Goal: Task Accomplishment & Management: Manage account settings

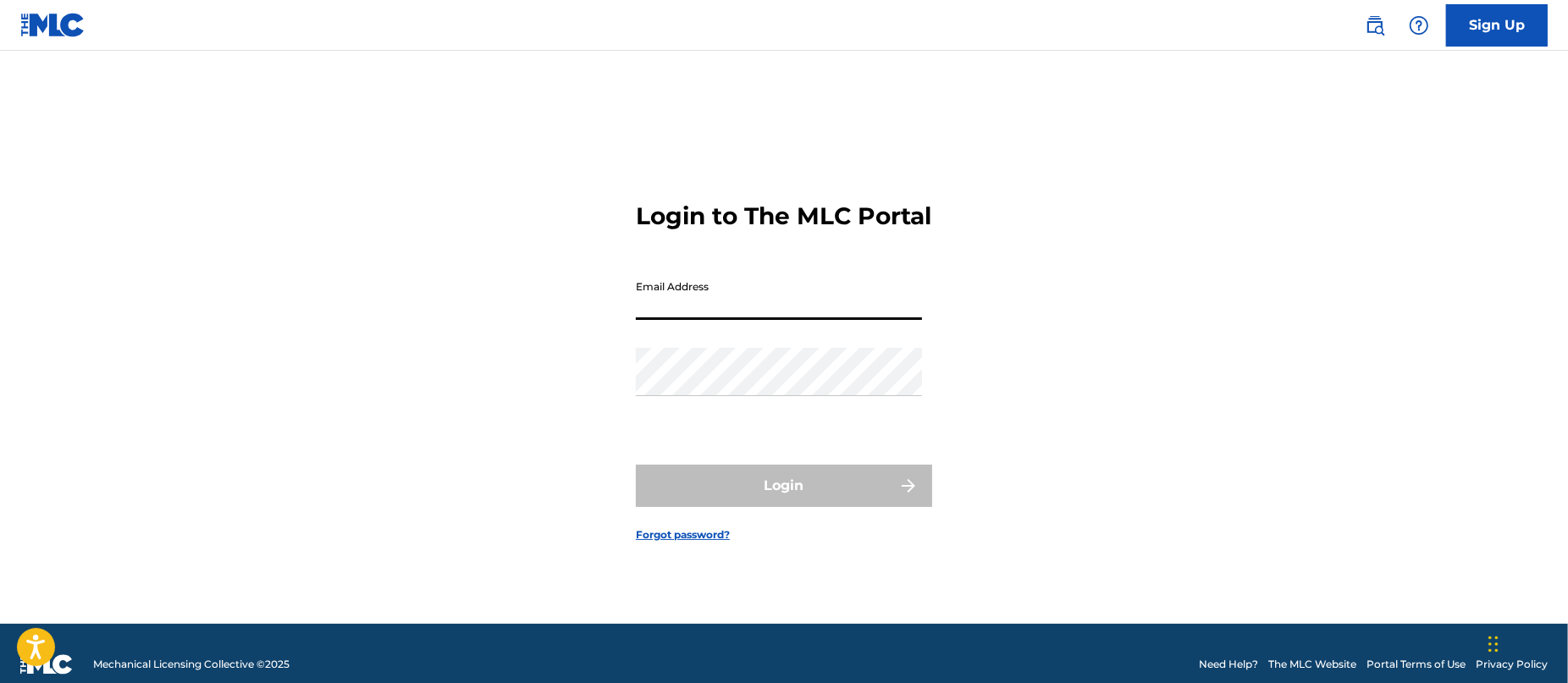
click at [777, 313] on input "Email Address" at bounding box center [779, 295] width 286 height 48
click at [822, 305] on input "Email Address" at bounding box center [779, 295] width 286 height 48
type input "[PERSON_NAME][EMAIL_ADDRESS][DOMAIN_NAME]"
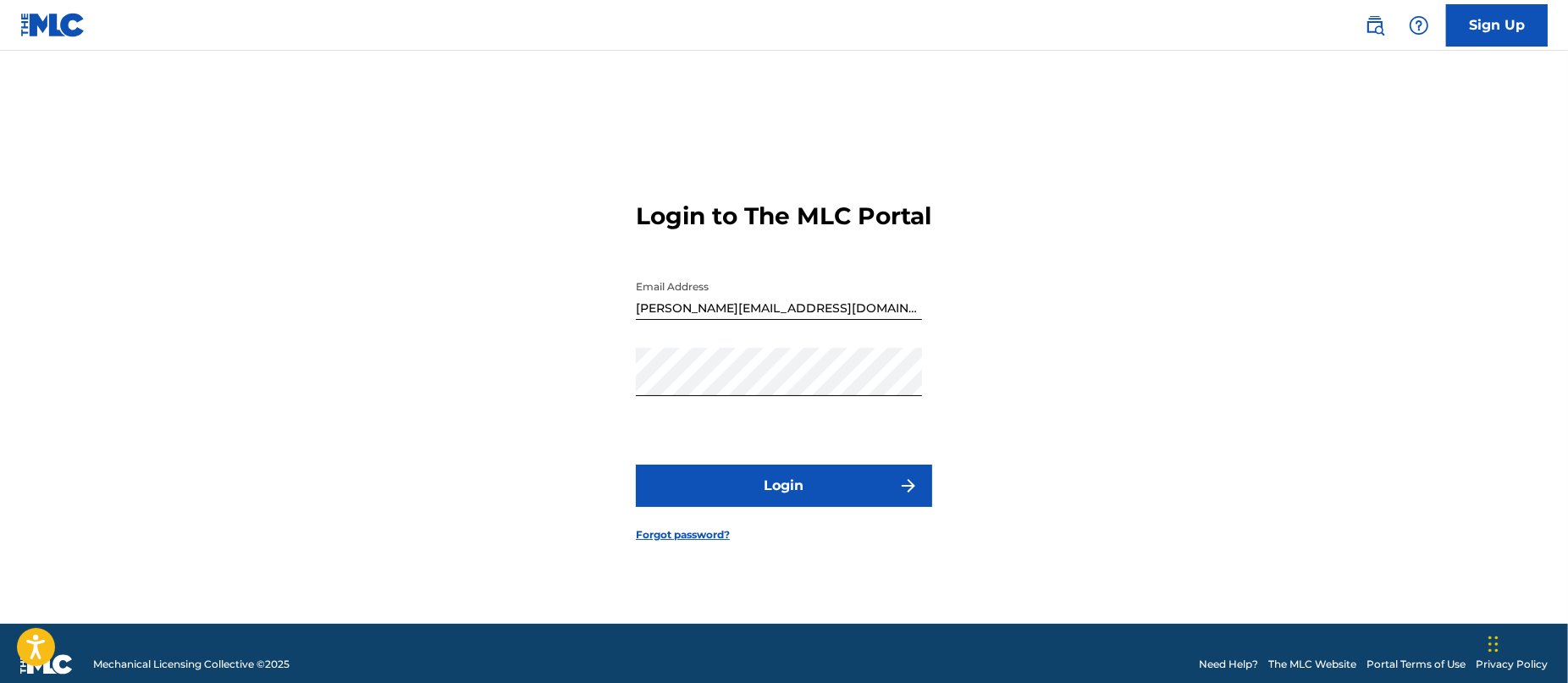
click at [799, 492] on button "Login" at bounding box center [784, 486] width 296 height 43
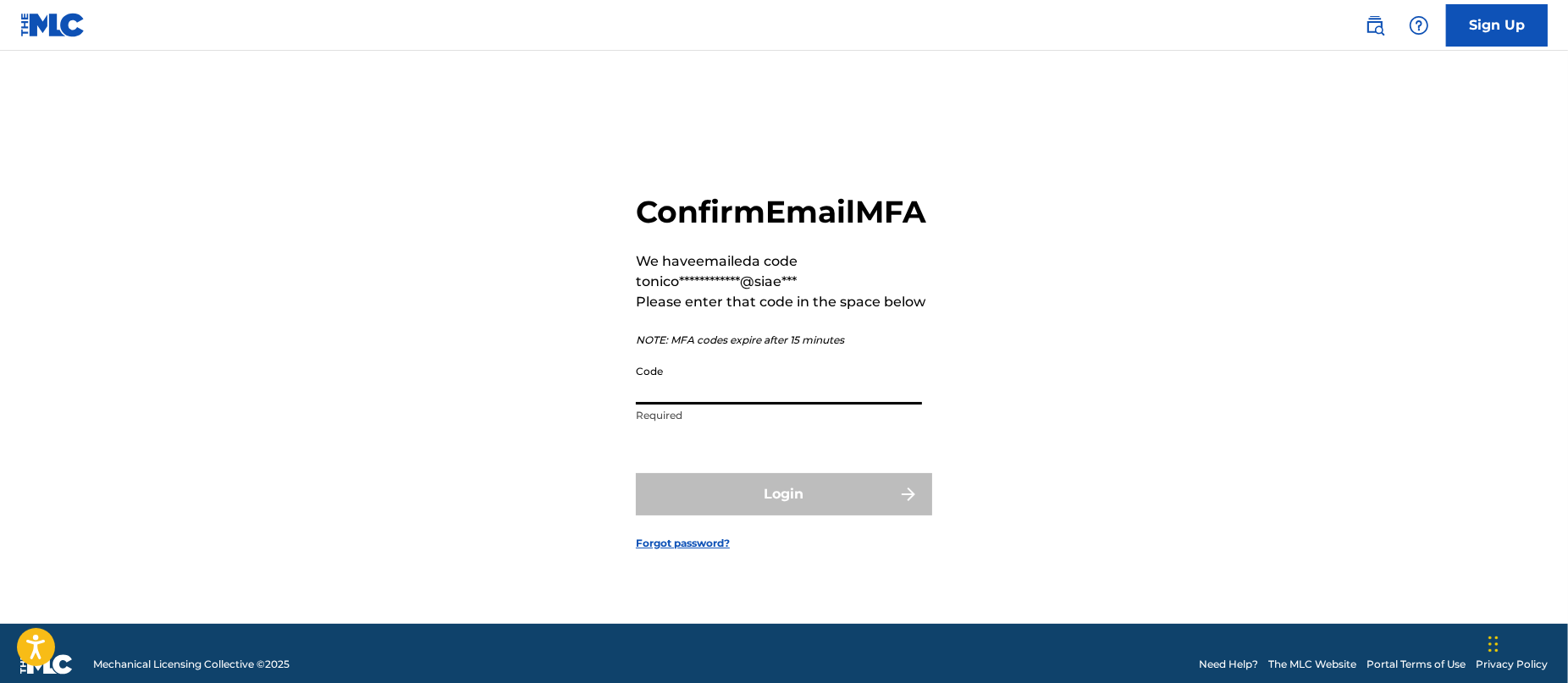
click at [826, 393] on input "Code" at bounding box center [779, 380] width 286 height 48
click at [700, 393] on input "Code" at bounding box center [779, 380] width 286 height 48
paste input "023791"
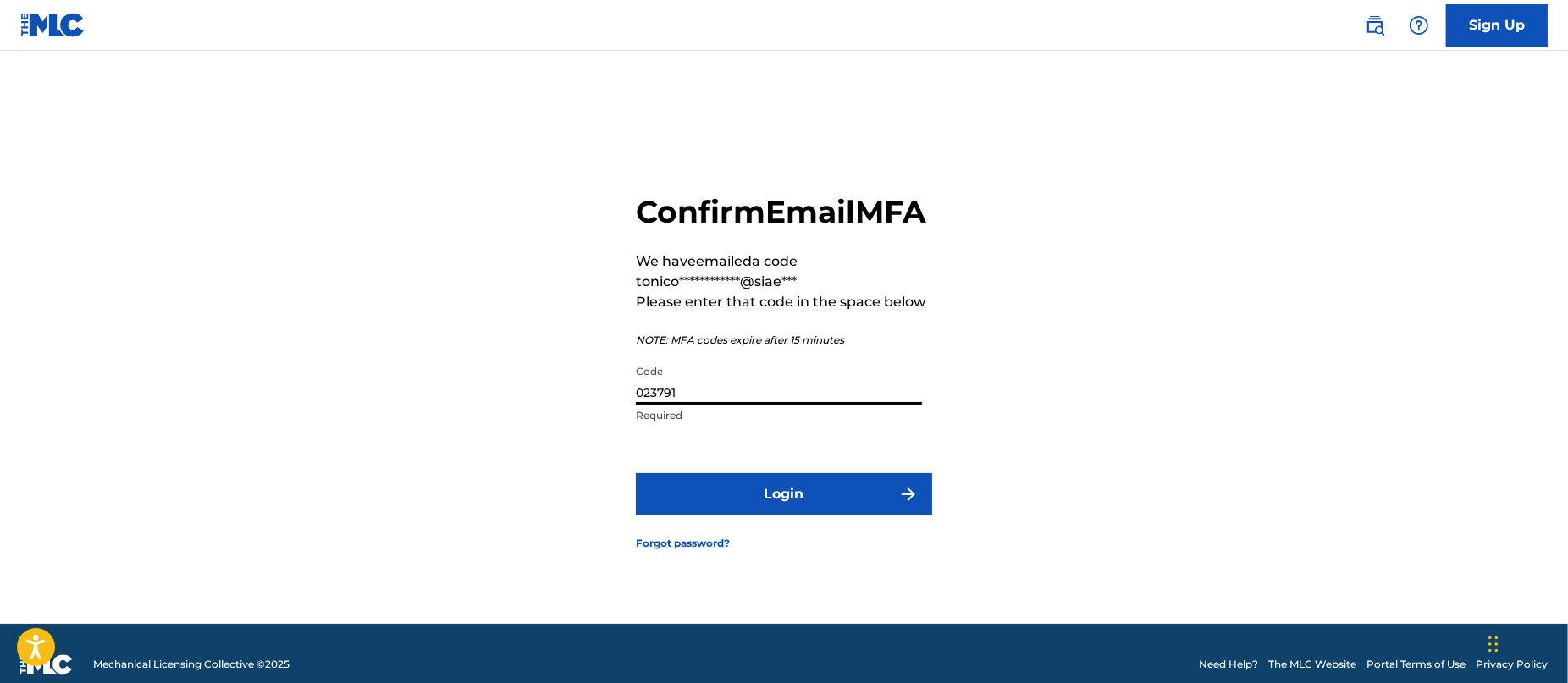
type input "023791"
click at [808, 516] on button "Login" at bounding box center [784, 494] width 296 height 43
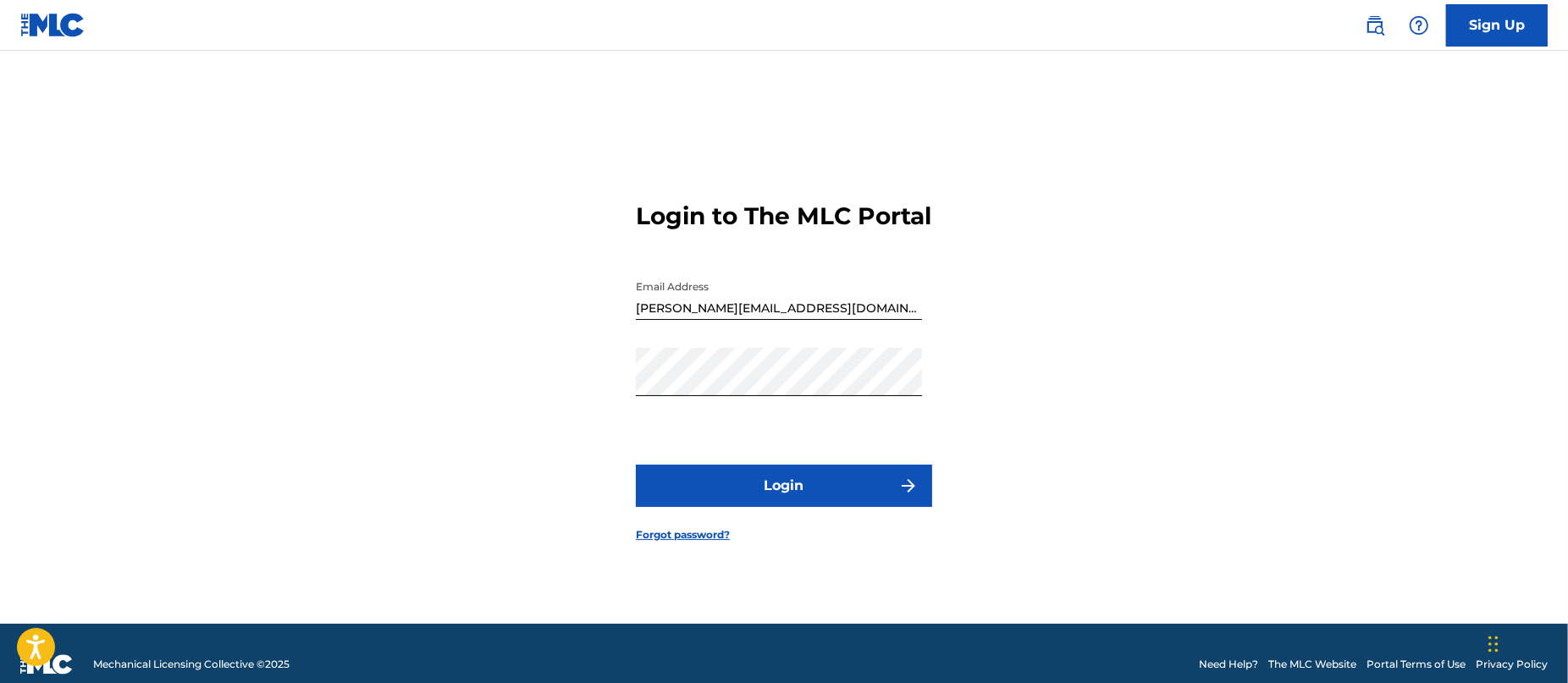
click at [810, 497] on button "Login" at bounding box center [784, 486] width 296 height 43
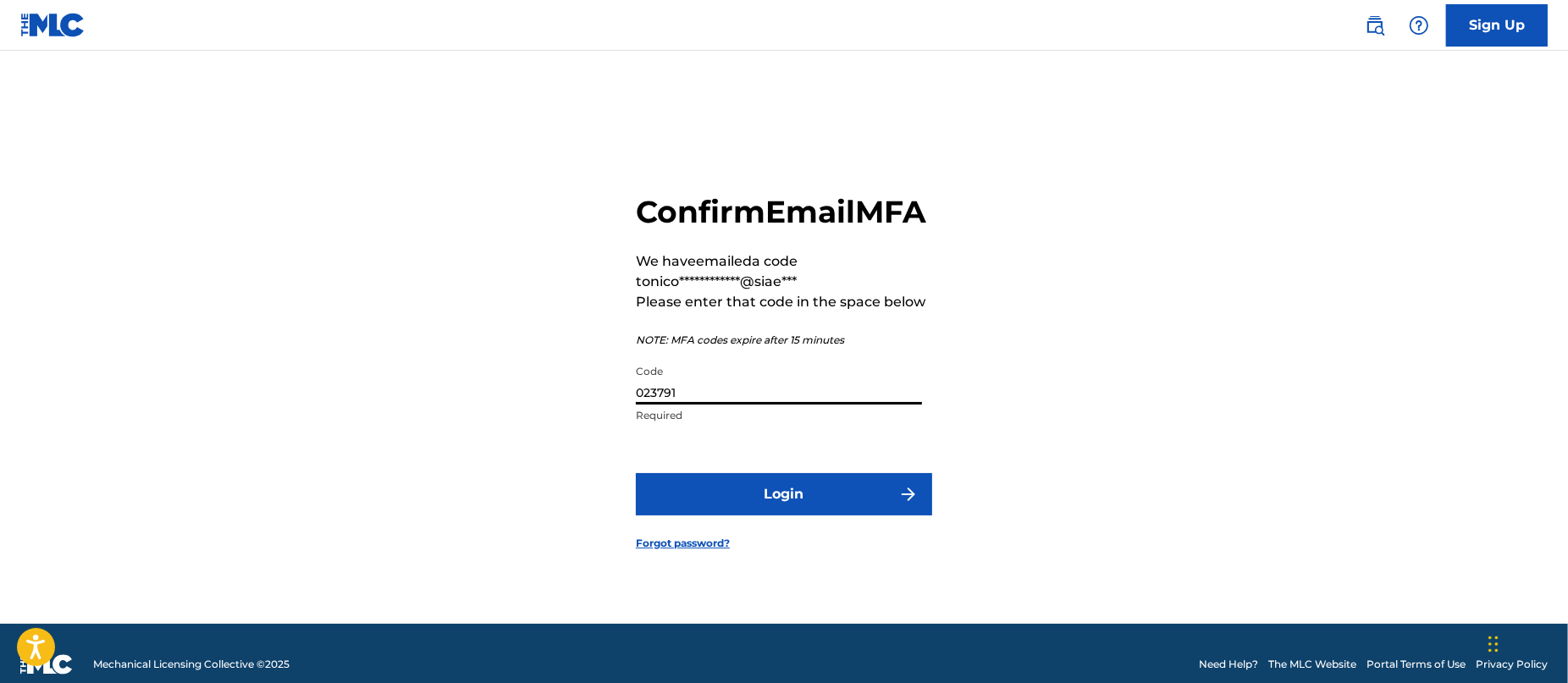
drag, startPoint x: 721, startPoint y: 420, endPoint x: 631, endPoint y: 406, distance: 91.1
click at [631, 406] on div "**********" at bounding box center [784, 359] width 1186 height 530
paste input "677074"
type input "677074"
click at [856, 502] on button "Login" at bounding box center [784, 494] width 296 height 43
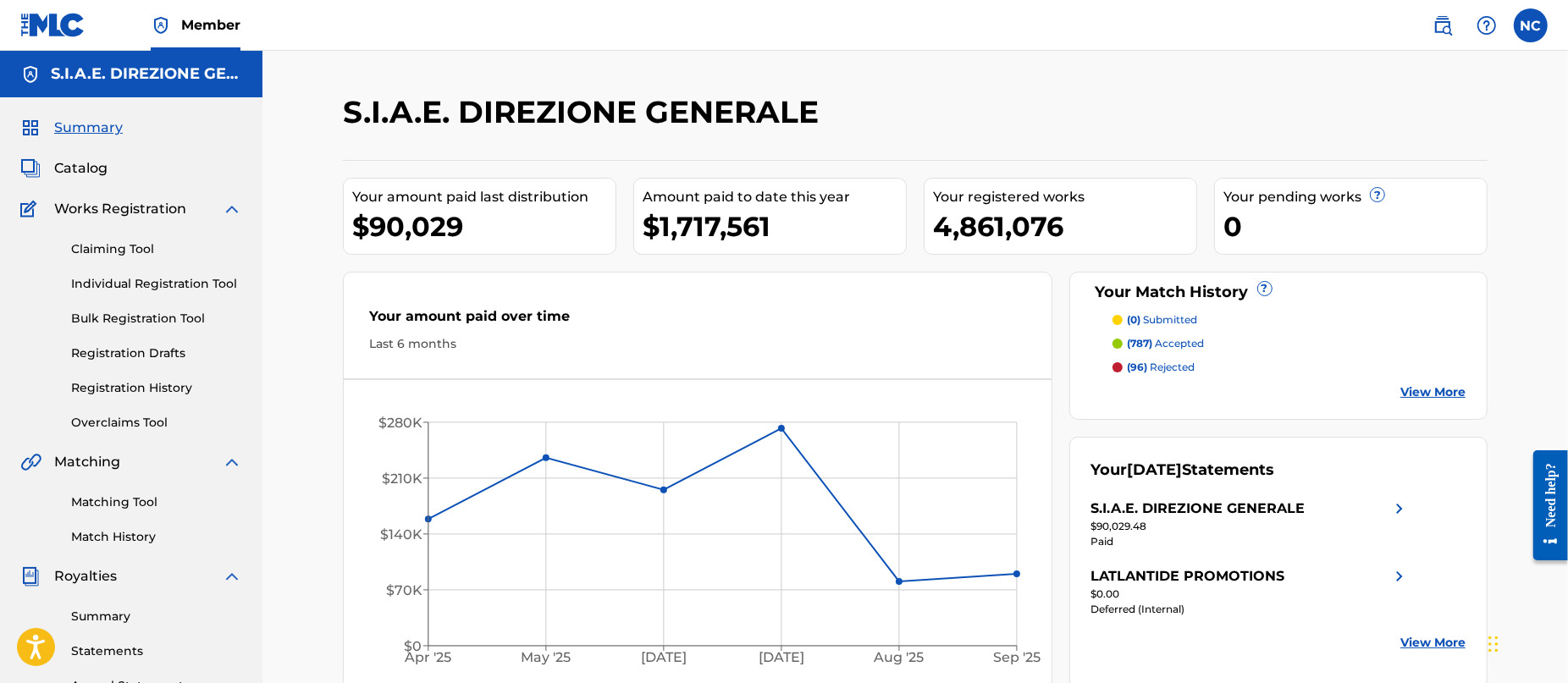
click at [126, 418] on link "Overclaims Tool" at bounding box center [156, 423] width 171 height 18
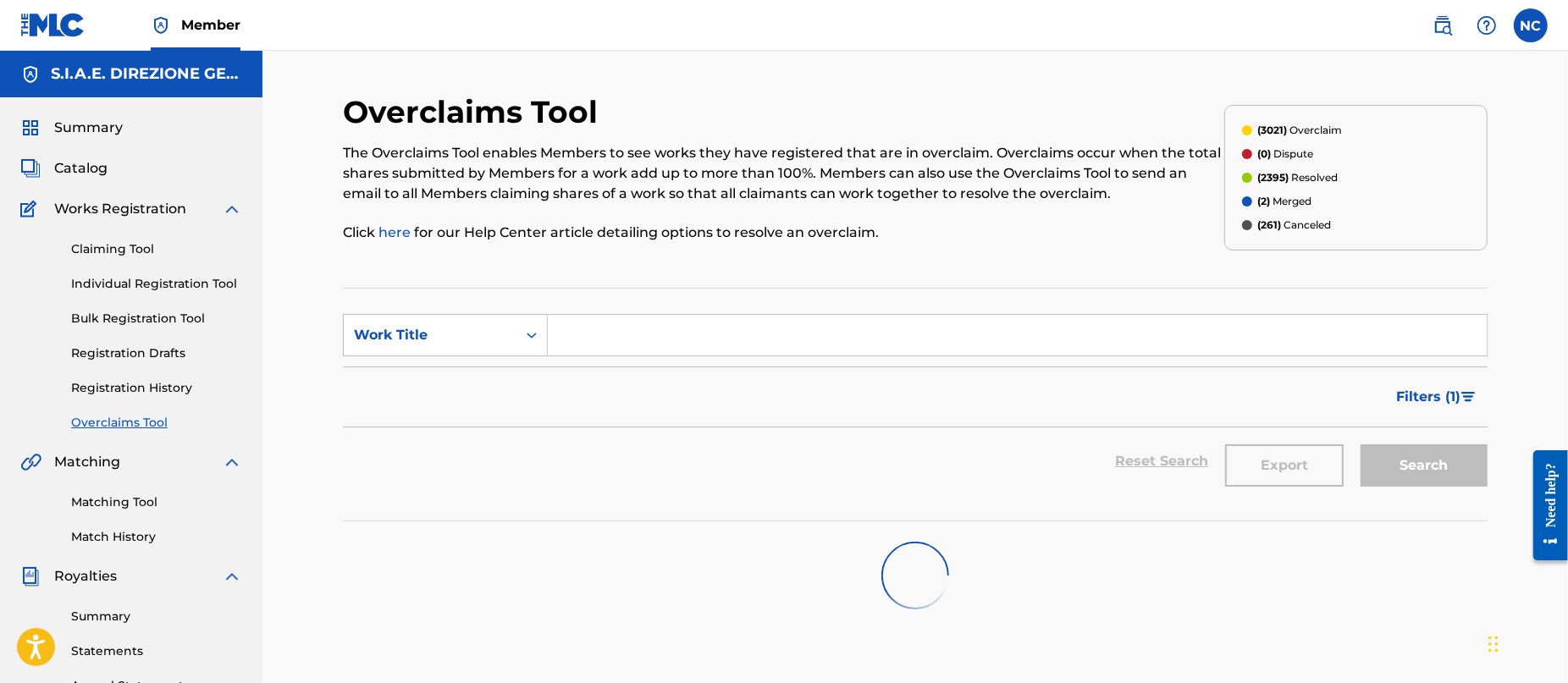
click at [149, 381] on link "Registration History" at bounding box center [156, 389] width 171 height 18
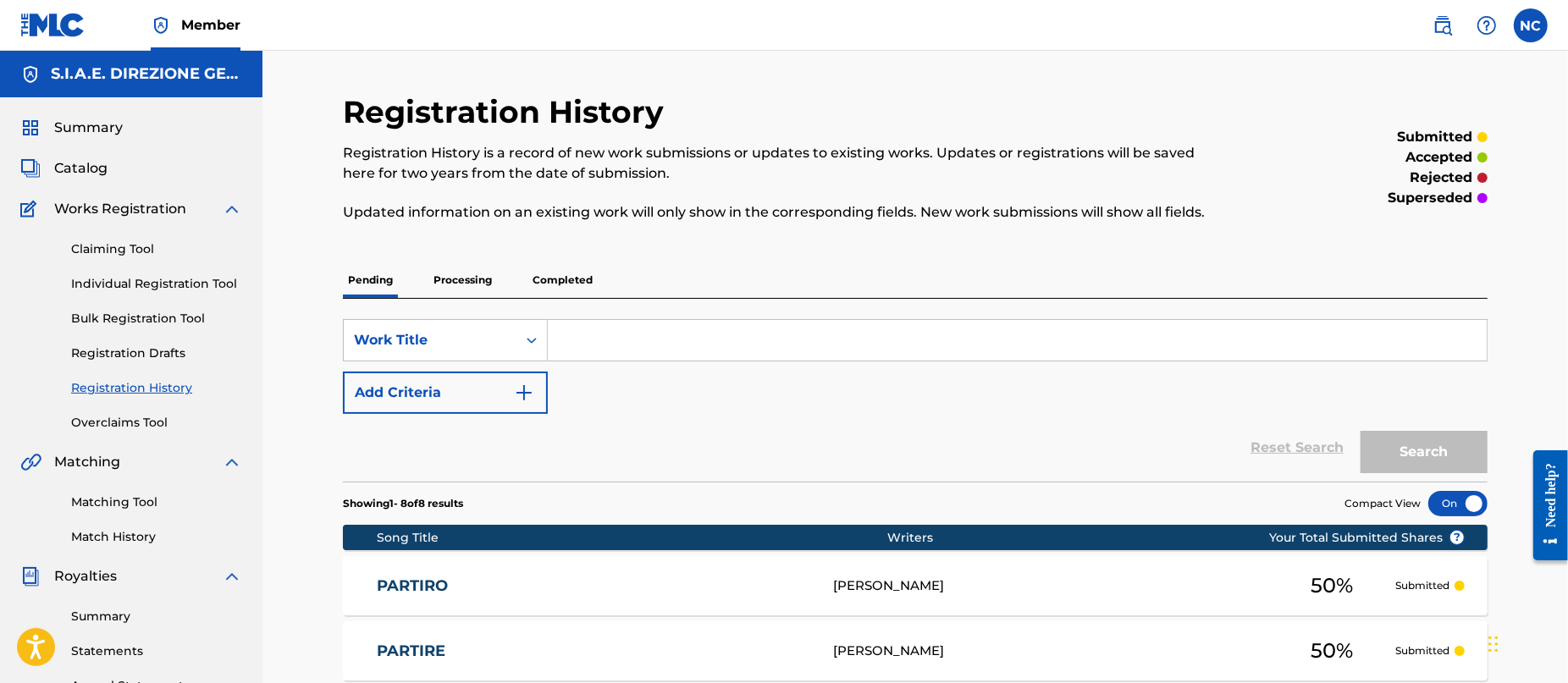
click at [107, 423] on link "Overclaims Tool" at bounding box center [156, 423] width 171 height 18
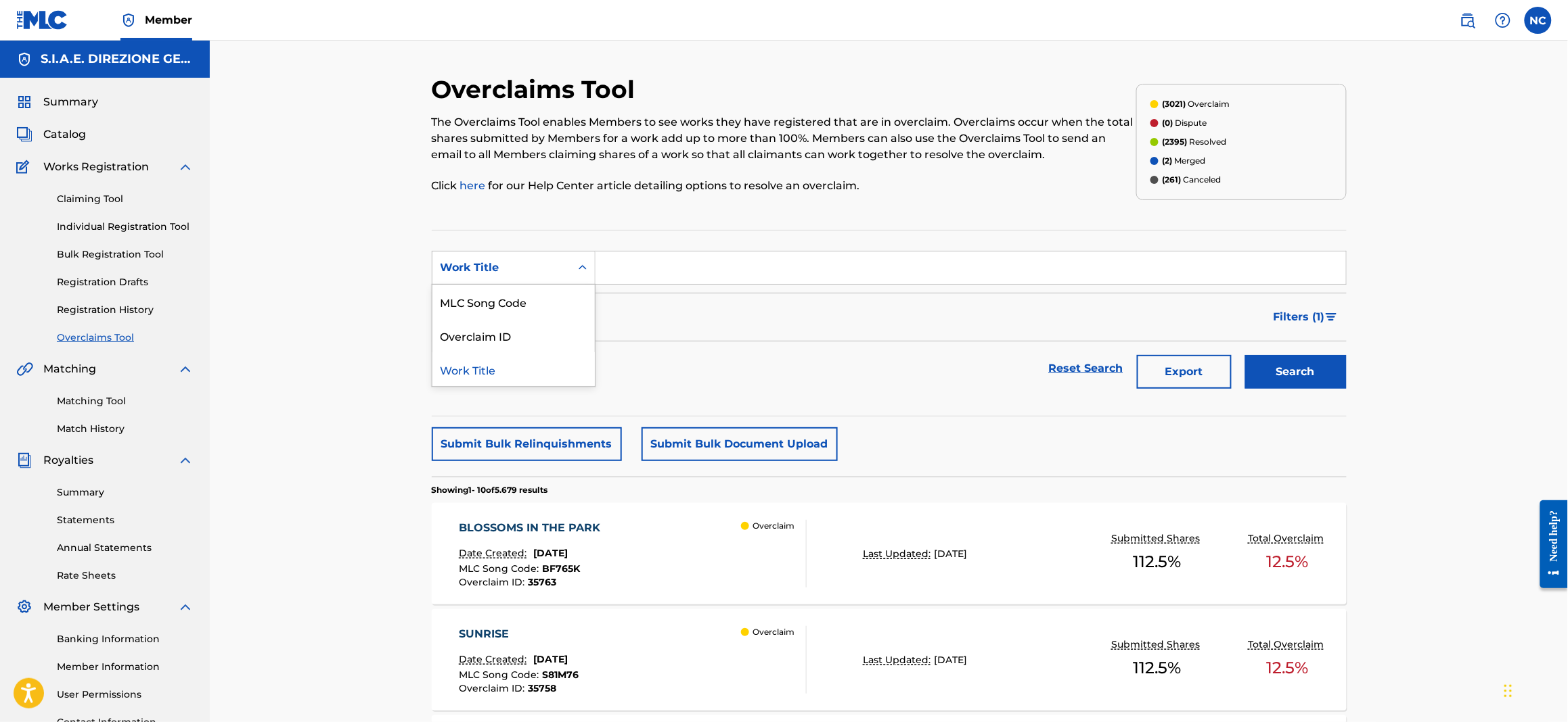
click at [486, 277] on div "Work Title" at bounding box center [502, 267] width 138 height 25
drag, startPoint x: 494, startPoint y: 334, endPoint x: 520, endPoint y: 335, distance: 26.0
click at [497, 335] on div "Overclaim ID" at bounding box center [514, 335] width 163 height 34
click at [716, 266] on input "Search Form" at bounding box center [971, 268] width 751 height 33
paste input "18093"
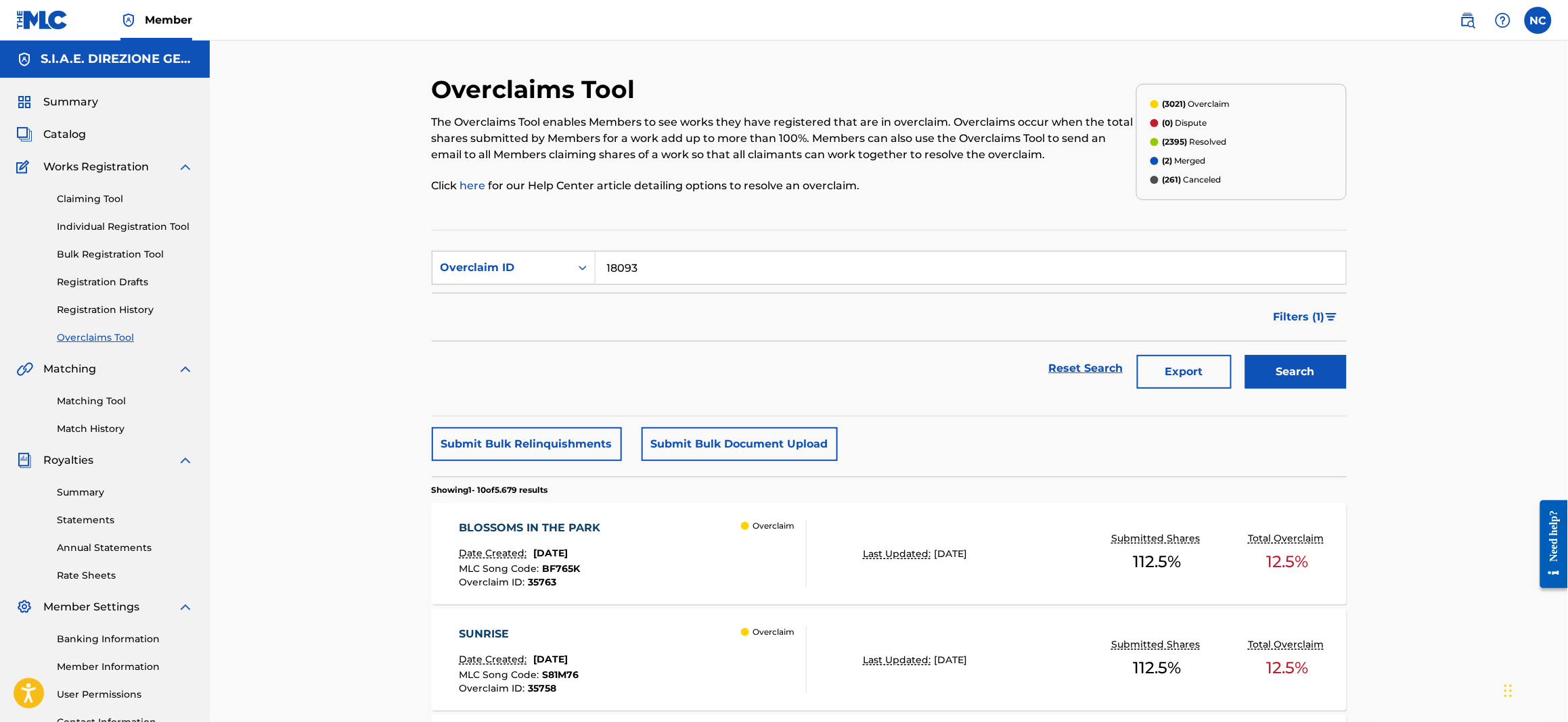
type input "18093"
click at [1252, 369] on button "Search" at bounding box center [1296, 372] width 102 height 34
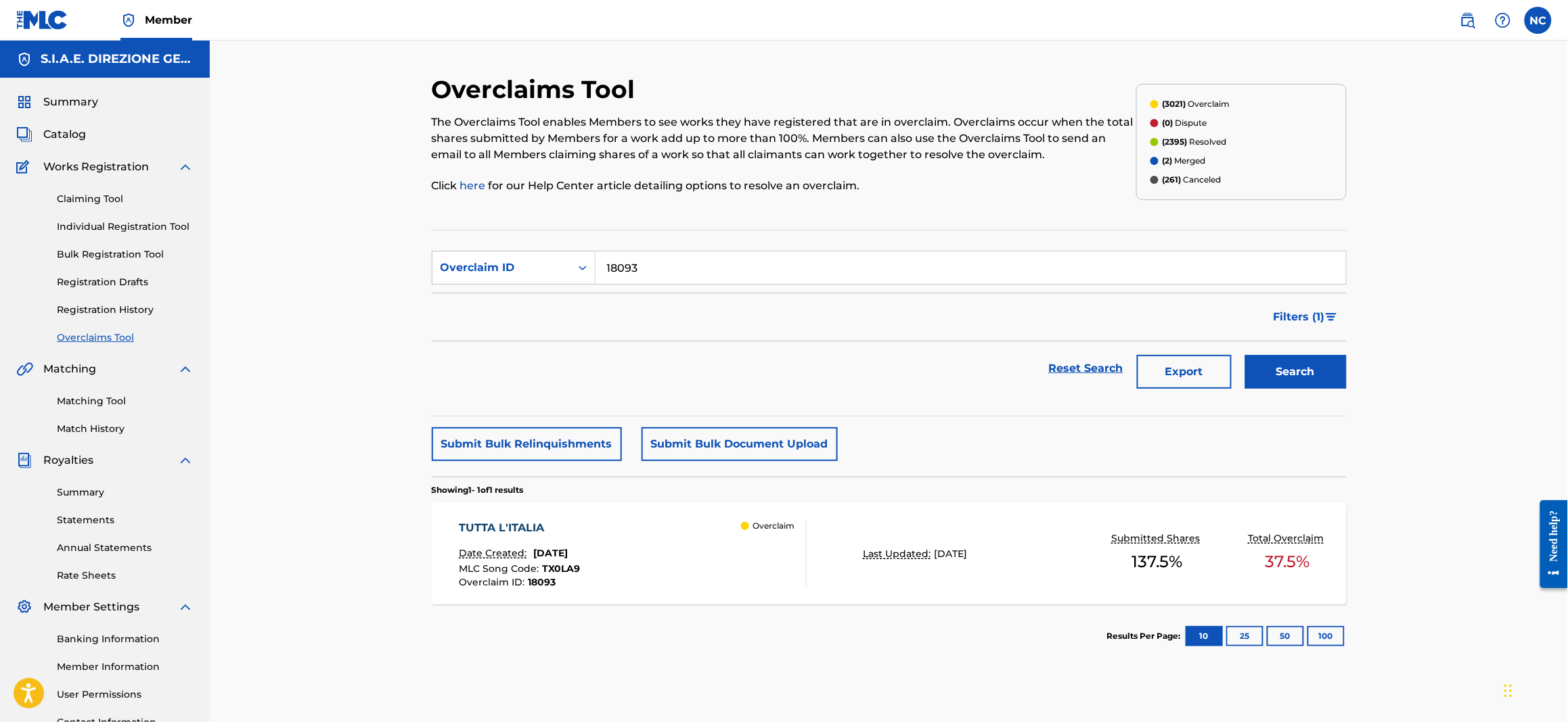
click at [664, 545] on div "TUTTA L'ITALIA Date Created: [DATE] MLC Song Code : TX0LA9 Overclaim ID : 18093…" at bounding box center [632, 554] width 348 height 67
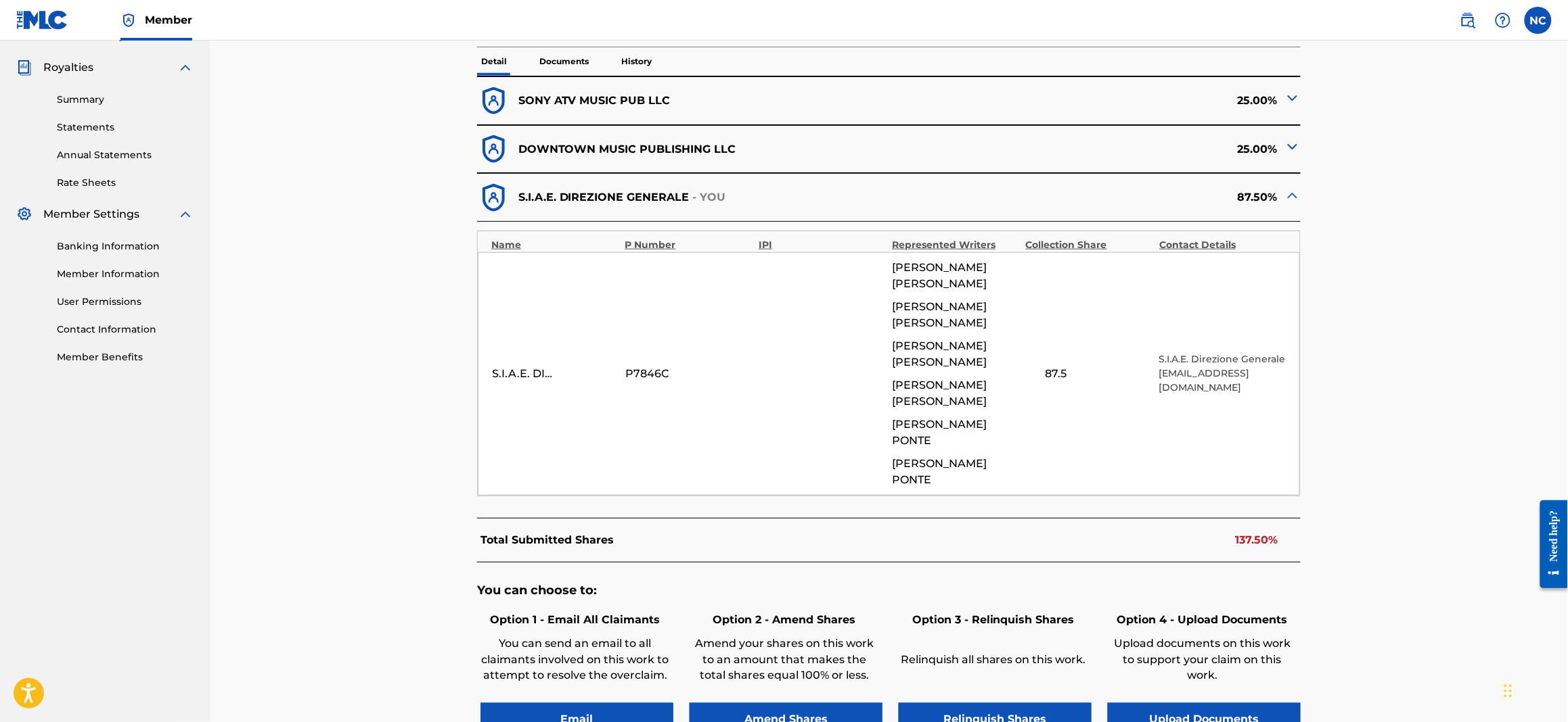
scroll to position [506, 0]
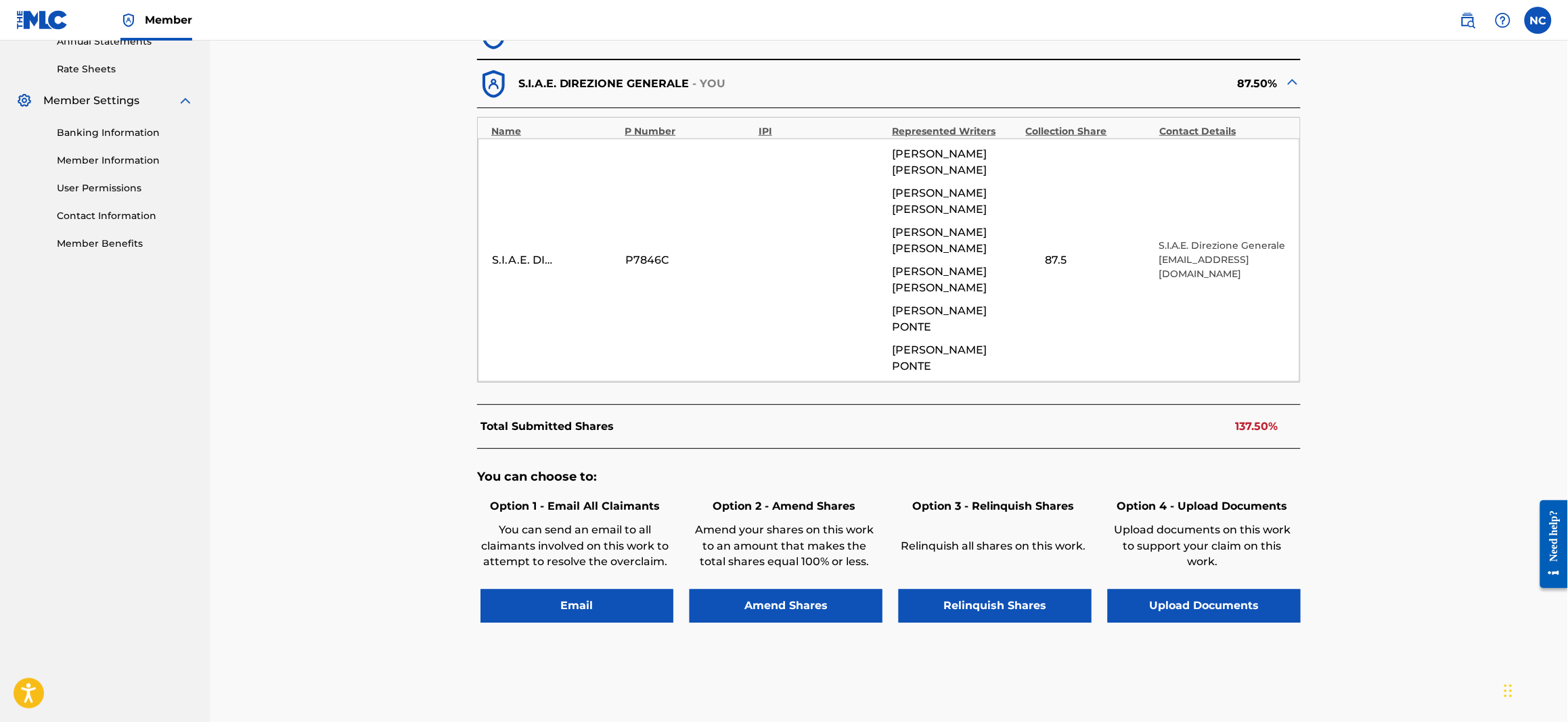
click at [799, 545] on button "Amend Shares" at bounding box center [786, 607] width 193 height 34
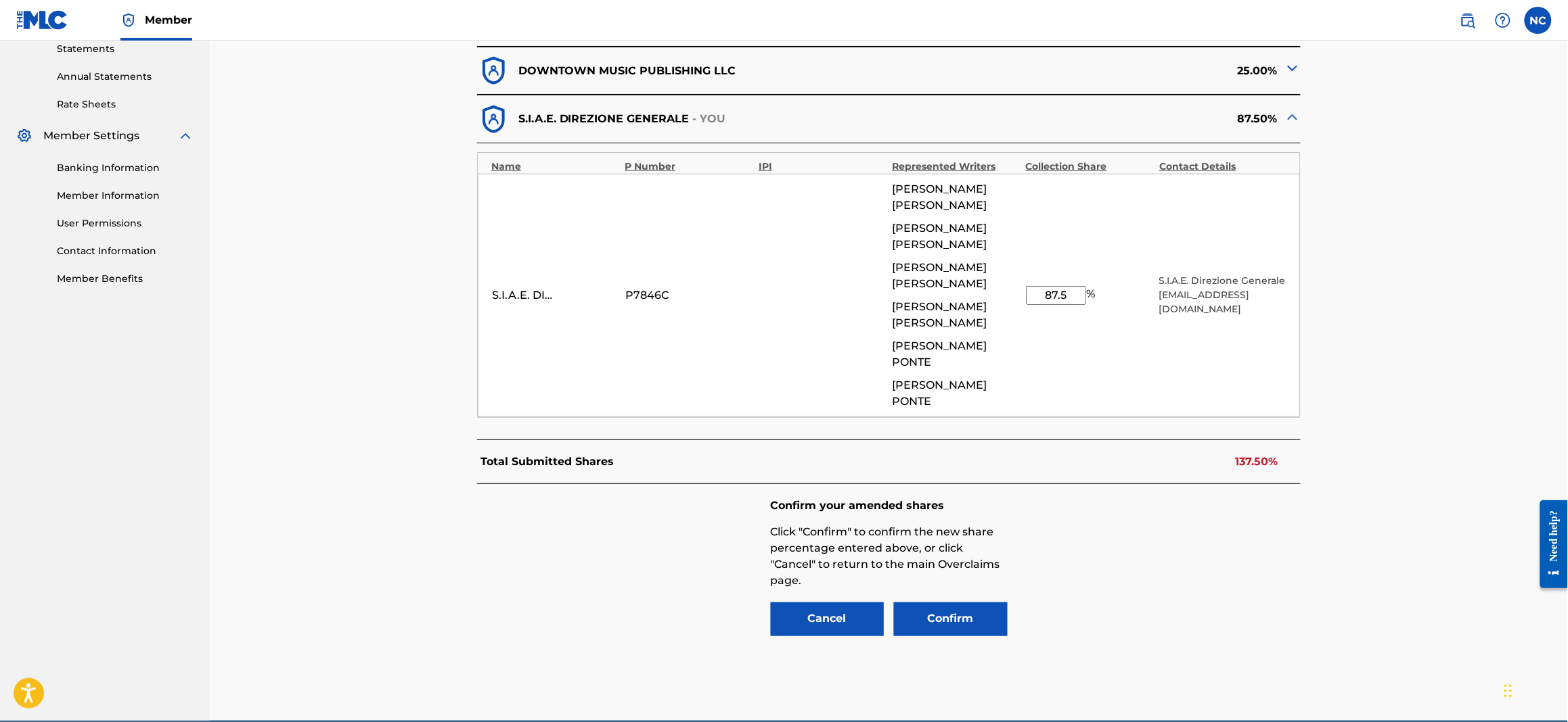
drag, startPoint x: 1085, startPoint y: 254, endPoint x: 981, endPoint y: 264, distance: 104.5
click at [981, 264] on div "S.I.A.E. DIREZIONE GENERALE P7846C [PERSON_NAME] [PERSON_NAME] [PERSON_NAME] [P…" at bounding box center [889, 296] width 822 height 244
click at [1209, 521] on div "Confirm your amended shares Click "Confirm" to confirm the new share percentage…" at bounding box center [889, 568] width 823 height 169
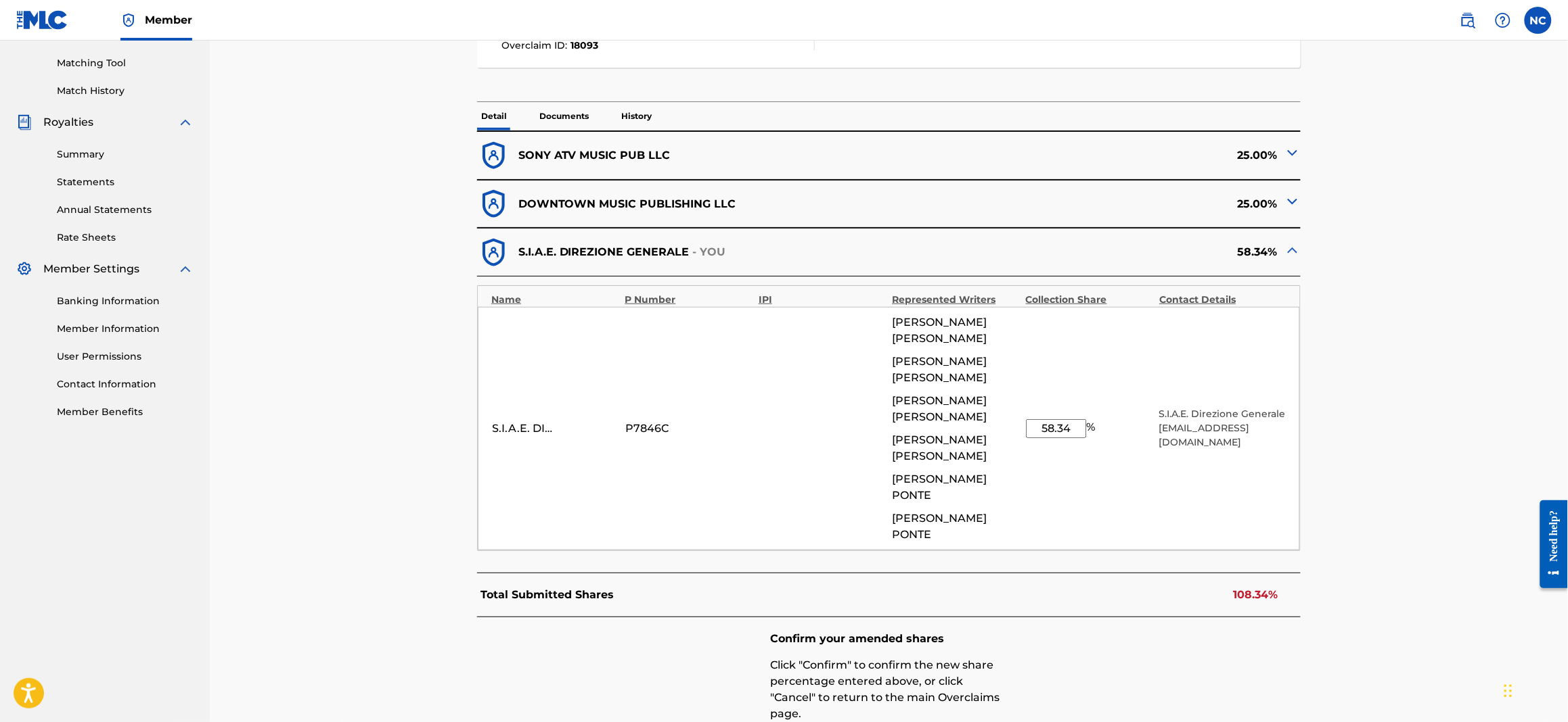
scroll to position [370, 0]
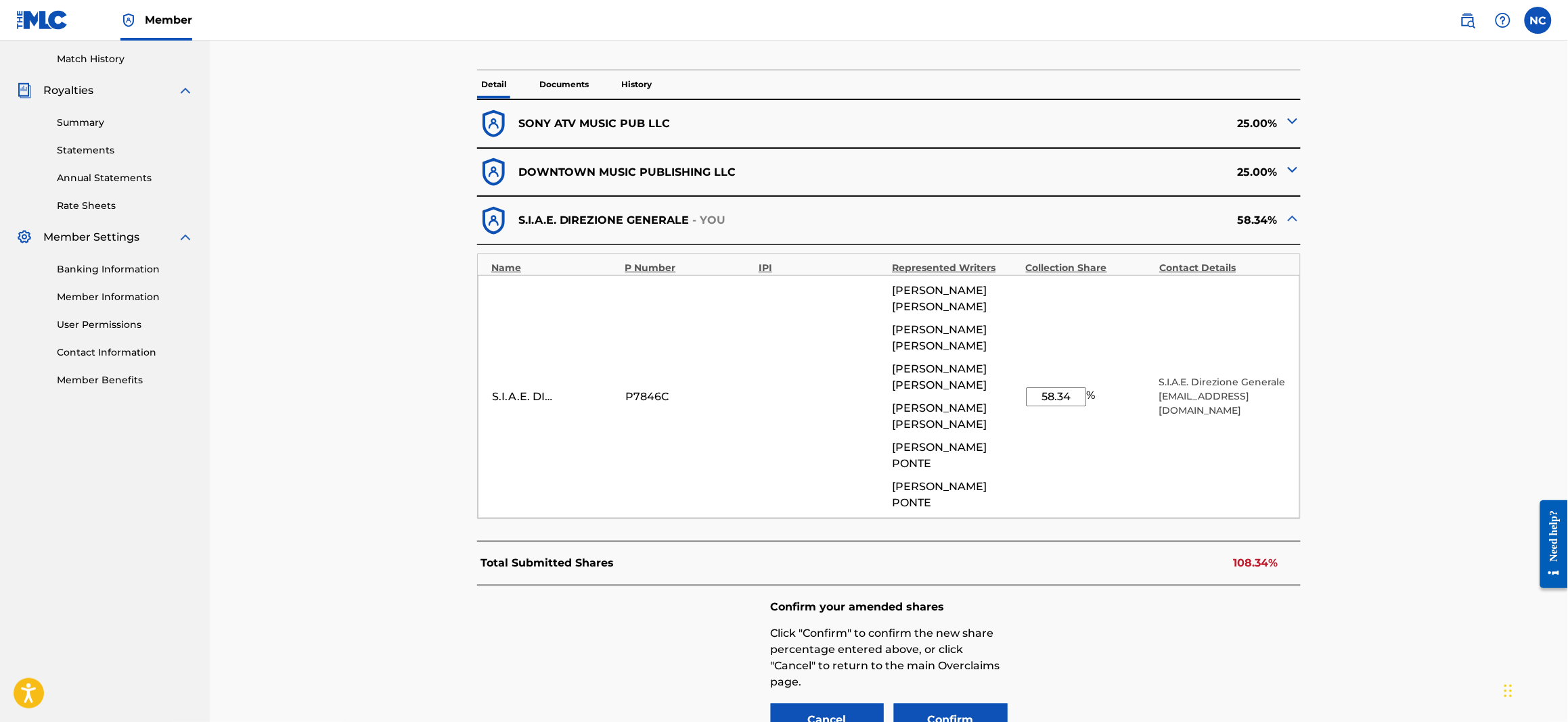
click at [1252, 120] on img at bounding box center [1292, 121] width 16 height 16
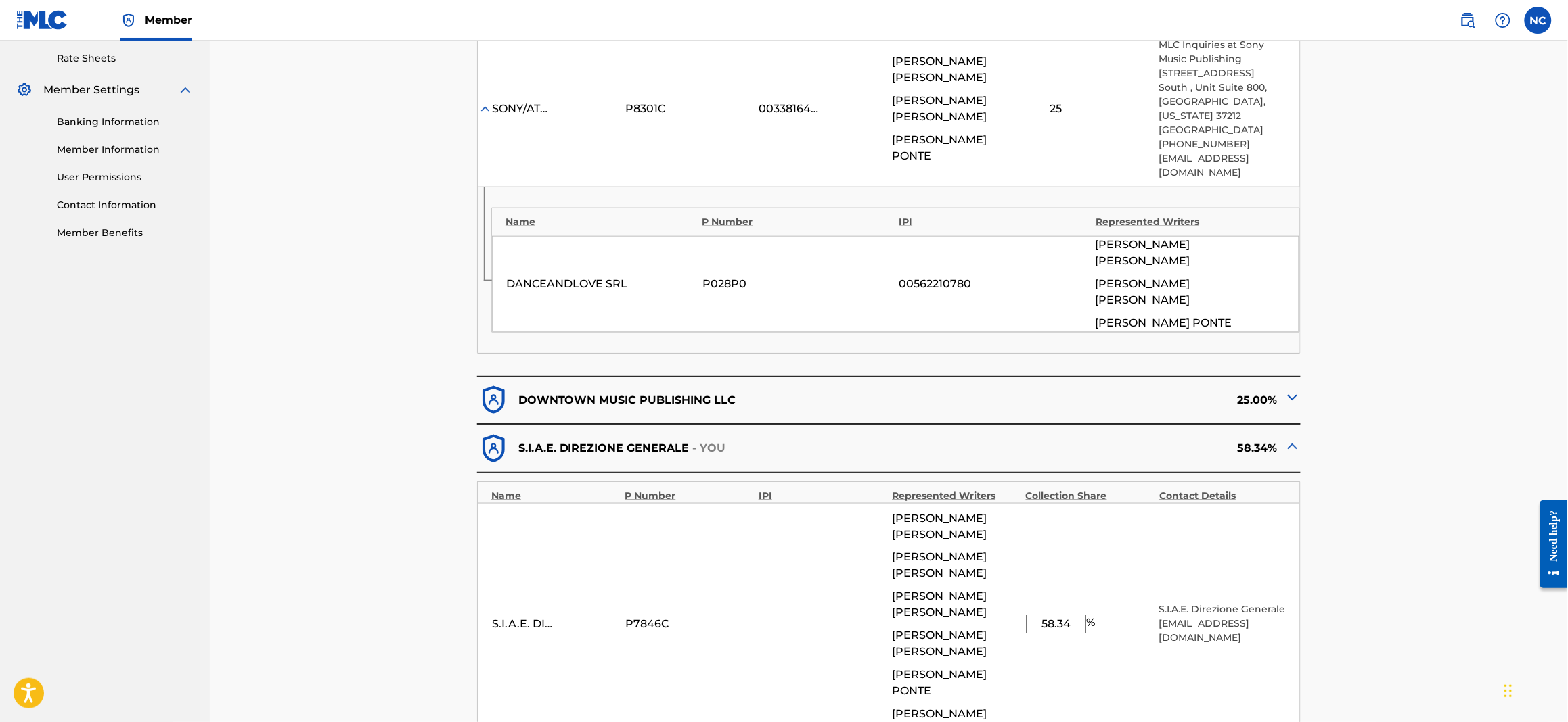
scroll to position [674, 0]
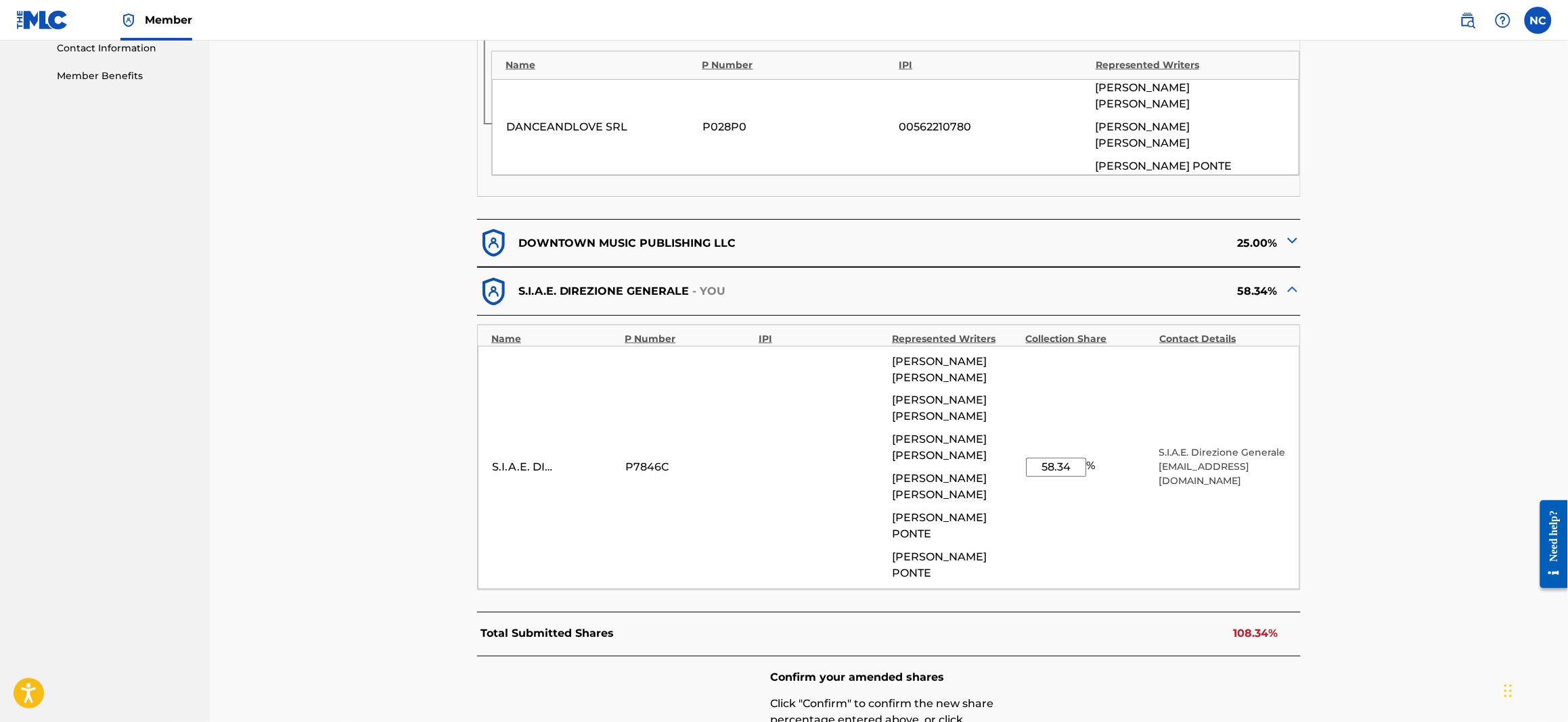
click at [1252, 233] on img at bounding box center [1292, 241] width 16 height 16
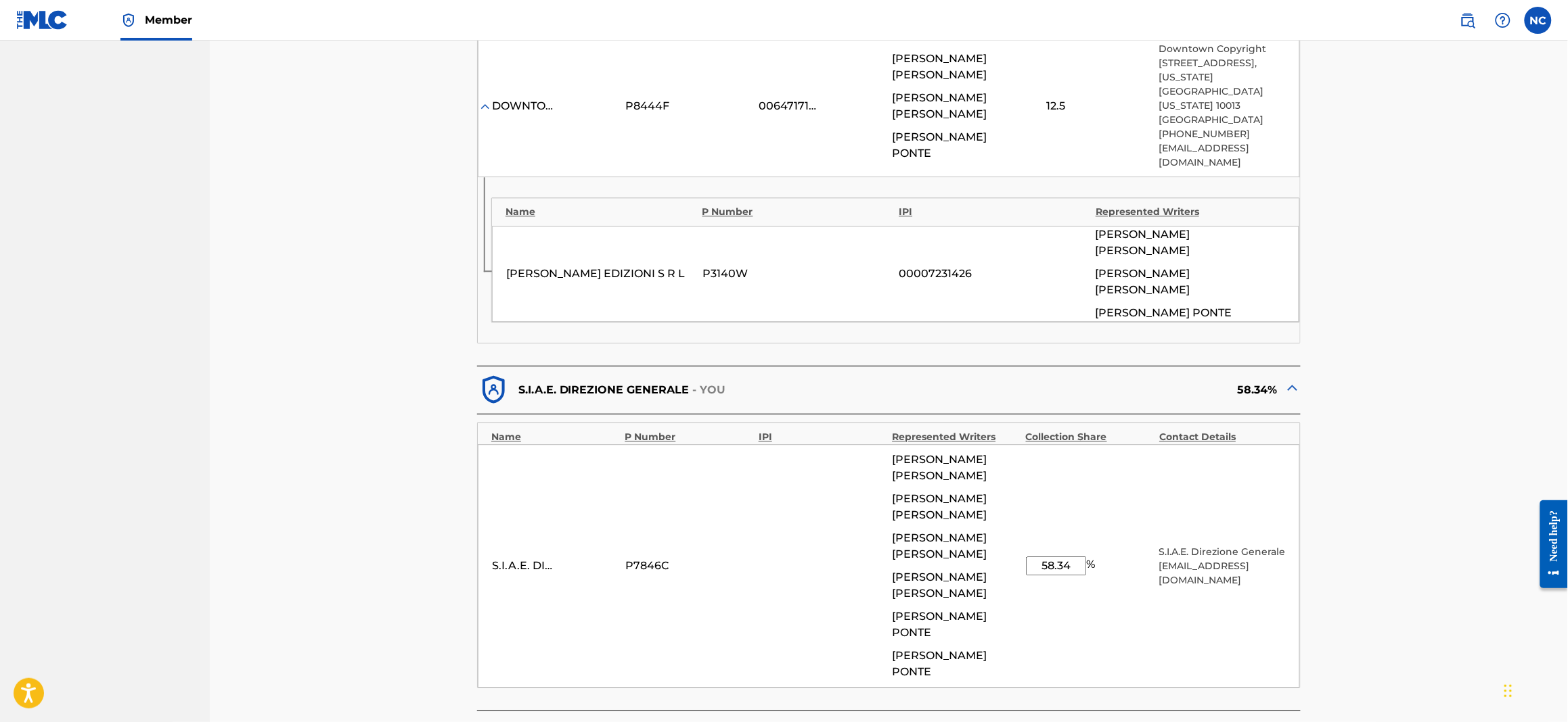
scroll to position [1382, 0]
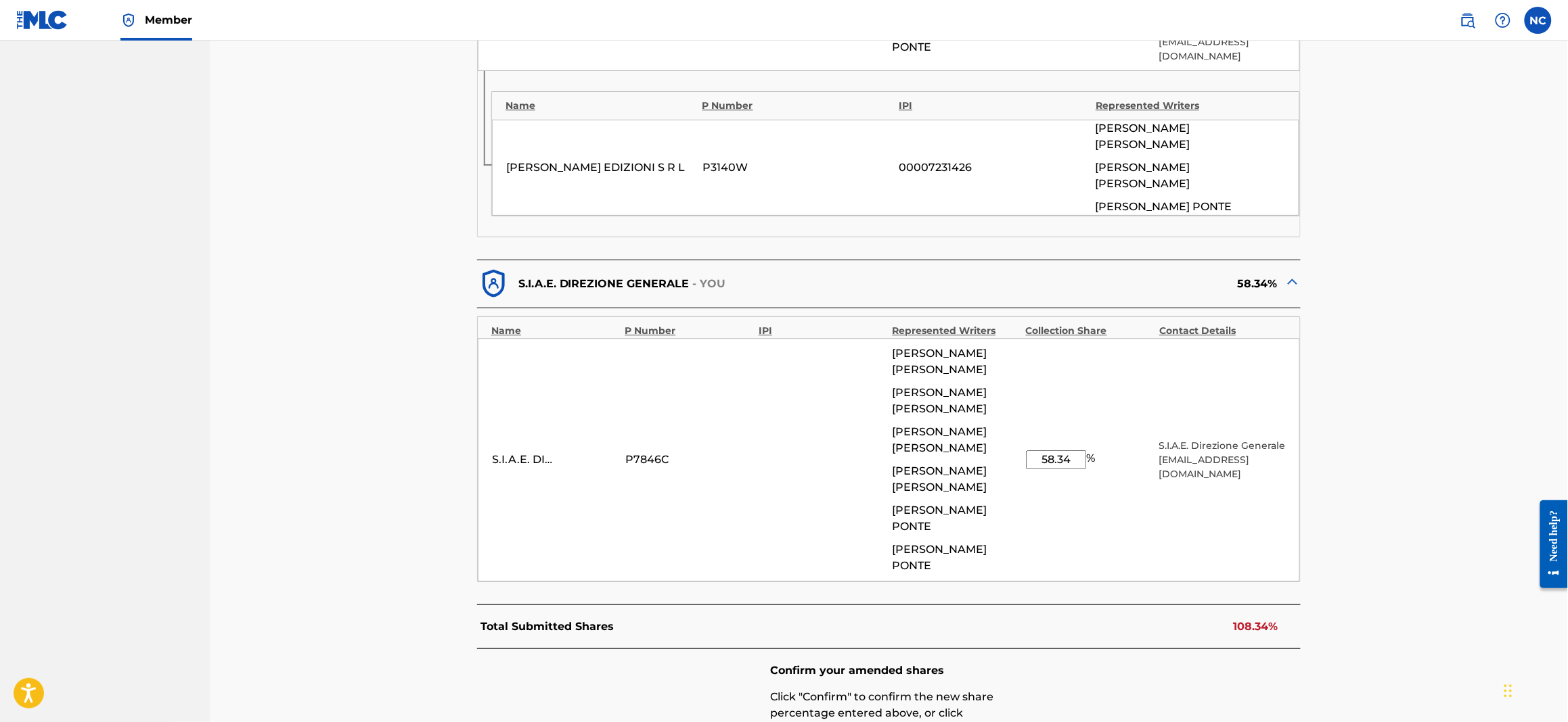
drag, startPoint x: 1074, startPoint y: 263, endPoint x: 984, endPoint y: 263, distance: 90.0
click at [984, 338] on div "S.I.A.E. DIREZIONE GENERALE P7846C [PERSON_NAME] [PERSON_NAME] [PERSON_NAME] [P…" at bounding box center [889, 460] width 822 height 244
type input "58.34"
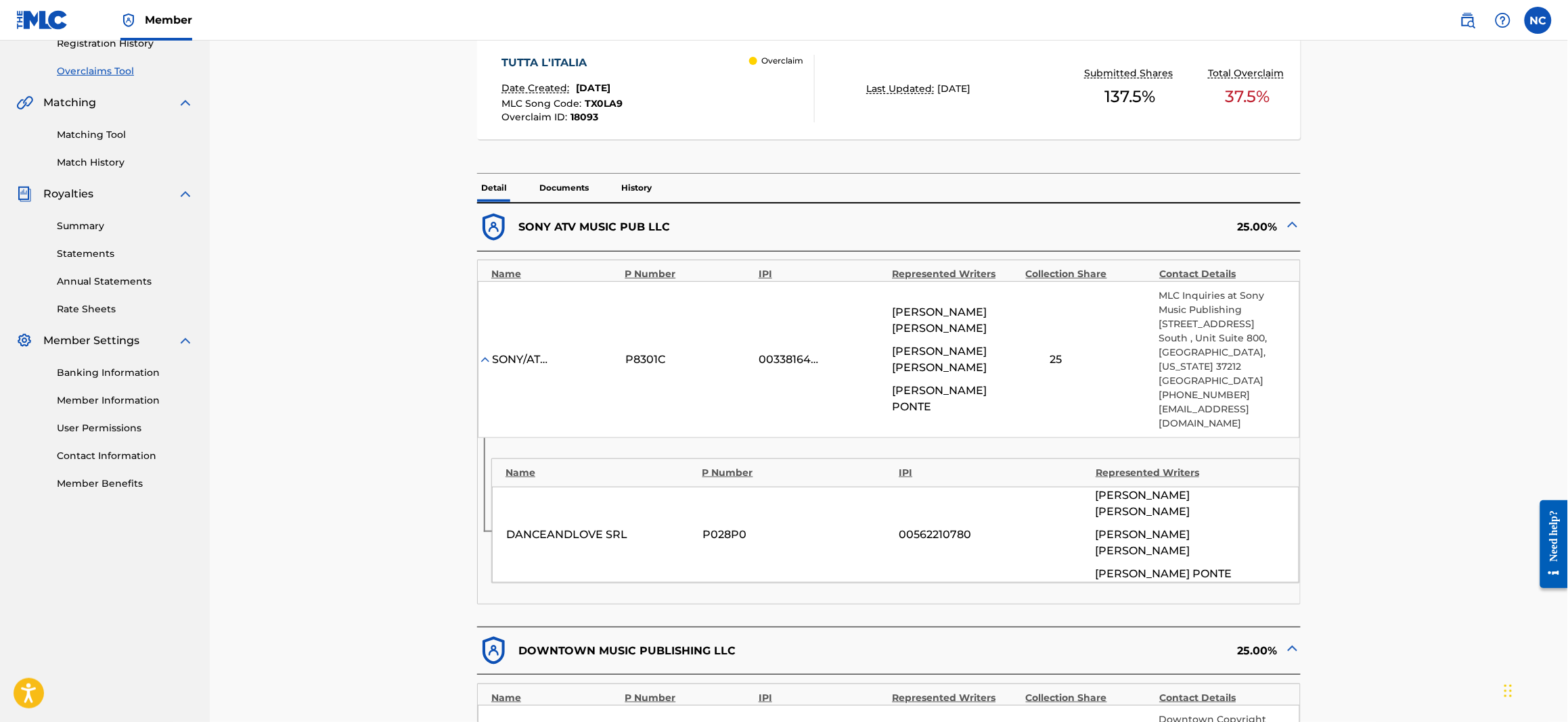
scroll to position [0, 0]
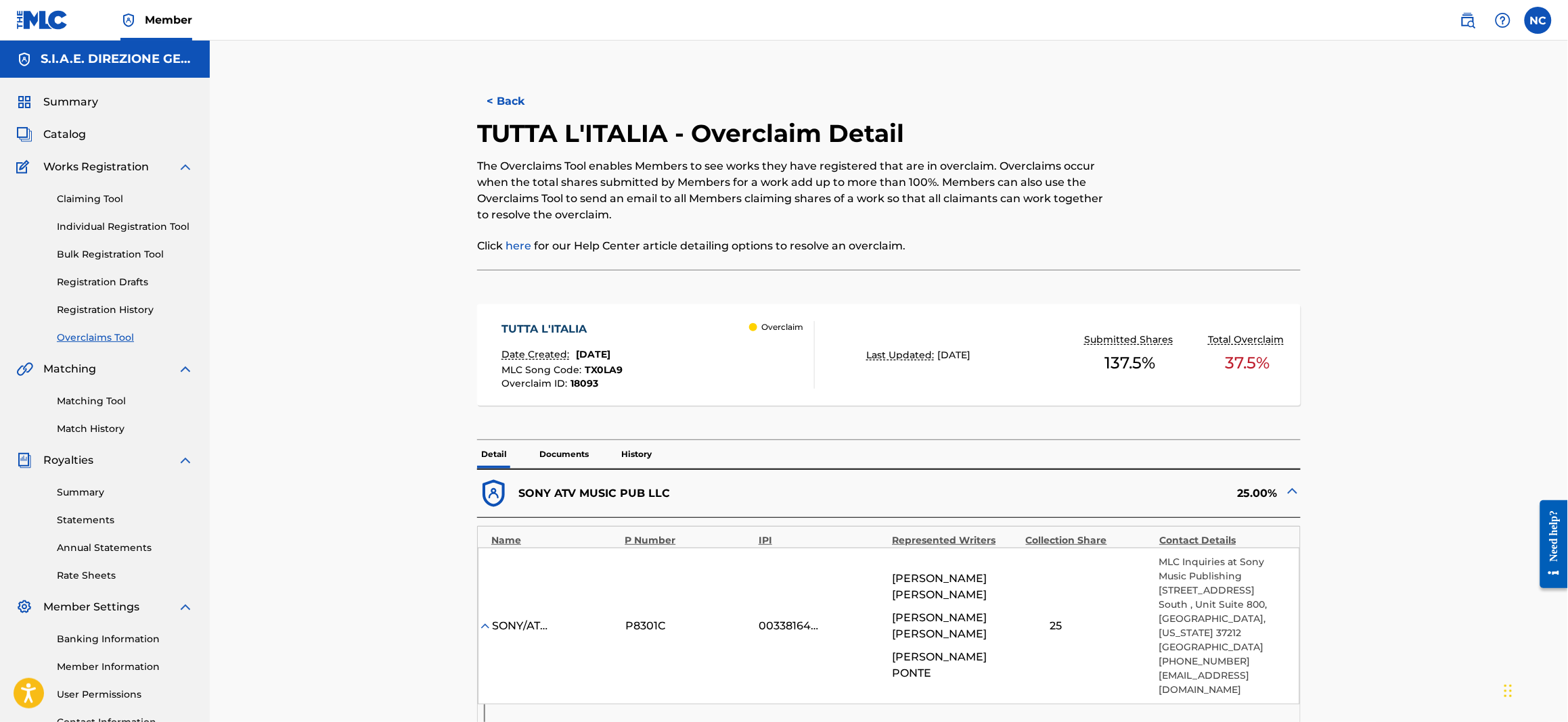
click at [1252, 489] on img at bounding box center [1292, 491] width 16 height 16
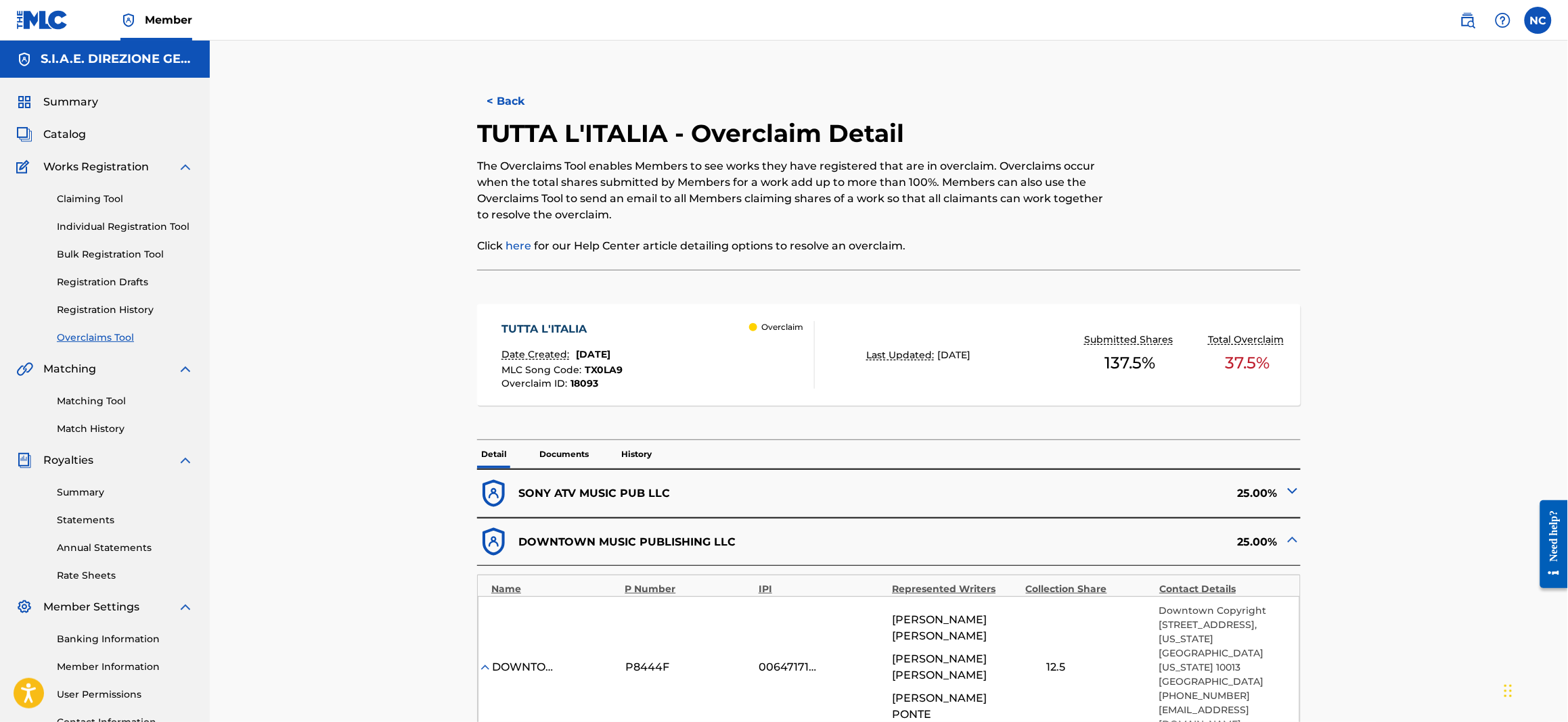
click at [1252, 486] on img at bounding box center [1292, 491] width 16 height 16
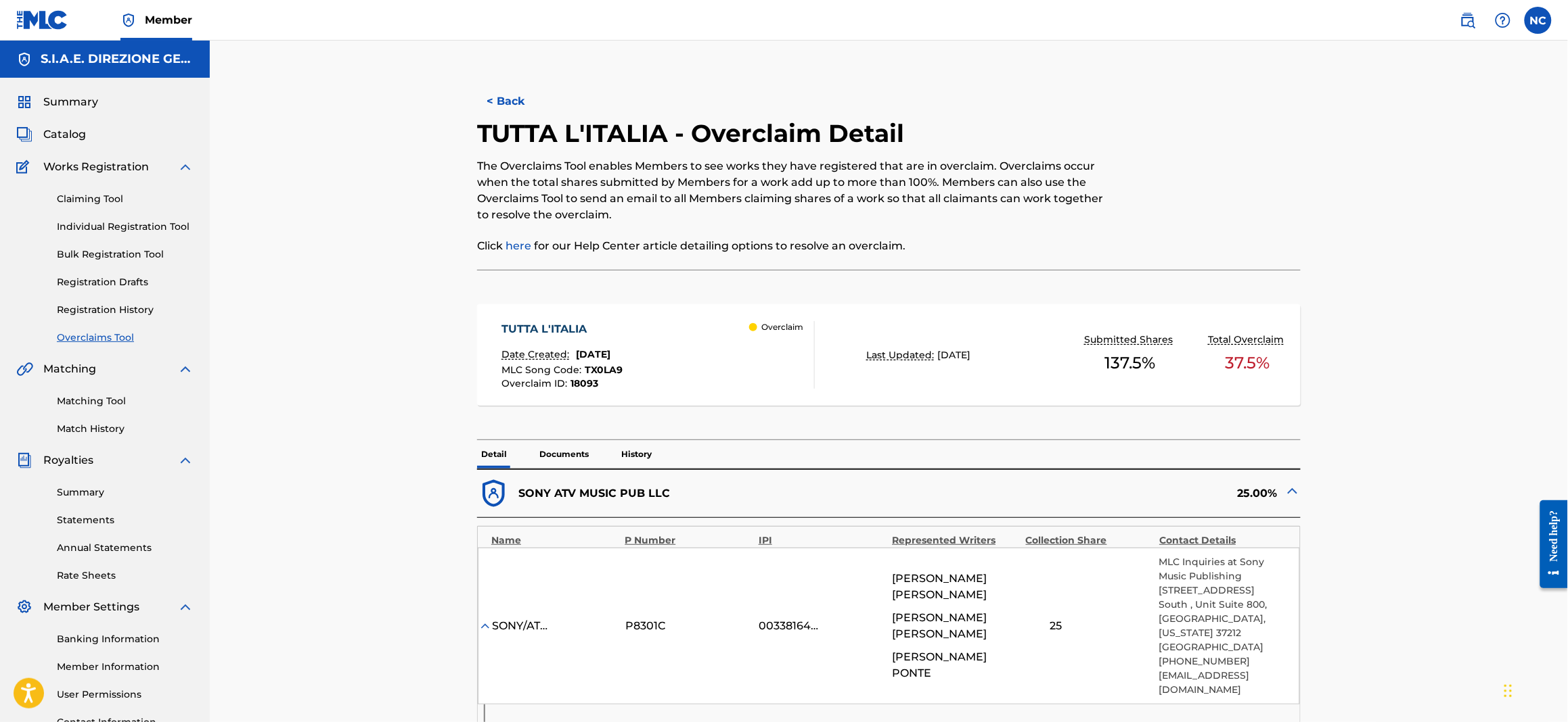
click at [1252, 493] on img at bounding box center [1292, 491] width 16 height 16
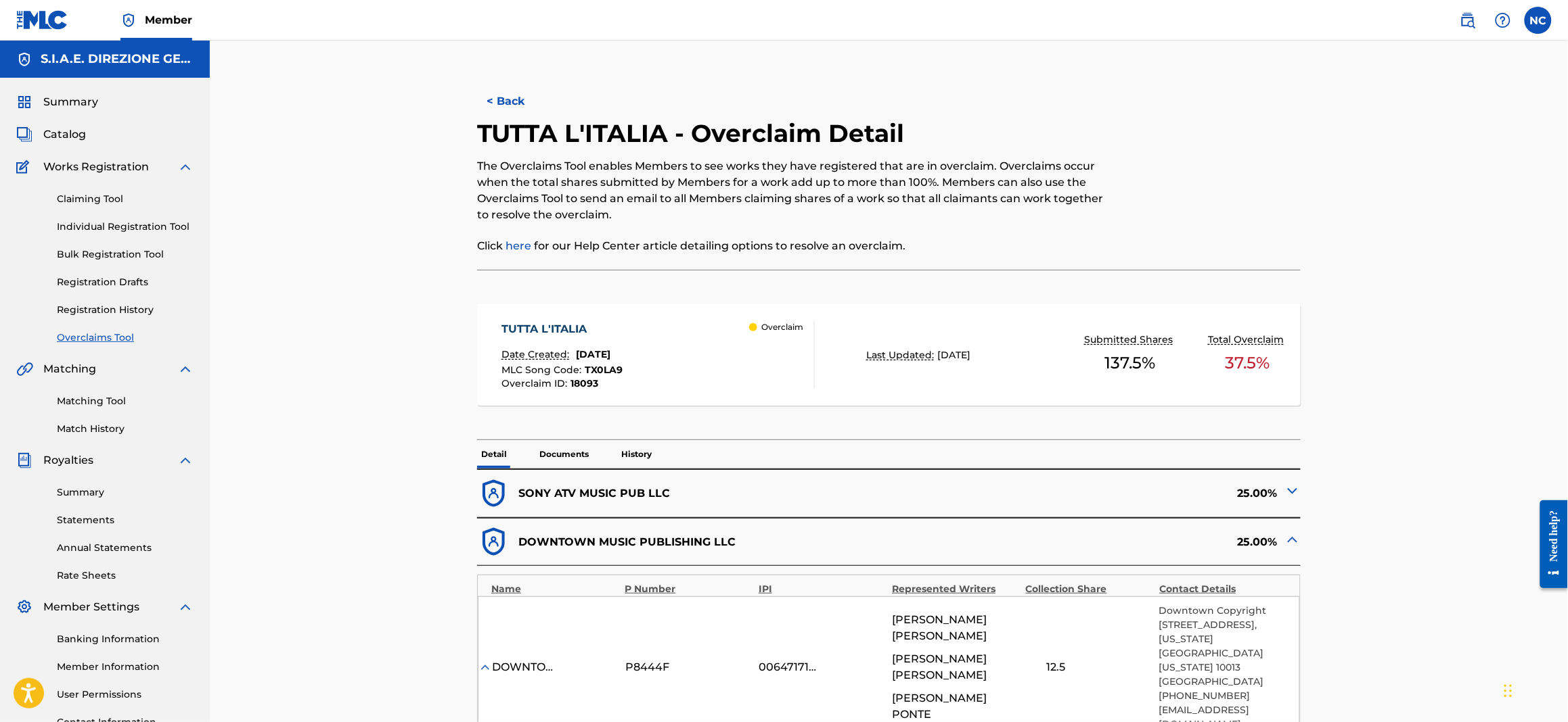
click at [1252, 537] on img at bounding box center [1292, 540] width 16 height 16
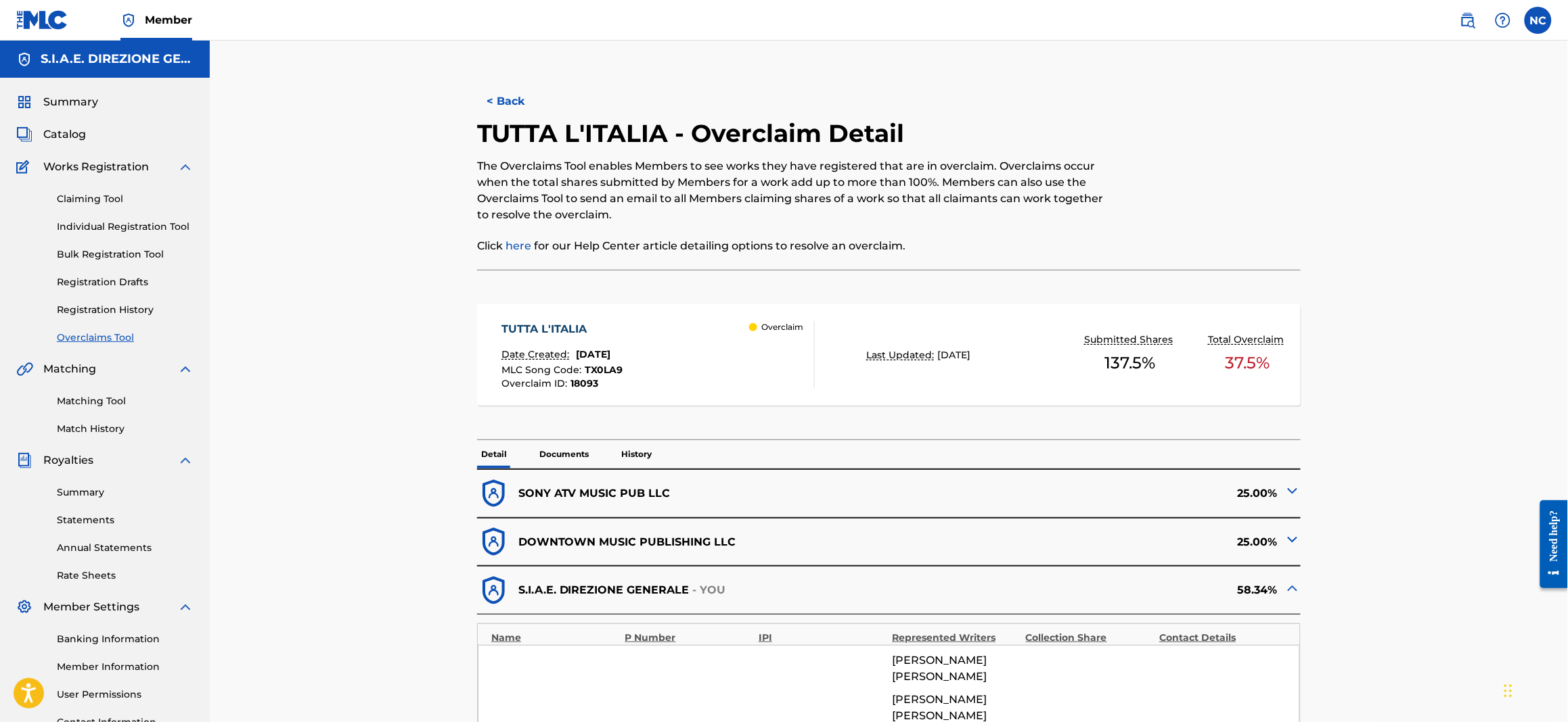
click at [613, 377] on div "MLC Song Code : TX0LA9" at bounding box center [563, 372] width 121 height 14
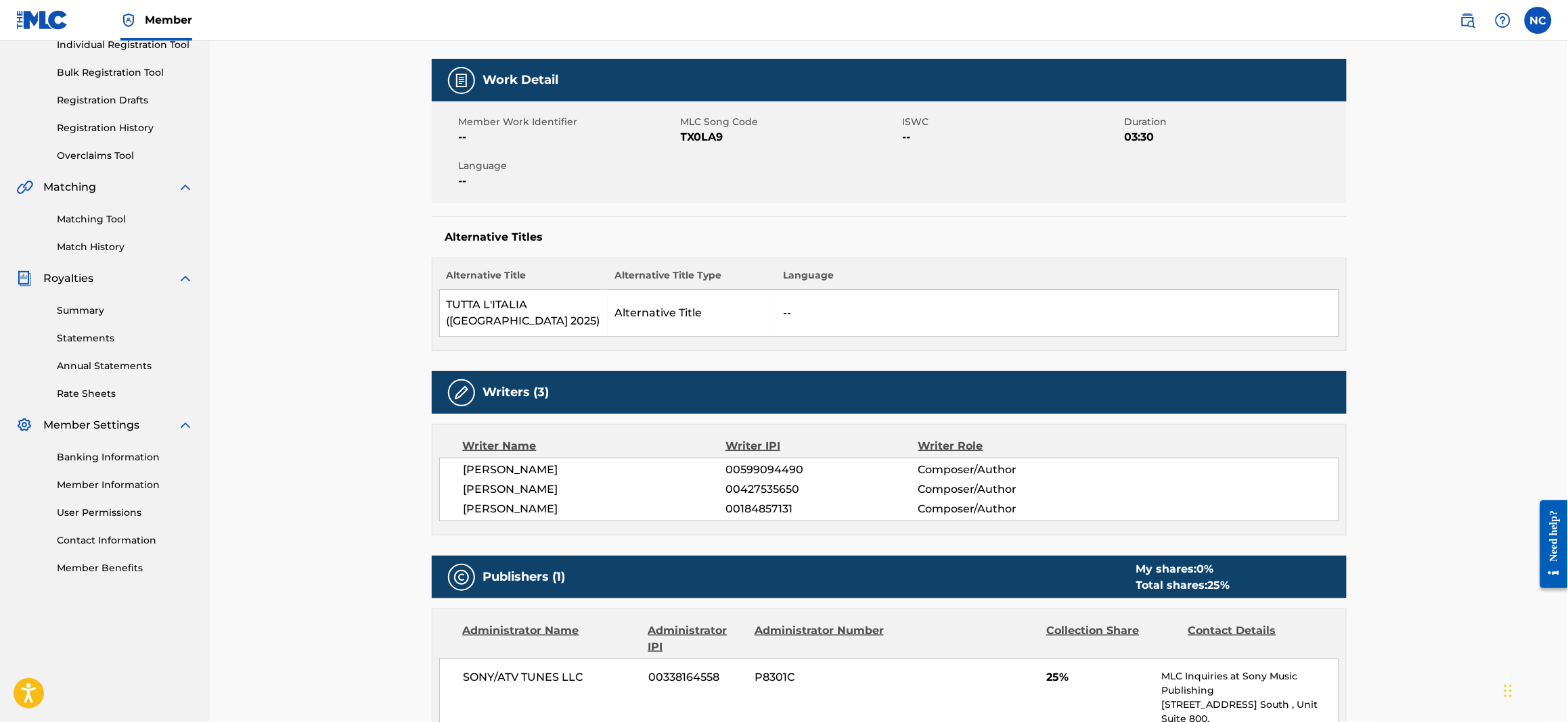
scroll to position [26, 0]
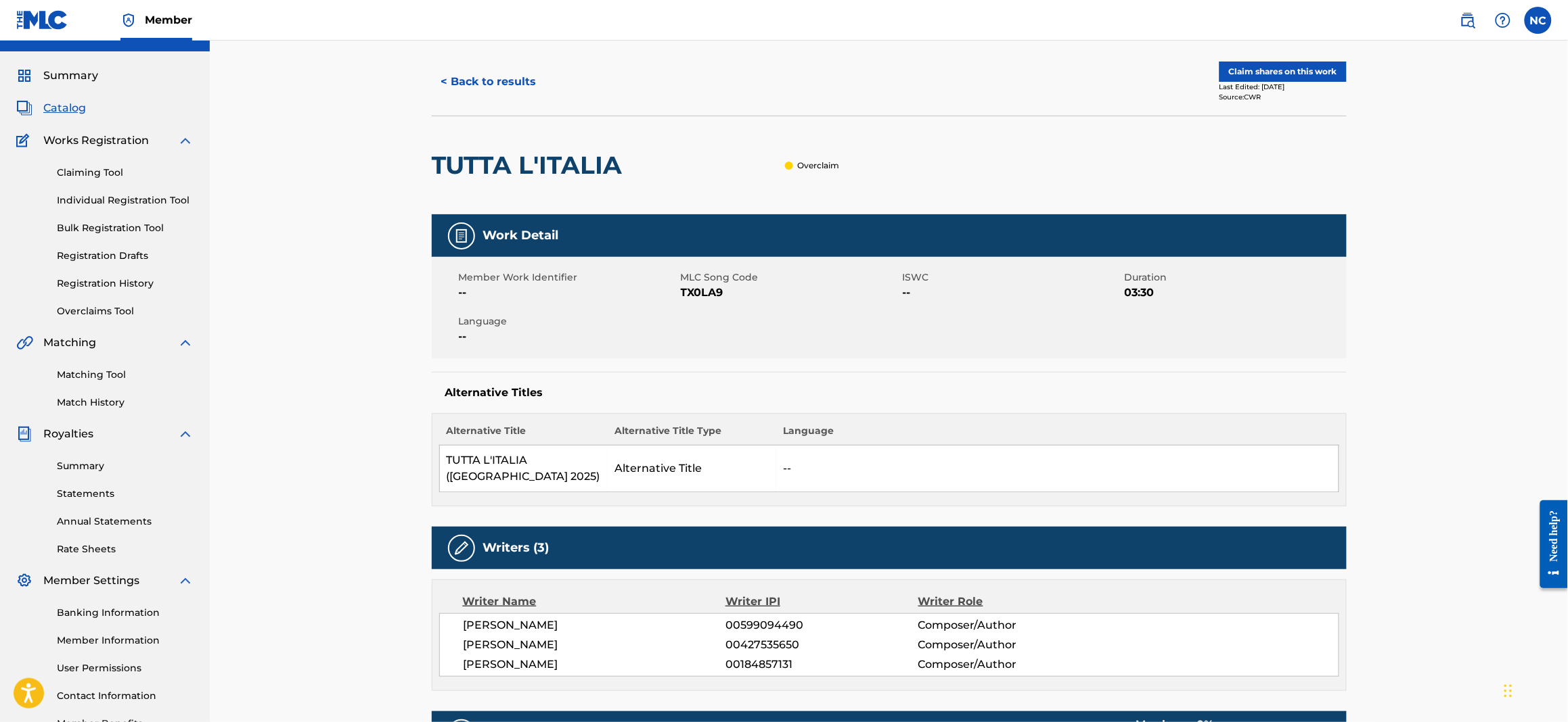
click at [439, 80] on button "< Back to results" at bounding box center [489, 81] width 115 height 34
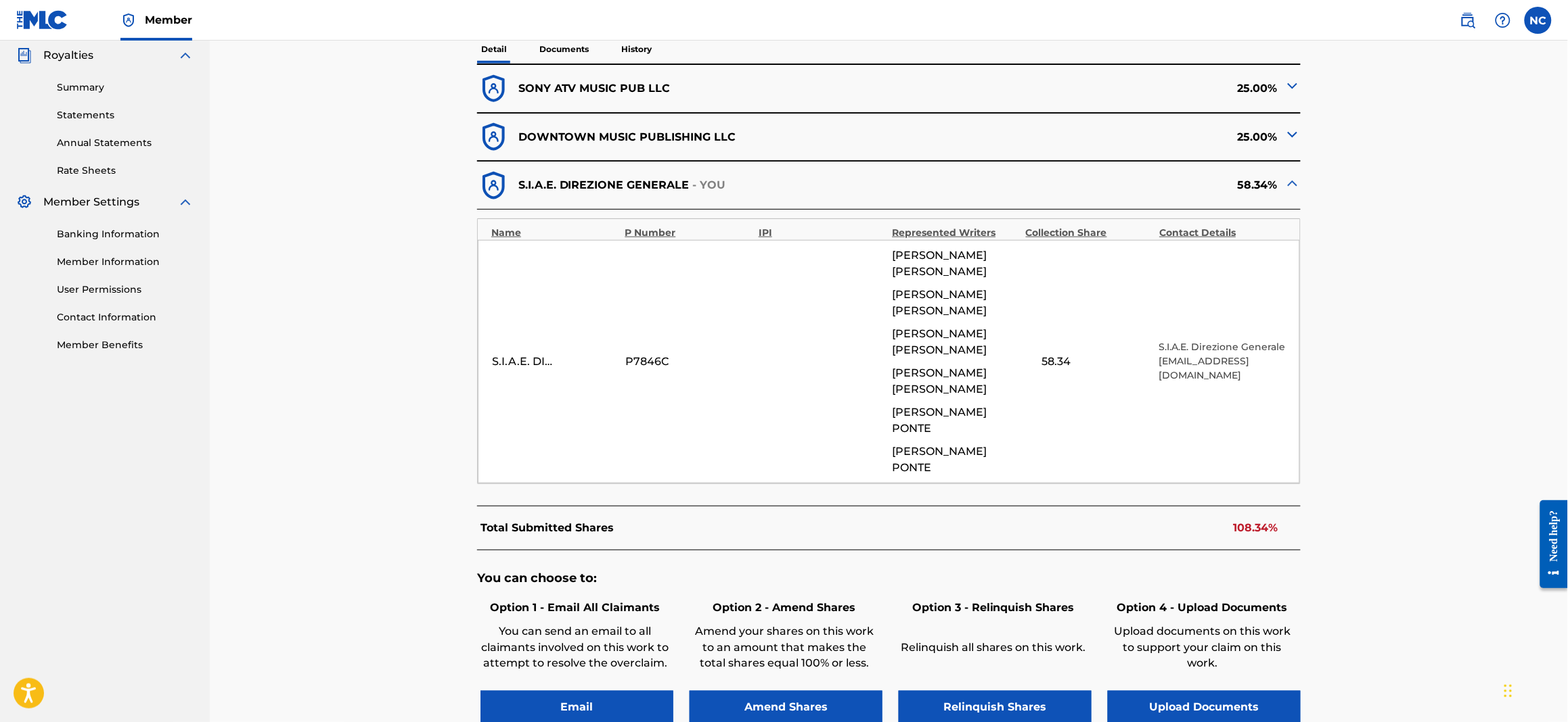
scroll to position [101, 0]
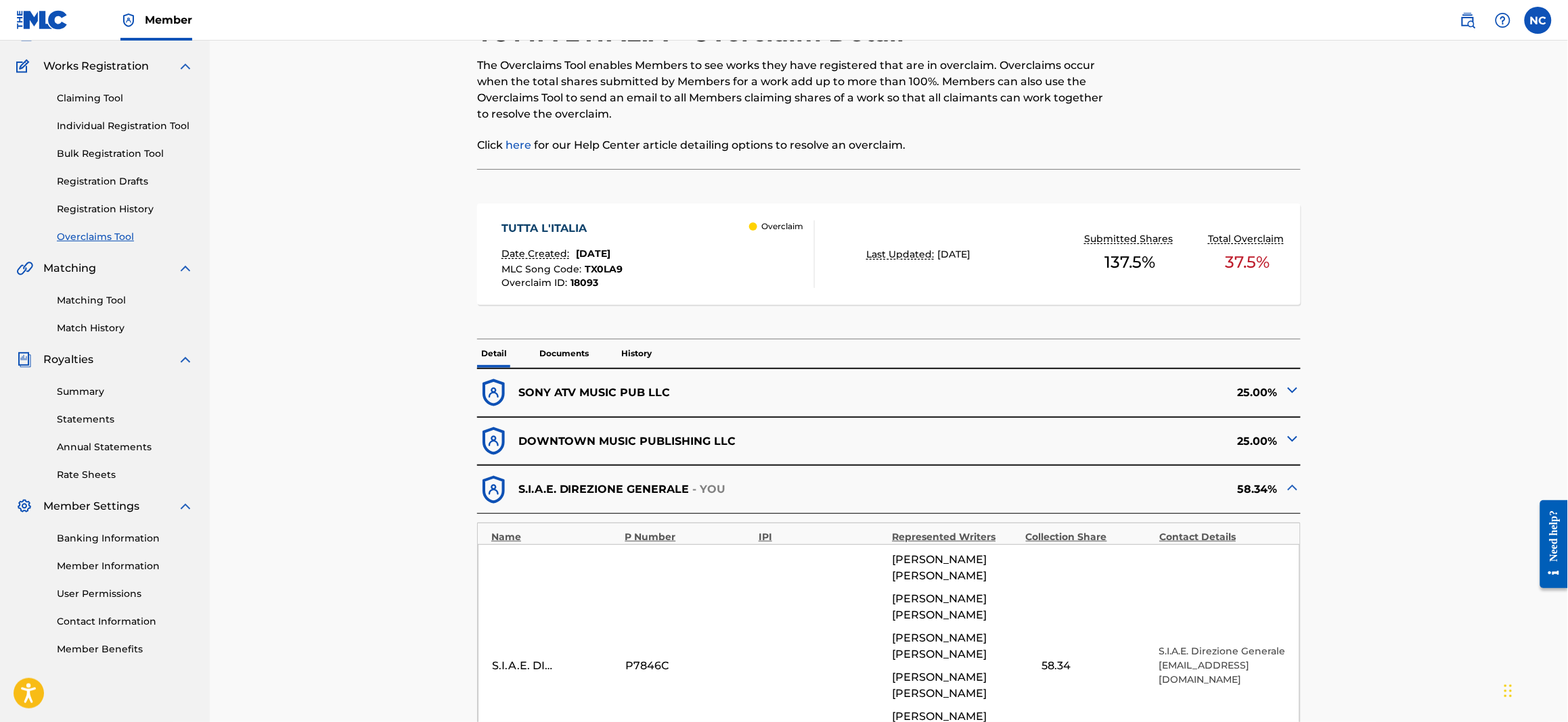
click at [1252, 387] on img at bounding box center [1292, 390] width 16 height 16
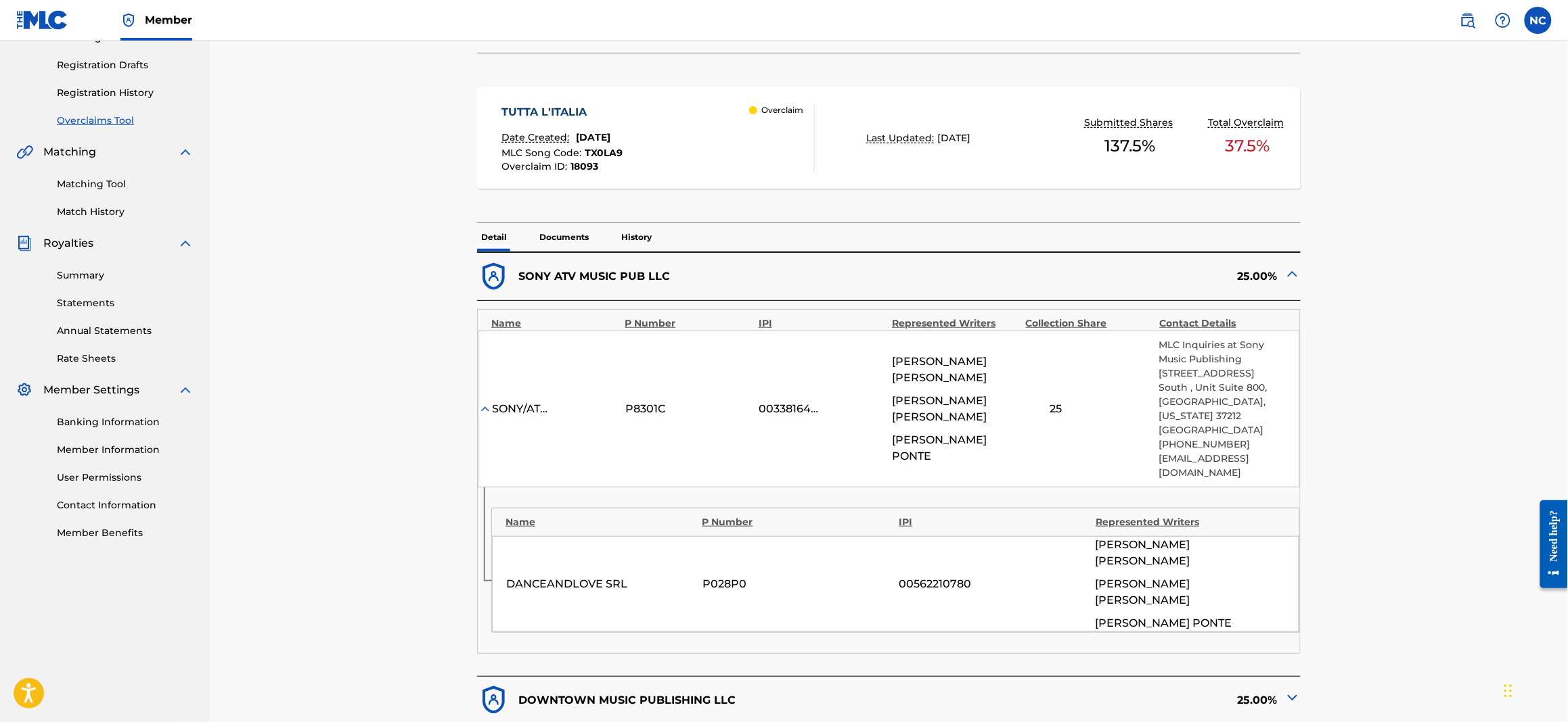
scroll to position [304, 0]
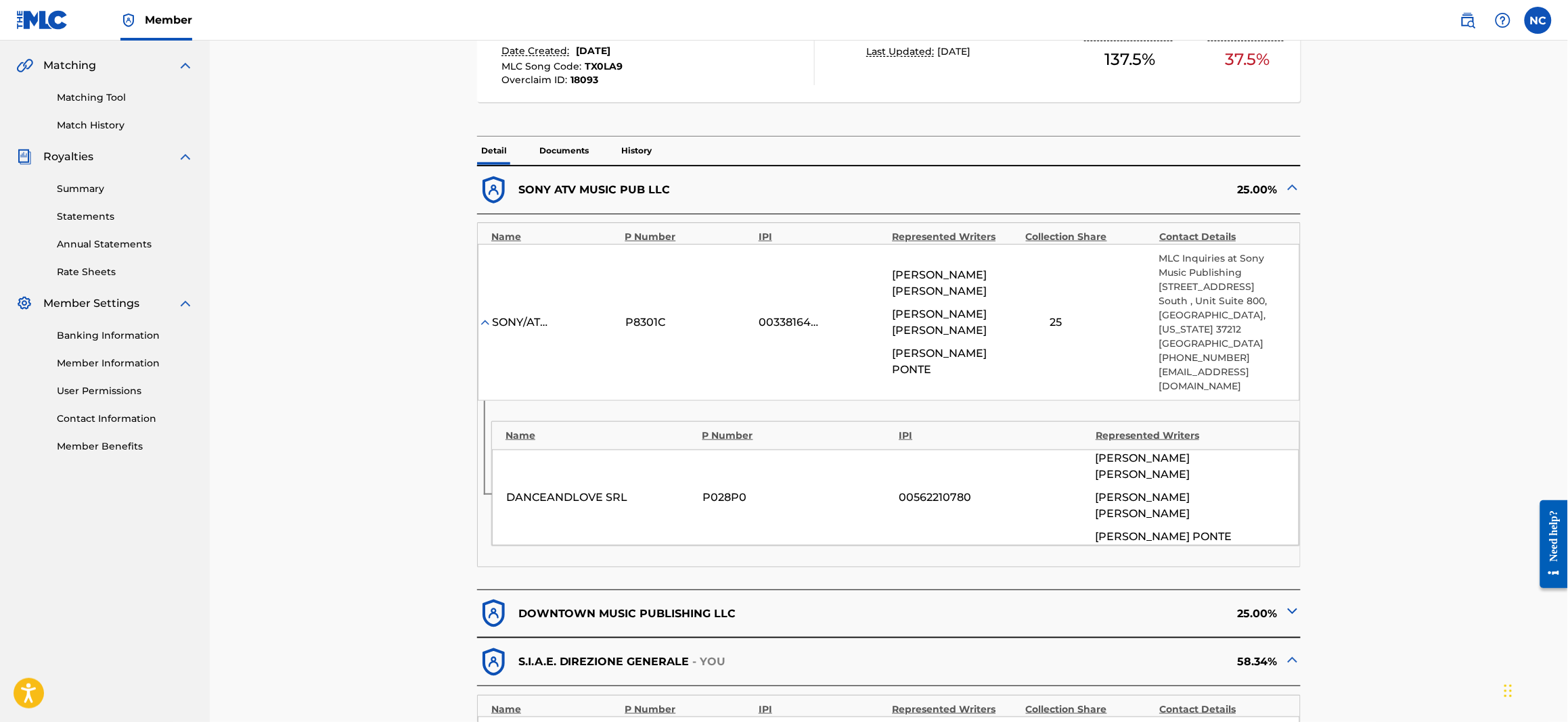
click at [1252, 545] on img at bounding box center [1292, 611] width 16 height 16
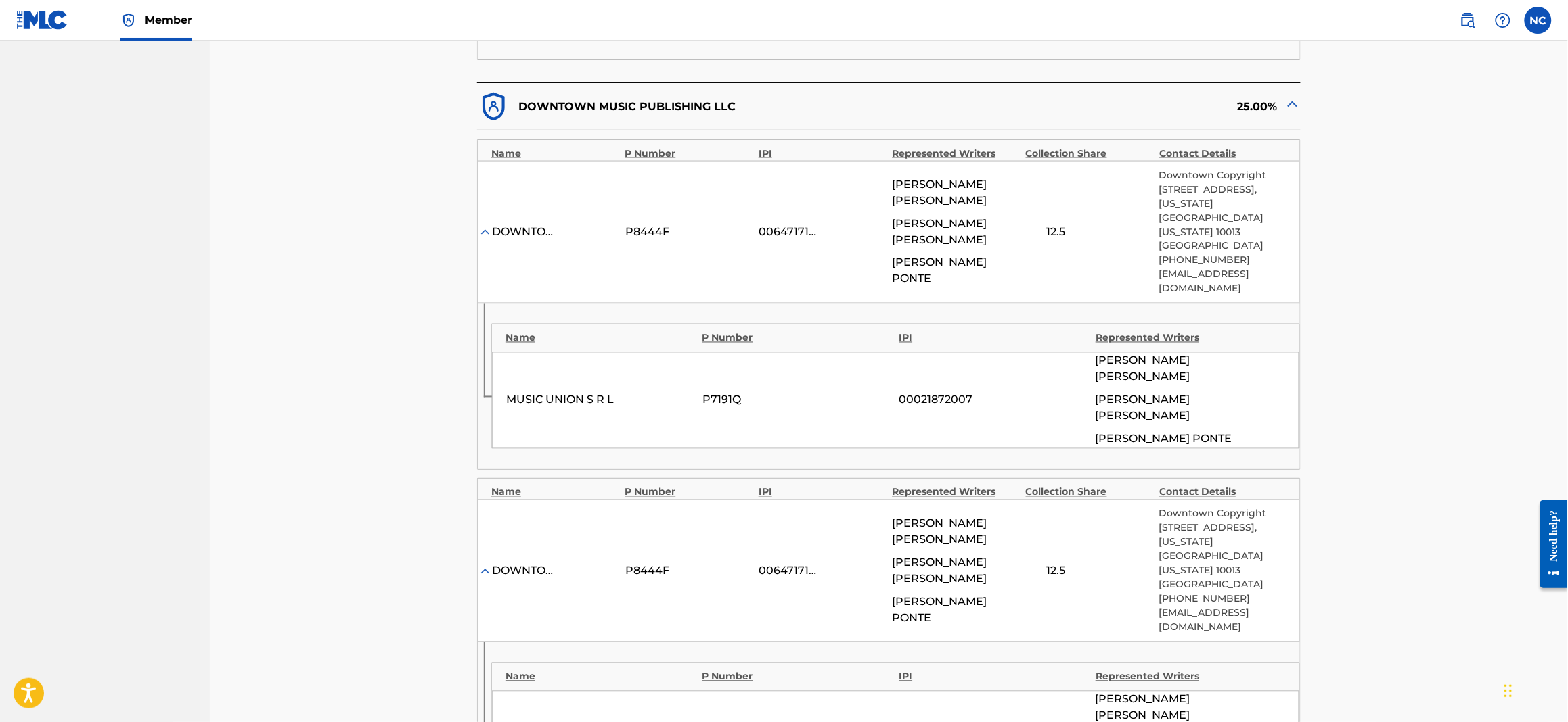
scroll to position [608, 0]
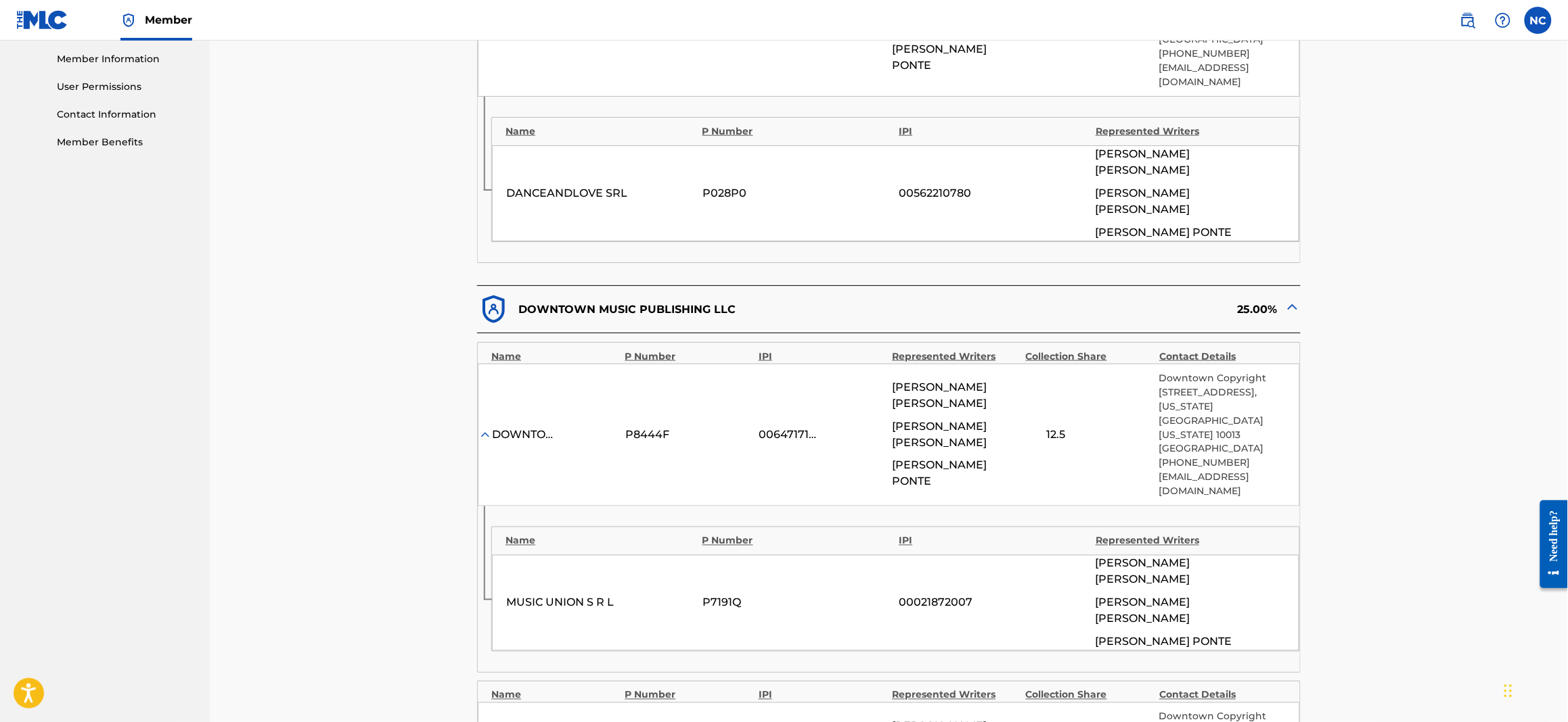
click at [1252, 299] on img at bounding box center [1292, 307] width 16 height 16
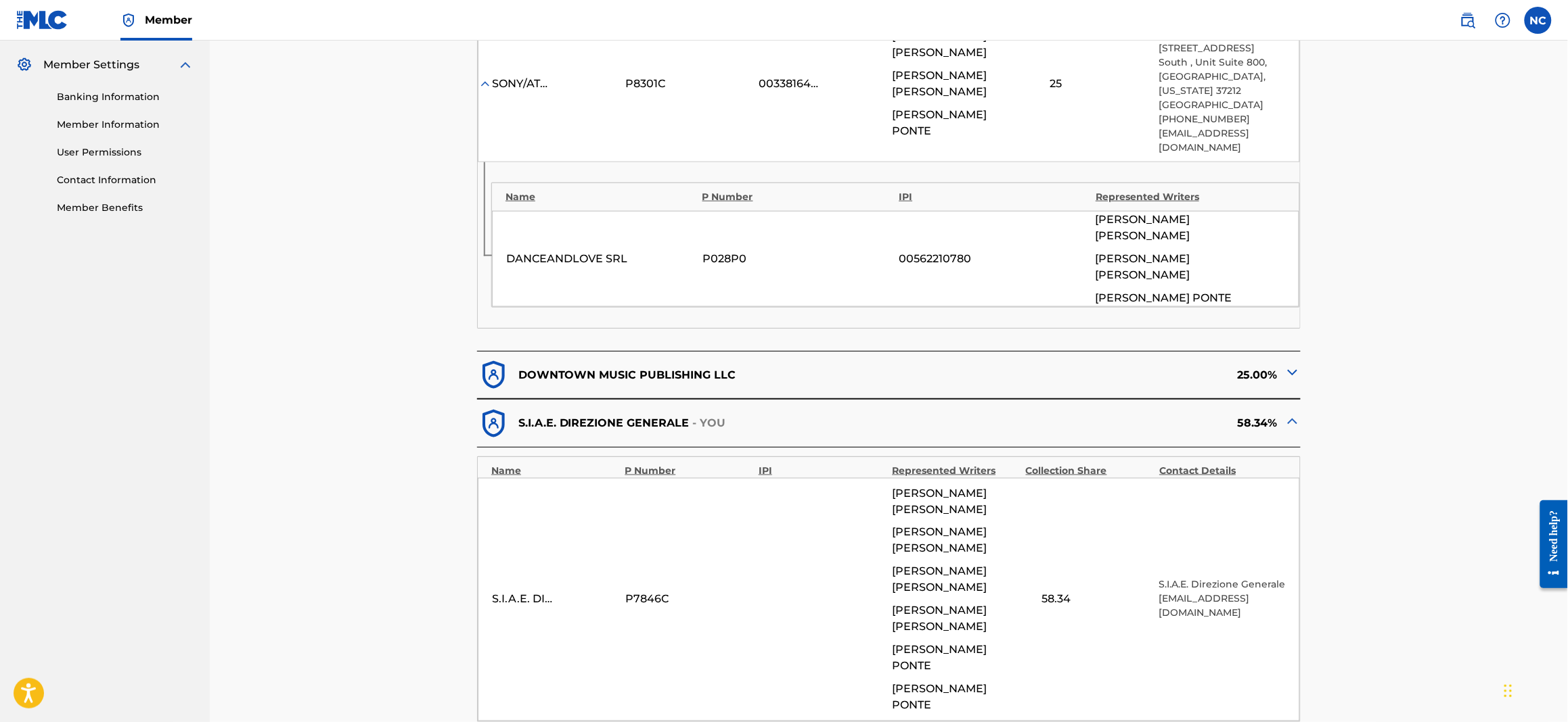
scroll to position [506, 0]
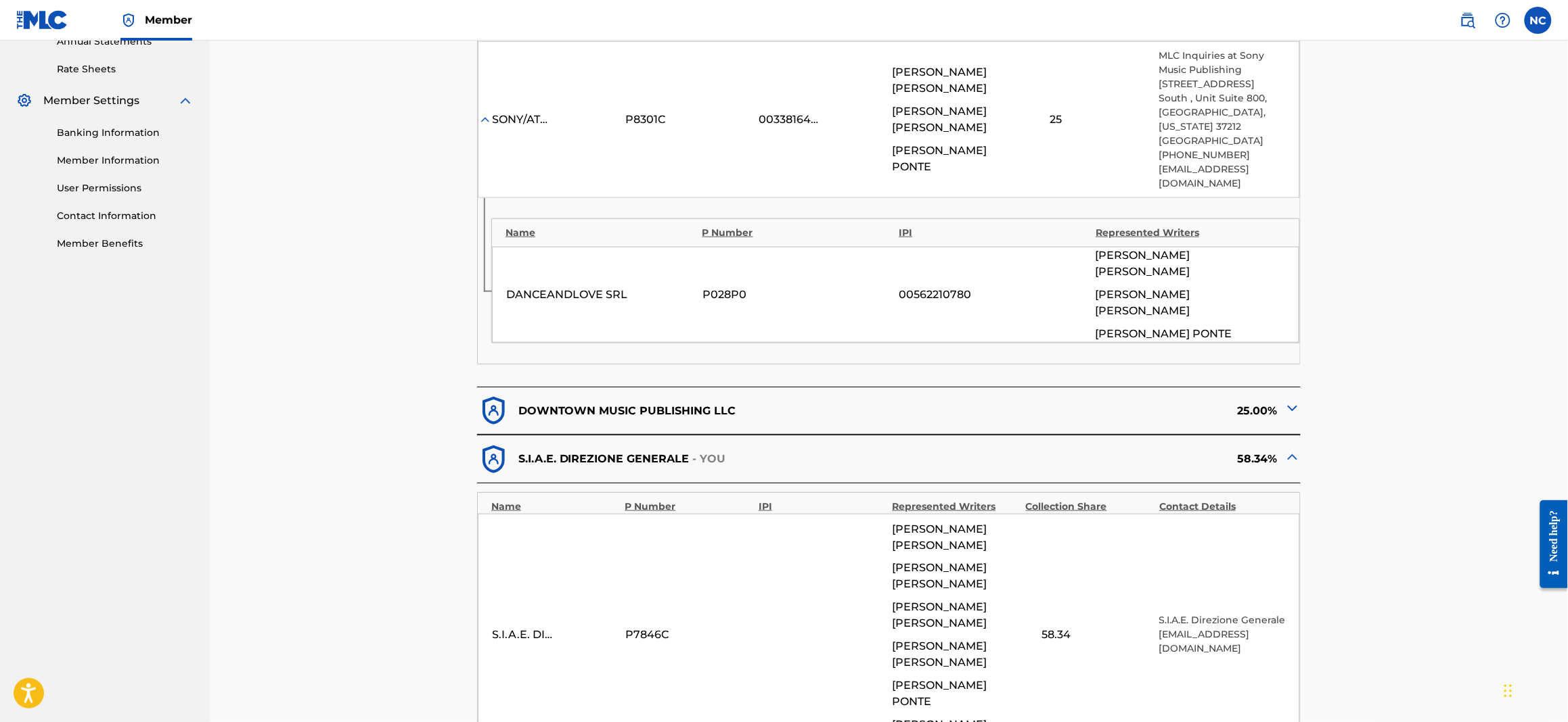
click at [1029, 160] on div "SONY/ATV TUNES LLC P8301C 00338164558 [PERSON_NAME] [PERSON_NAME] [PERSON_NAME]…" at bounding box center [889, 120] width 822 height 157
click at [1252, 401] on img at bounding box center [1292, 409] width 16 height 16
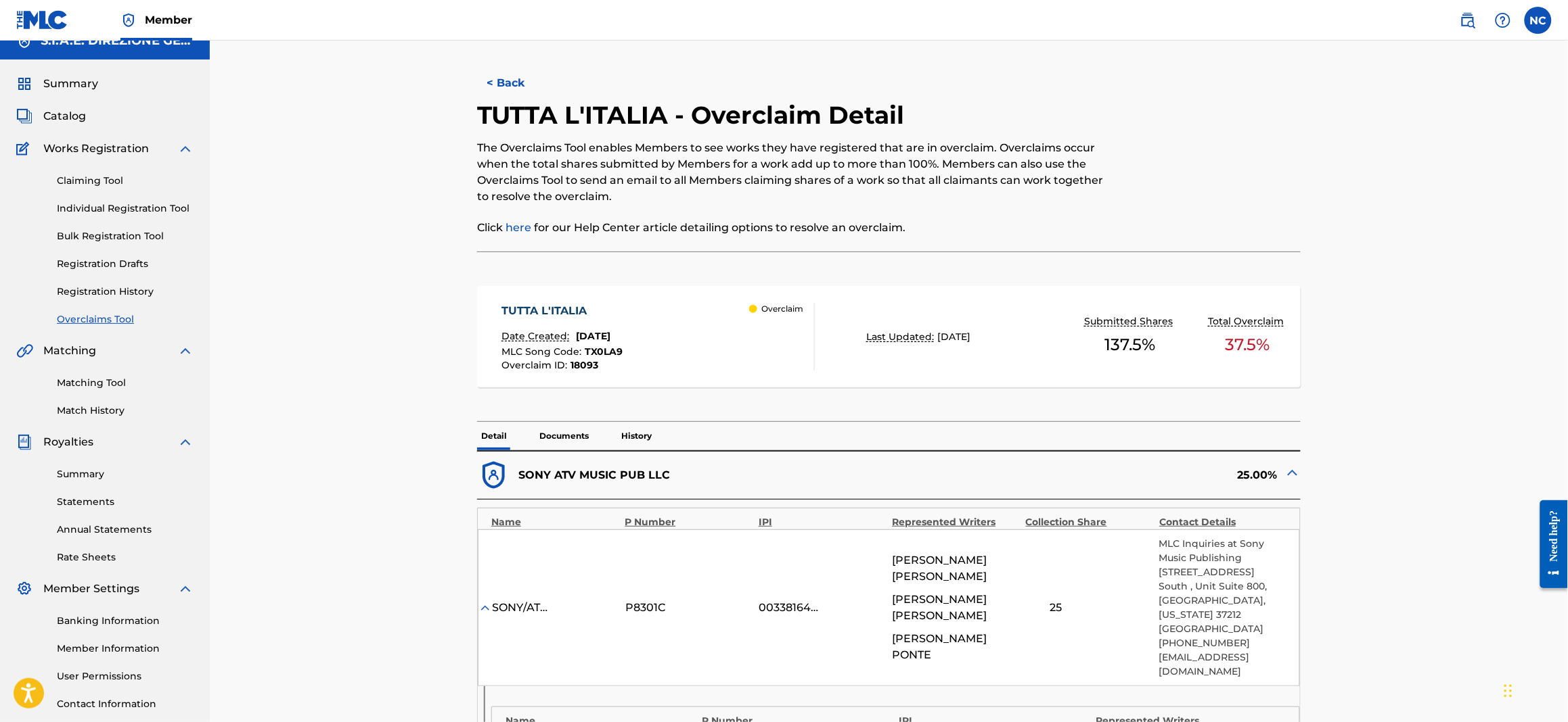
scroll to position [0, 0]
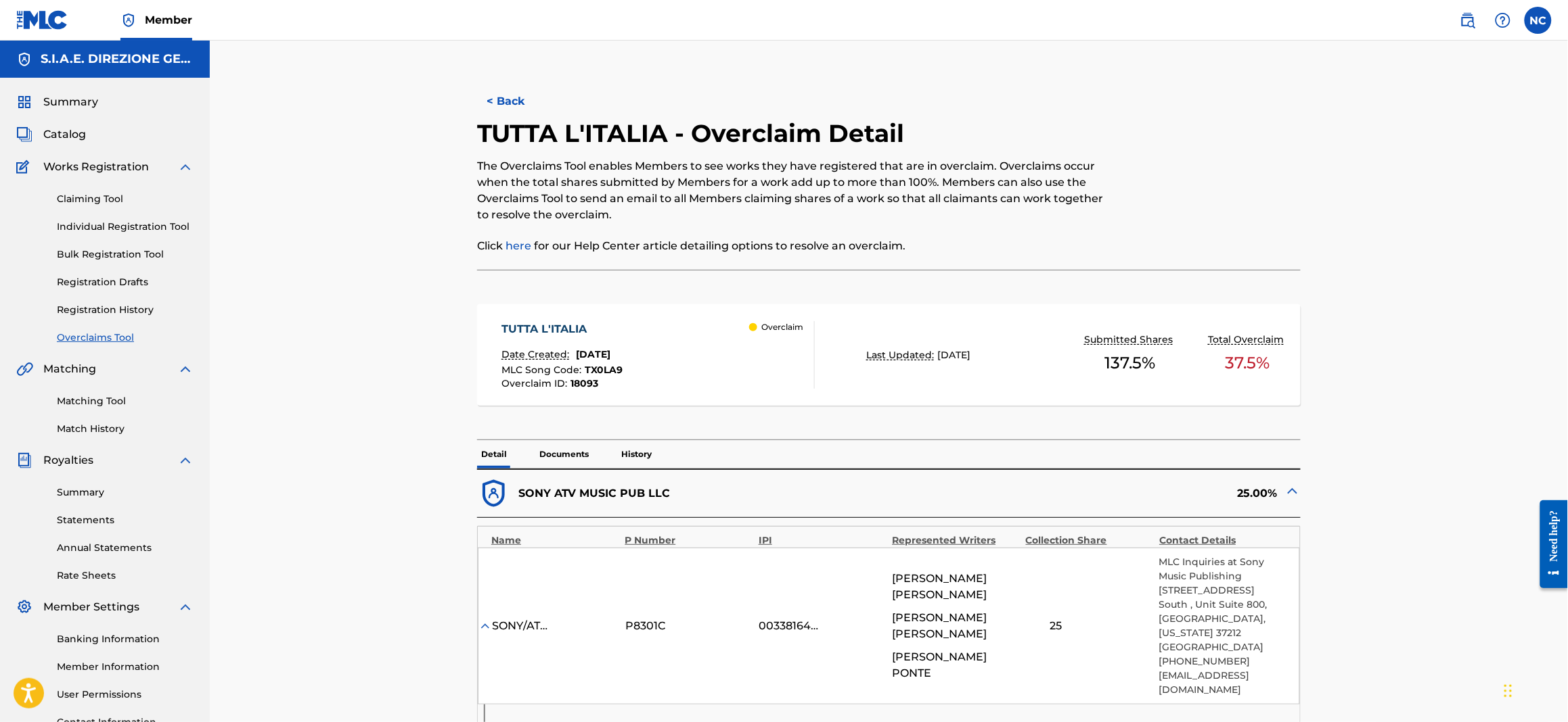
click at [483, 100] on button "< Back" at bounding box center [518, 102] width 81 height 34
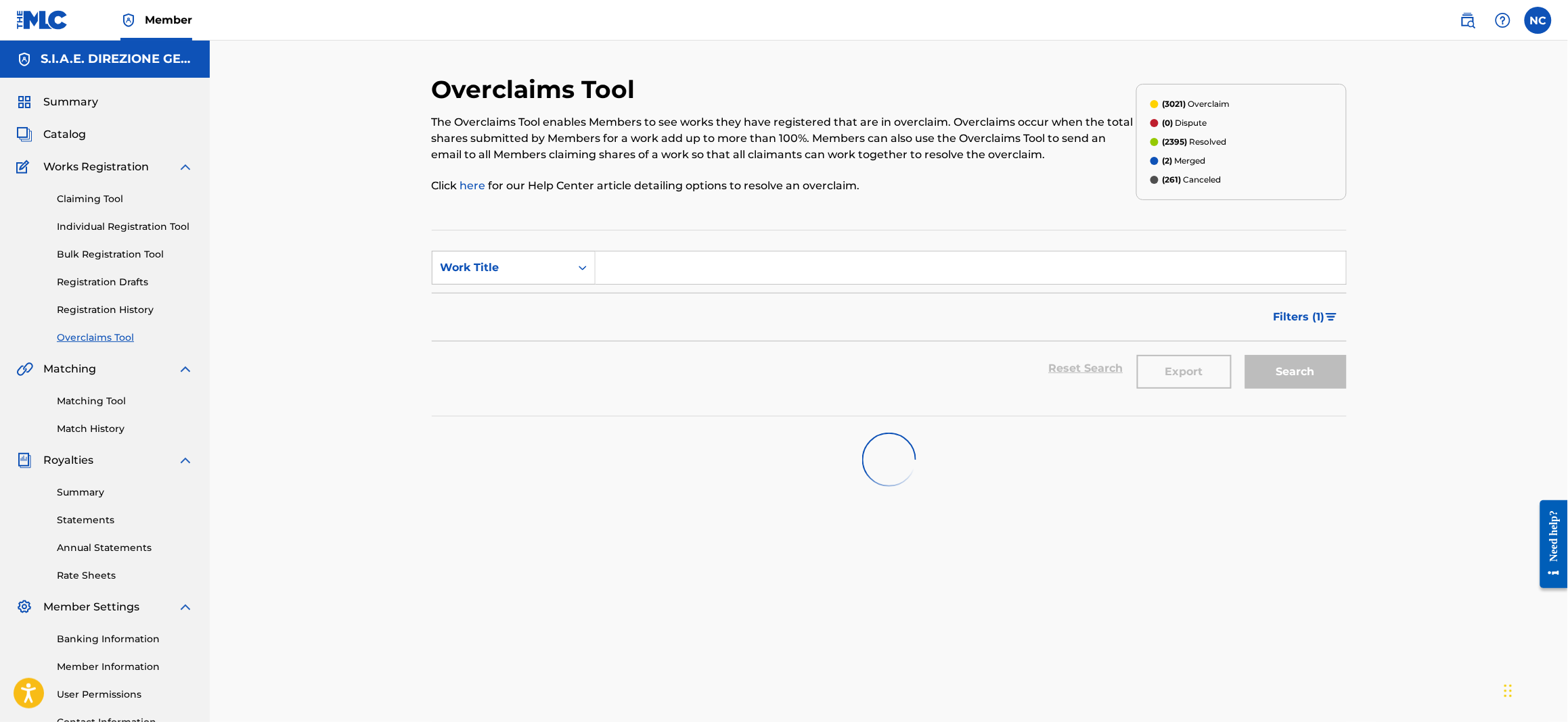
click at [641, 273] on input "Search Form" at bounding box center [971, 268] width 751 height 33
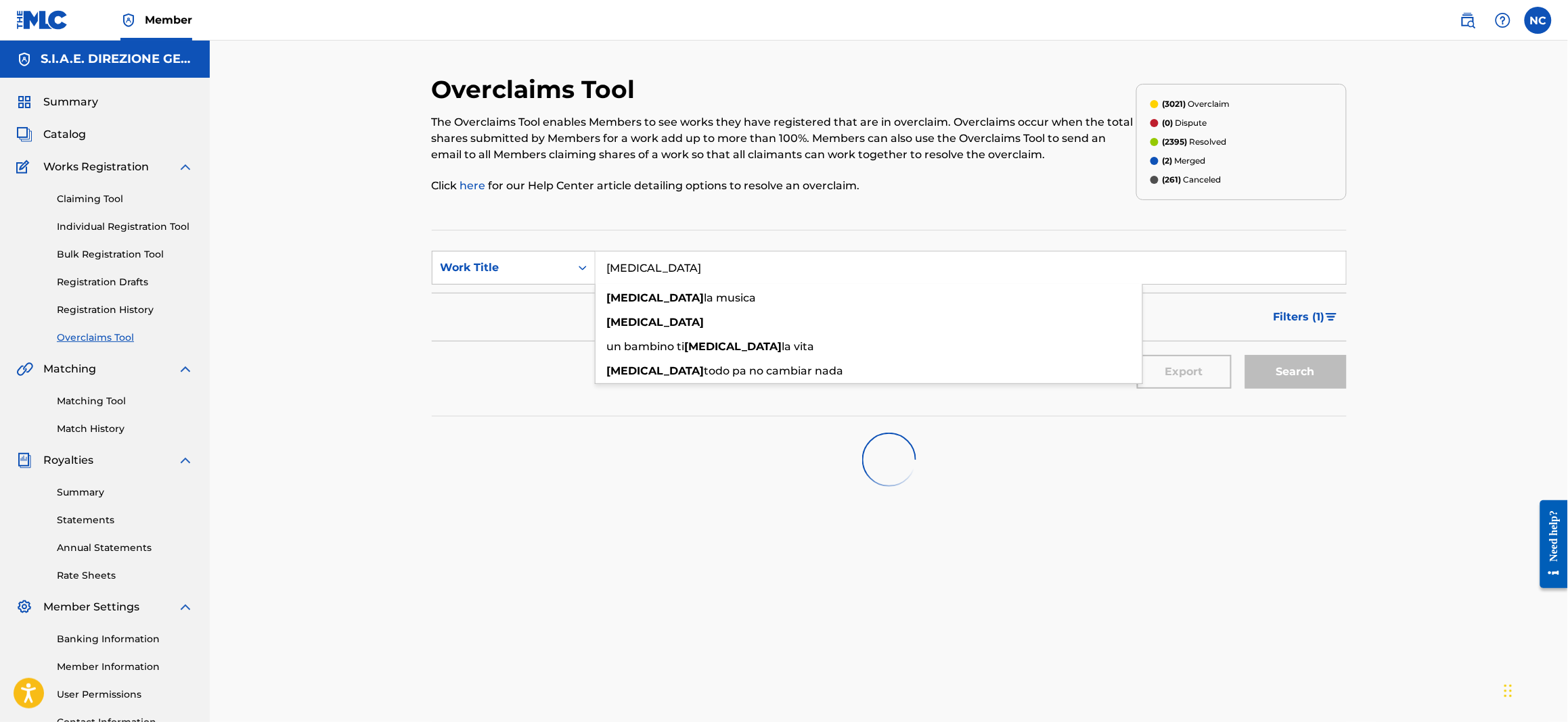
type input "[MEDICAL_DATA]"
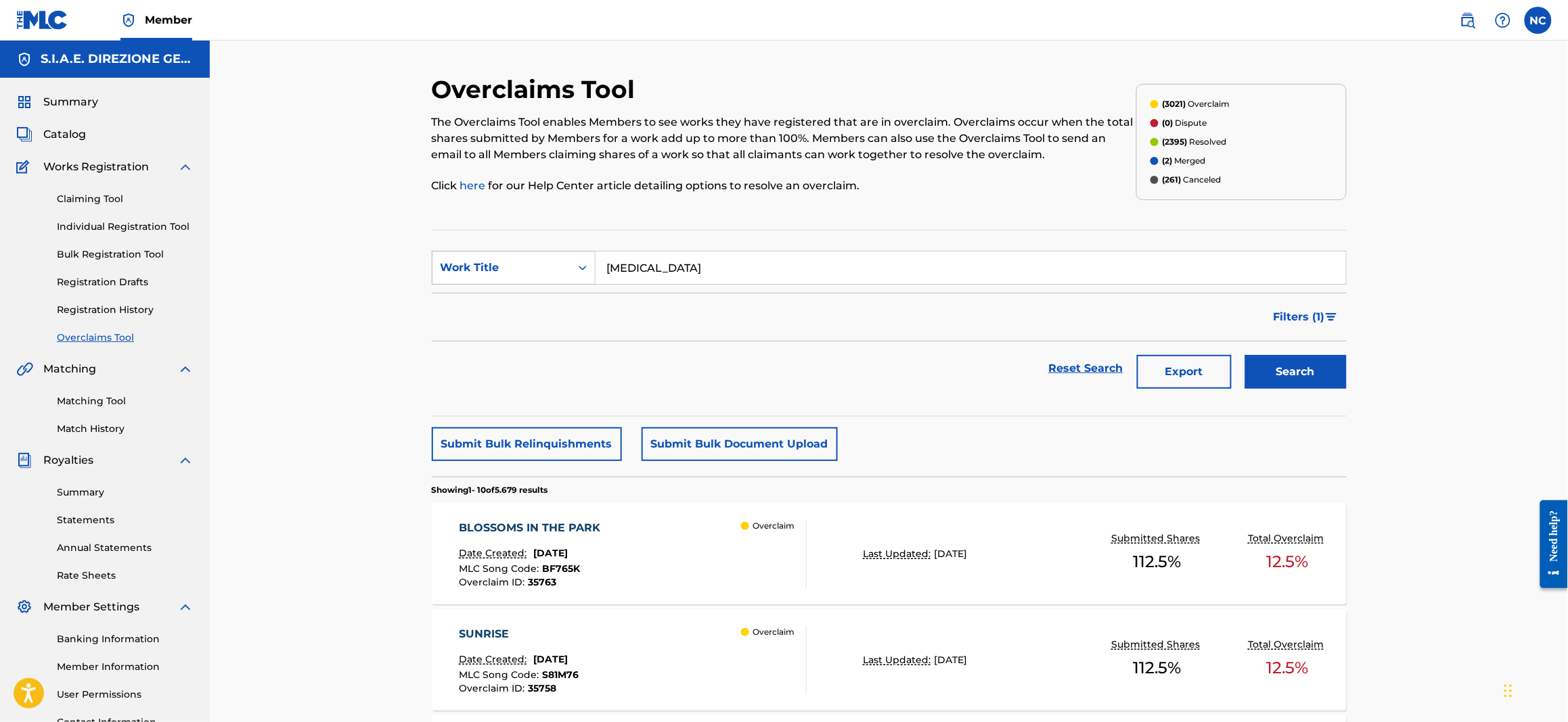
click at [590, 273] on div "Search Form" at bounding box center [583, 268] width 25 height 25
click at [1252, 369] on button "Search" at bounding box center [1296, 372] width 102 height 34
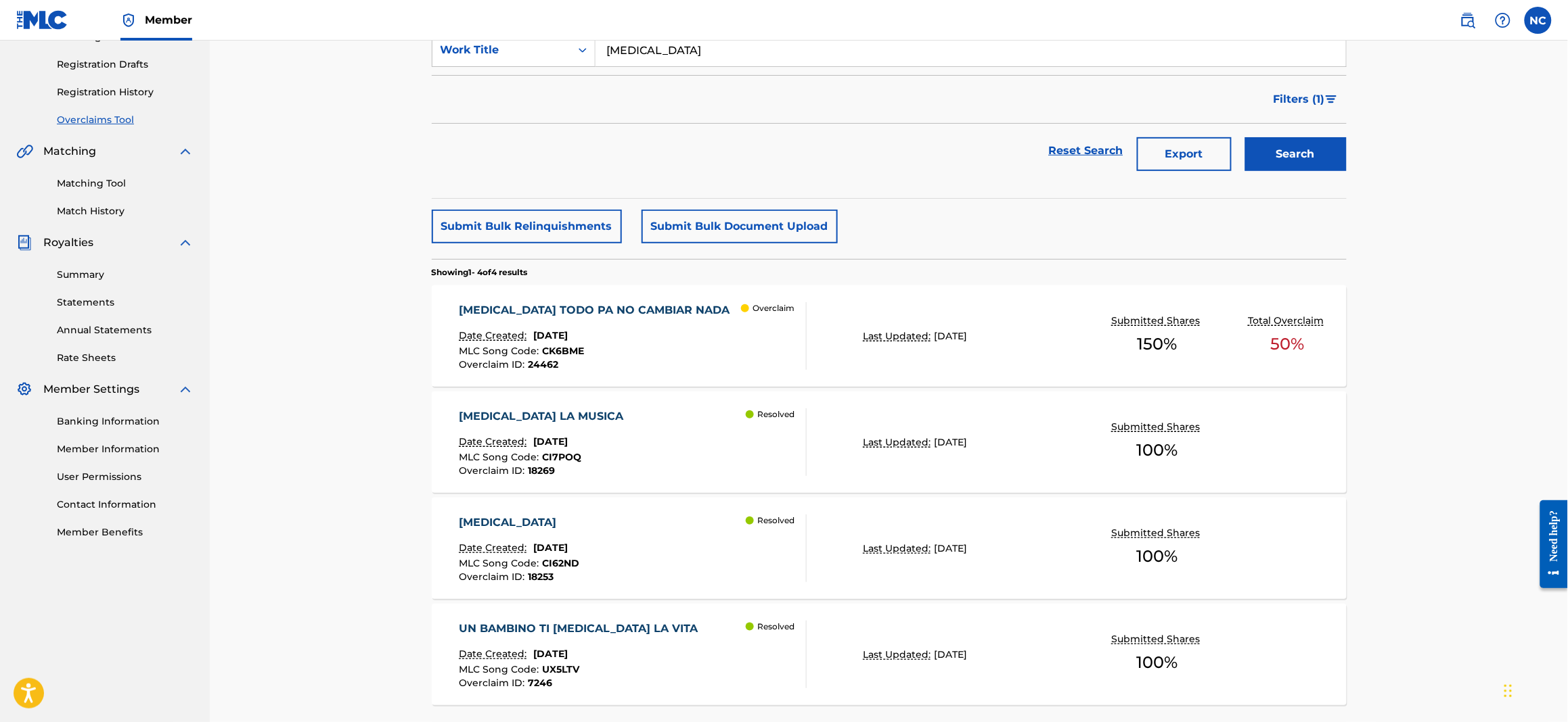
scroll to position [304, 0]
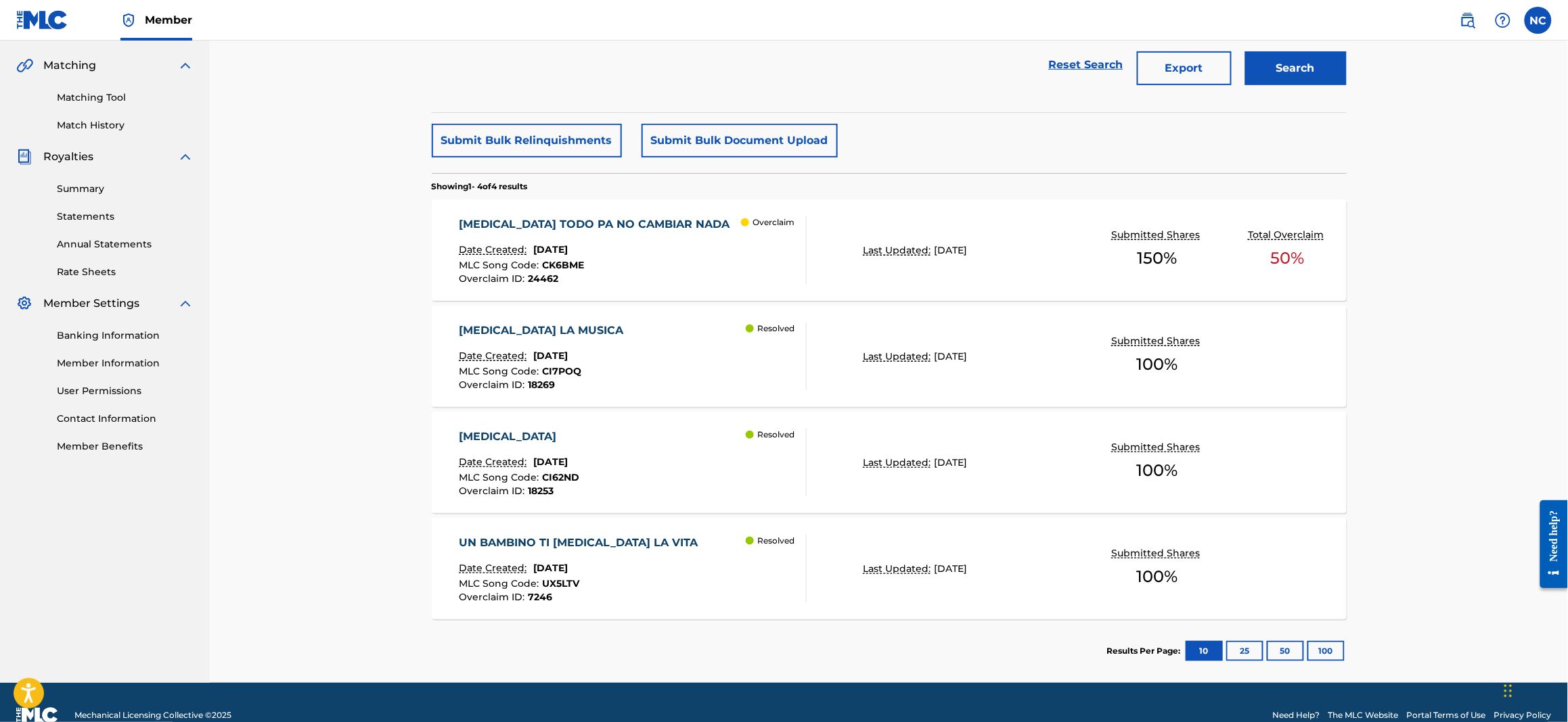
click at [573, 480] on span "CI62ND" at bounding box center [560, 477] width 37 height 12
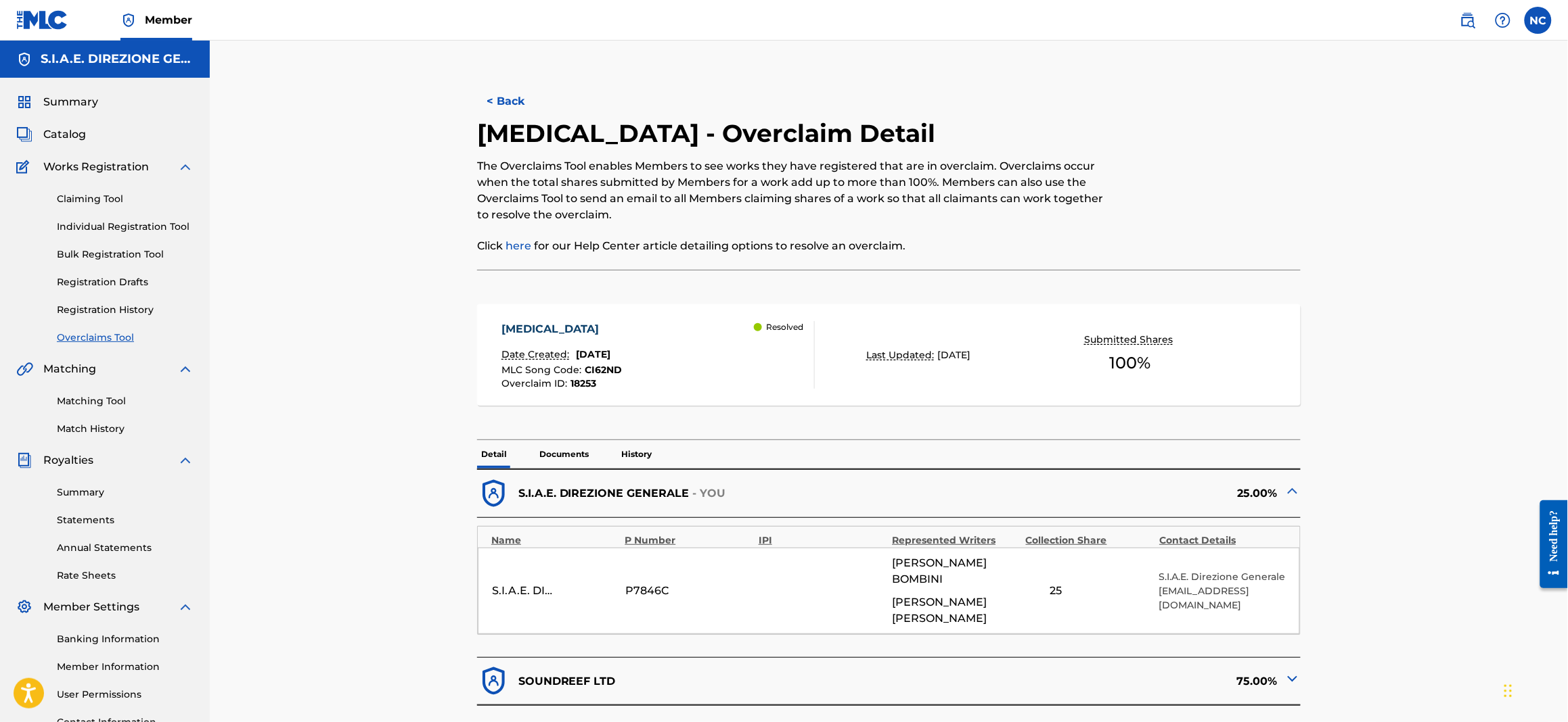
click at [1252, 18] on img at bounding box center [1467, 20] width 16 height 16
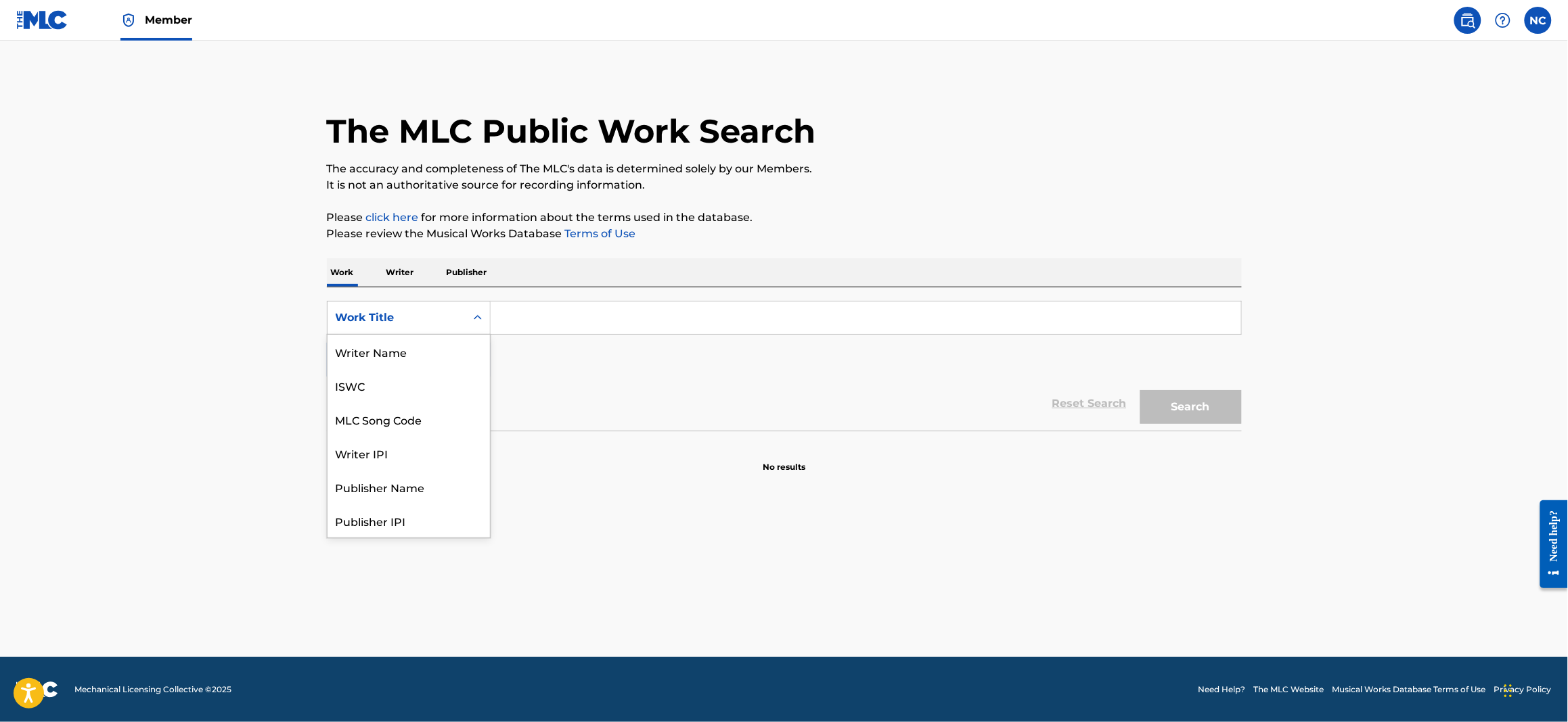
click at [420, 319] on div "Work Title" at bounding box center [396, 318] width 122 height 16
click at [404, 353] on div "MLC Song Code" at bounding box center [409, 351] width 163 height 34
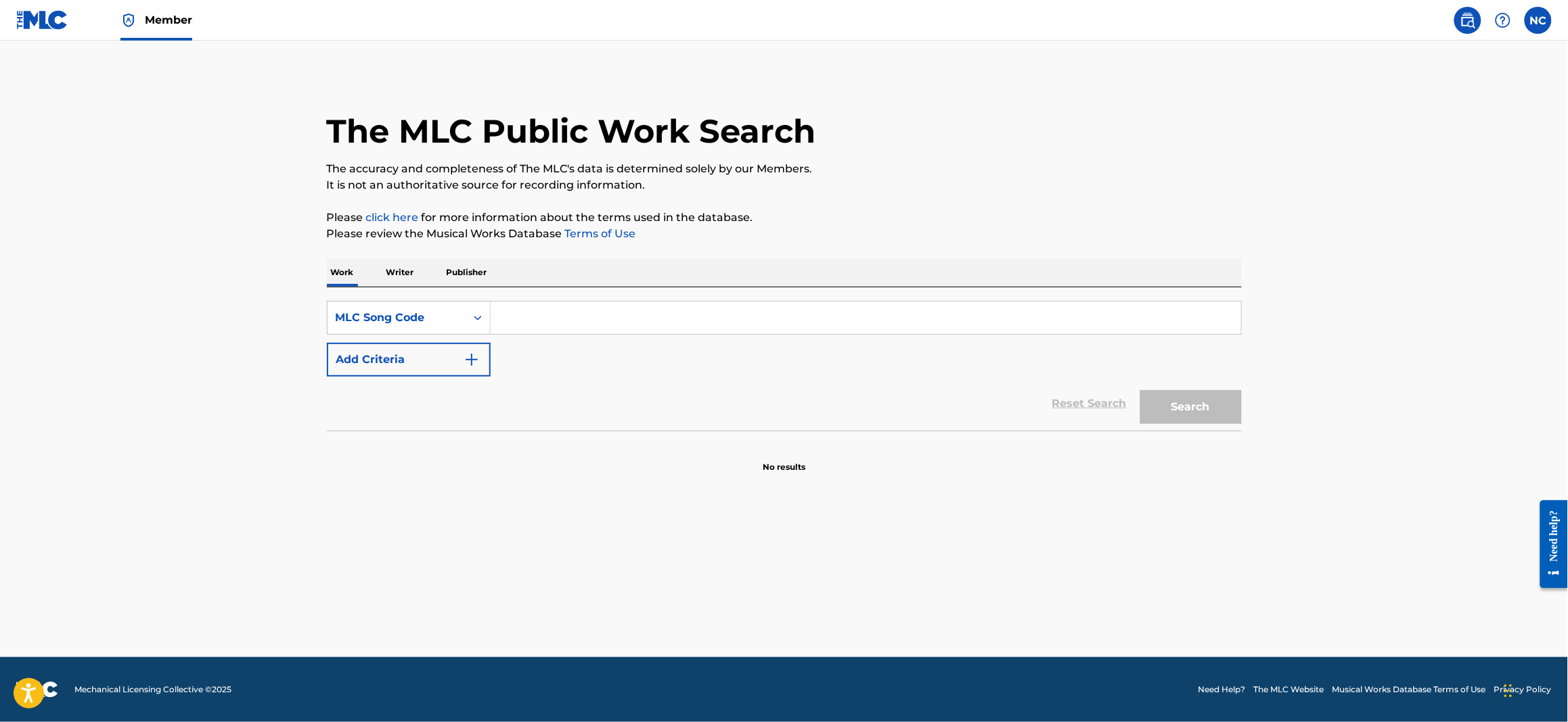
drag, startPoint x: 475, startPoint y: 338, endPoint x: 579, endPoint y: 313, distance: 107.0
click at [579, 313] on input "Search Form" at bounding box center [866, 318] width 751 height 33
paste input "HVBH2P"
type input "HVBH2P"
click at [1199, 406] on button "Search" at bounding box center [1191, 407] width 102 height 34
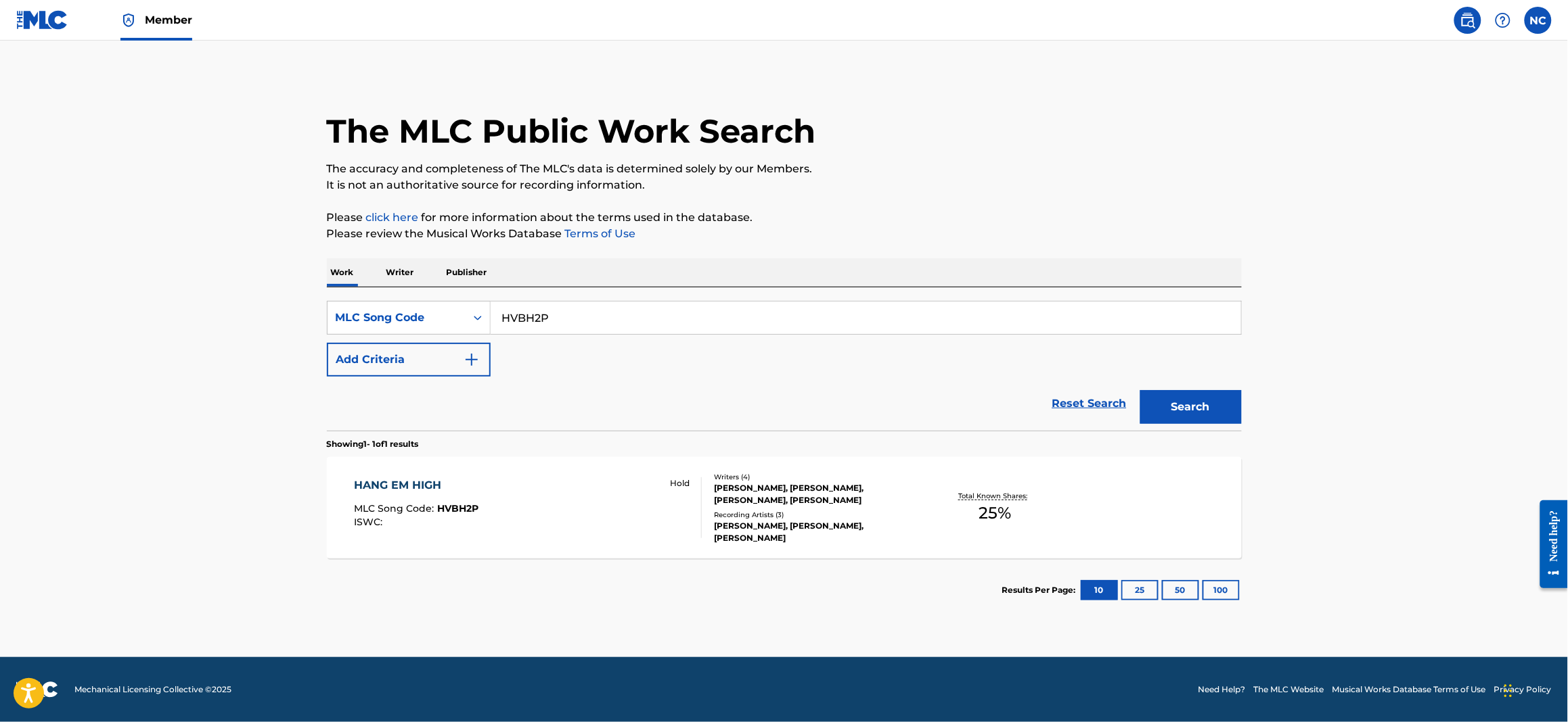
click at [582, 523] on div "HANG EM HIGH MLC Song Code : HVBH2P ISWC : Hold" at bounding box center [527, 508] width 348 height 61
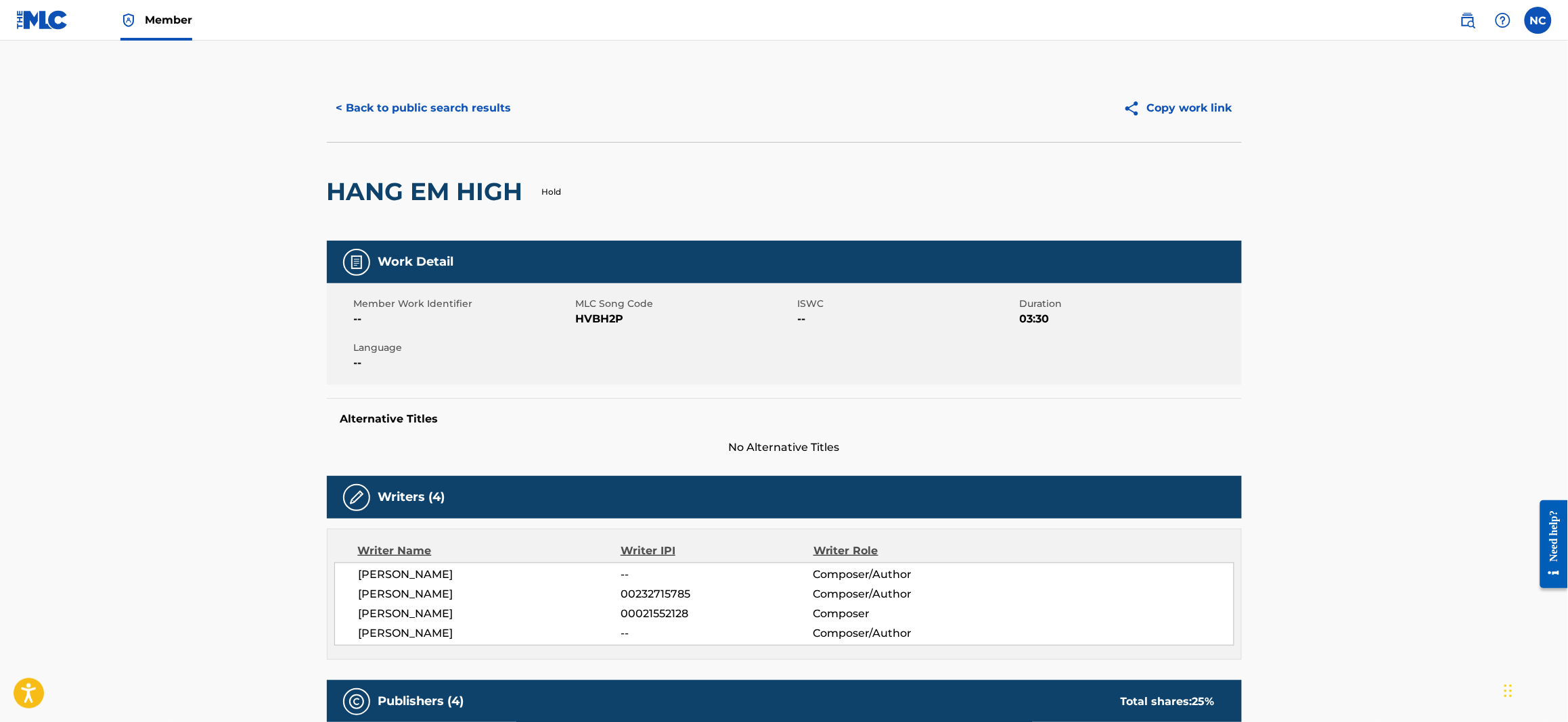
click at [340, 104] on button "< Back to public search results" at bounding box center [424, 108] width 195 height 34
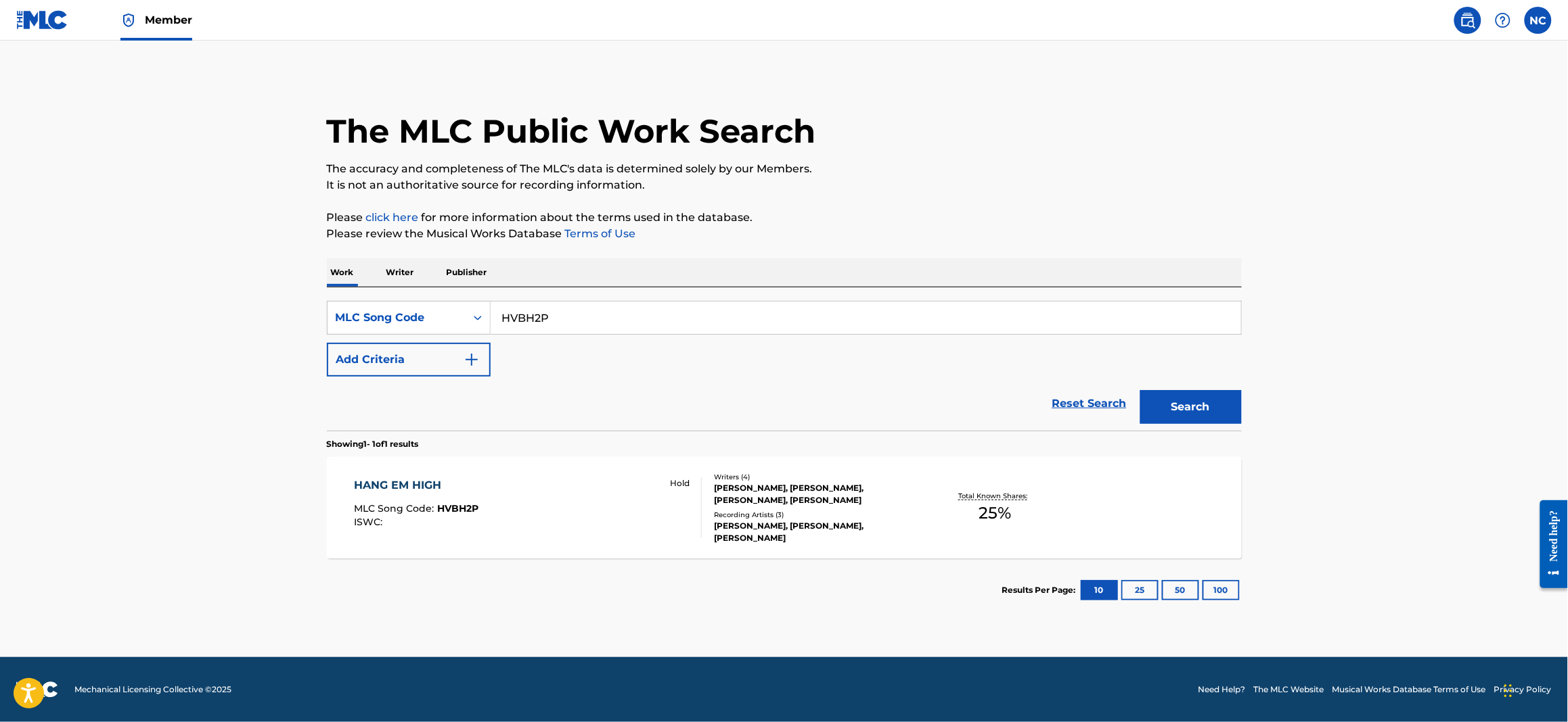
click at [467, 502] on div "HANG EM HIGH MLC Song Code : HVBH2P ISWC :" at bounding box center [416, 508] width 125 height 61
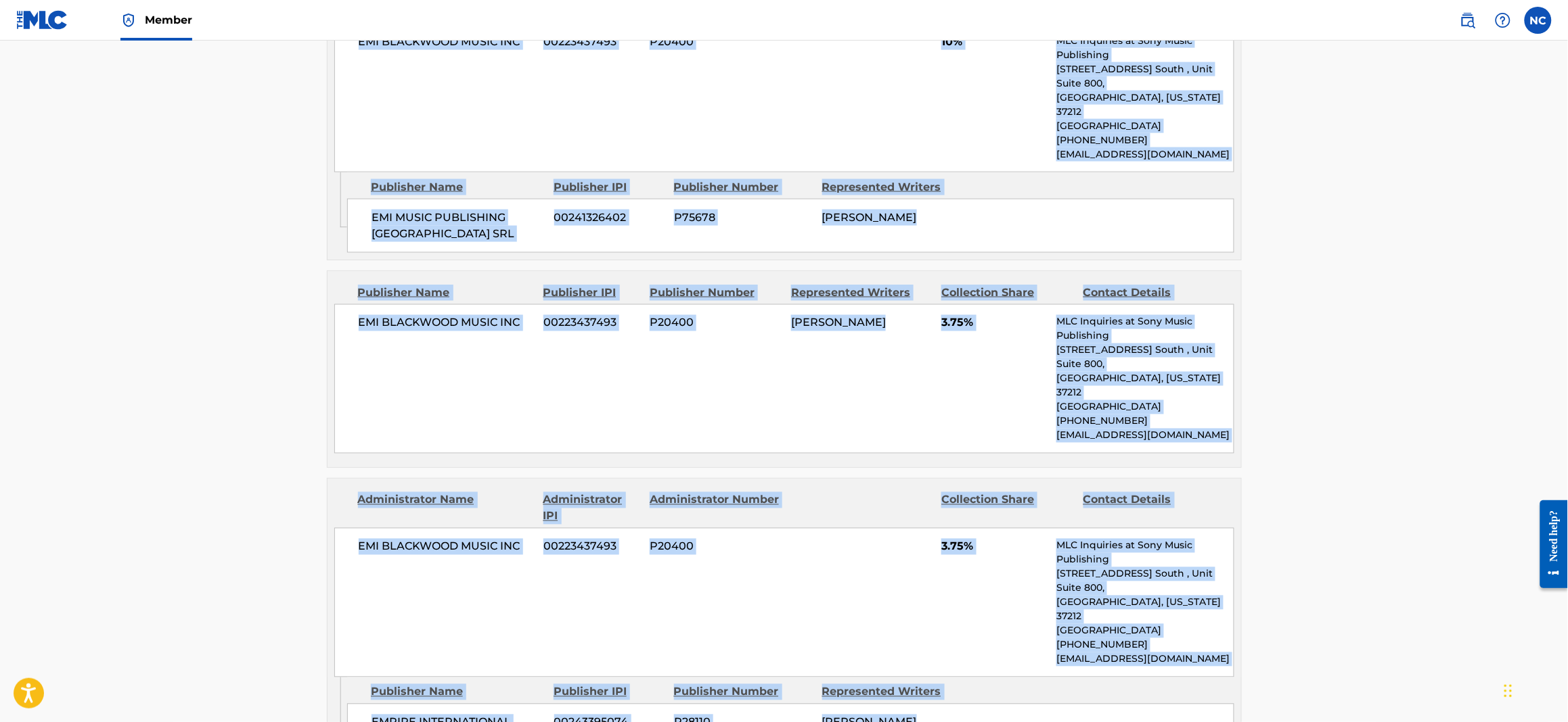
scroll to position [1281, 0]
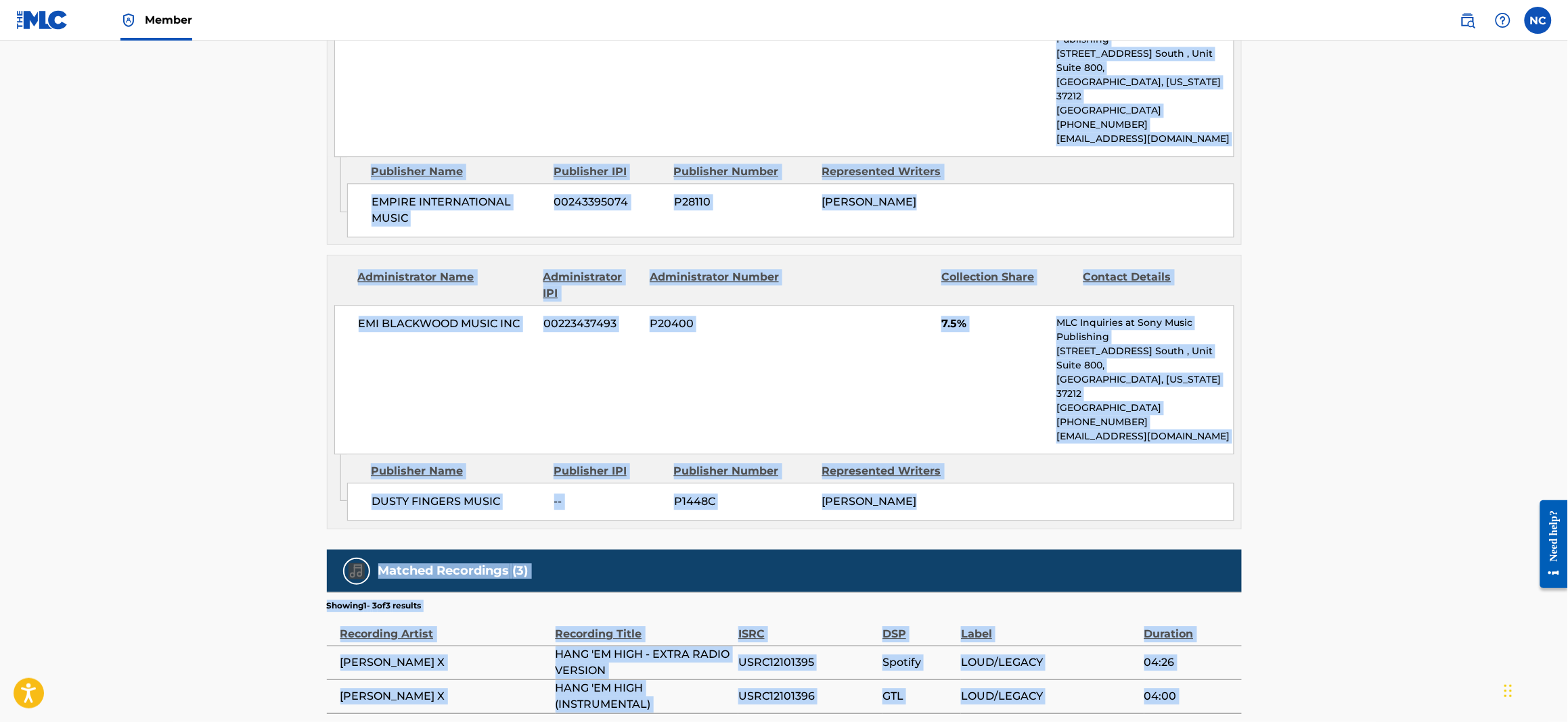
drag, startPoint x: 334, startPoint y: 188, endPoint x: 1139, endPoint y: 751, distance: 982.3
click at [623, 545] on td "HANG 'EM HIGH" at bounding box center [647, 730] width 183 height 34
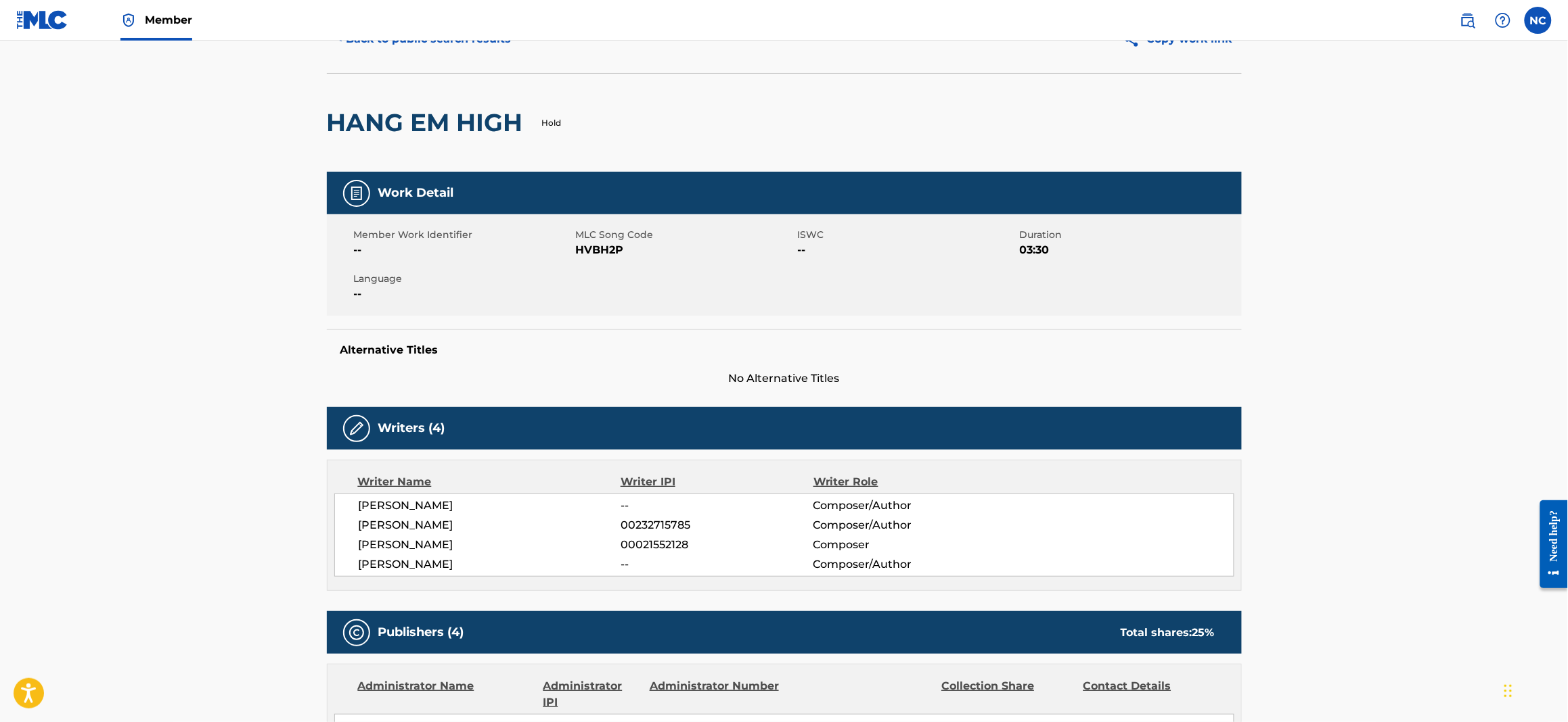
scroll to position [0, 0]
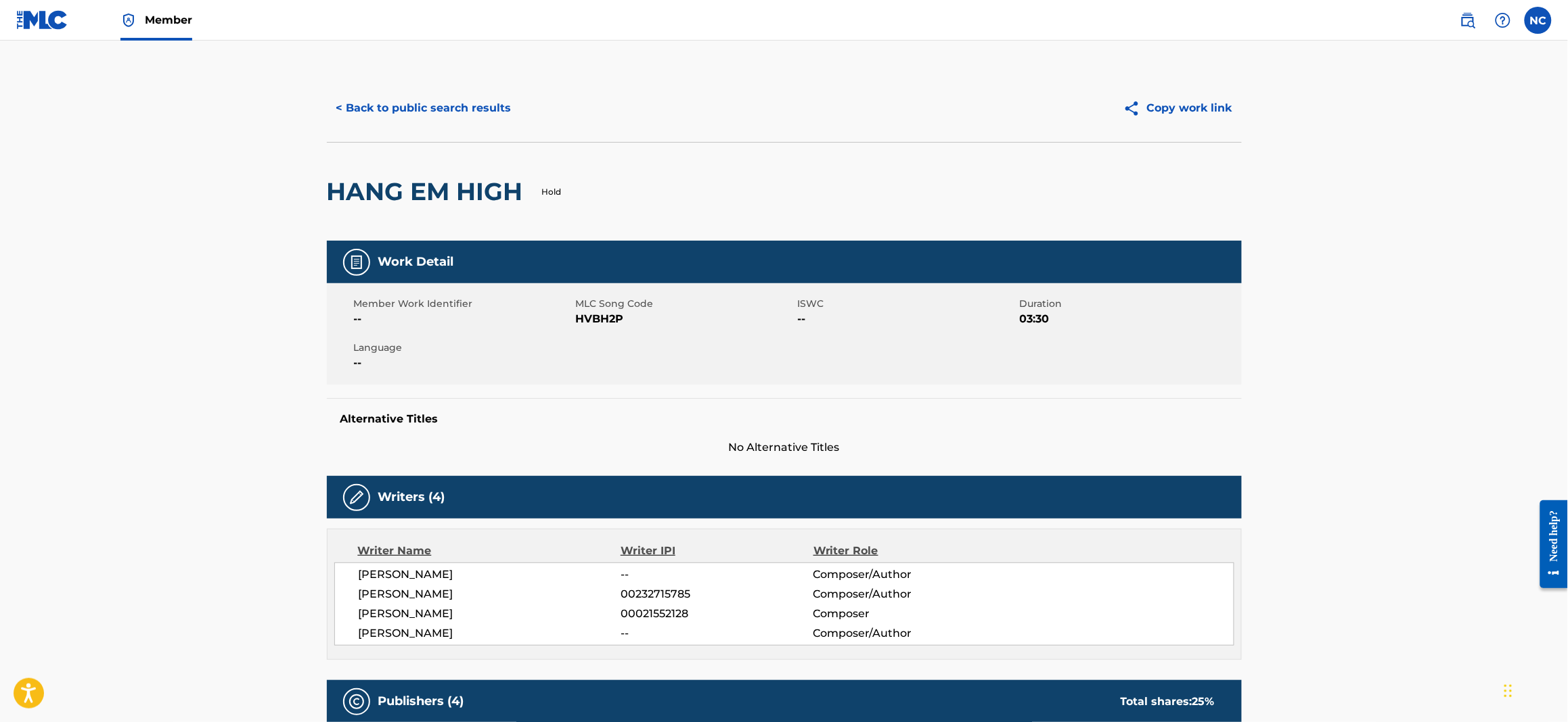
click at [335, 107] on button "< Back to public search results" at bounding box center [424, 108] width 195 height 34
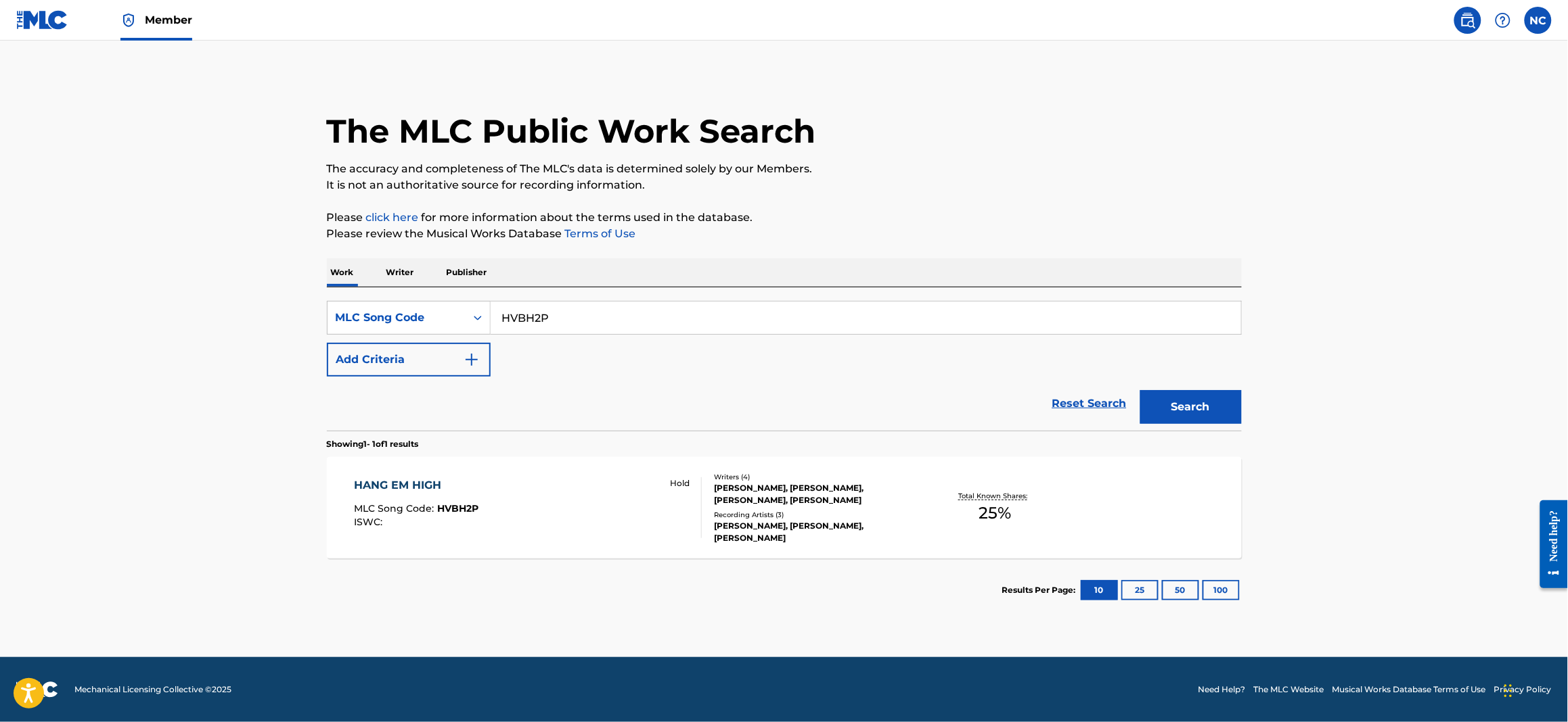
click at [476, 503] on span "HVBH2P" at bounding box center [457, 509] width 41 height 12
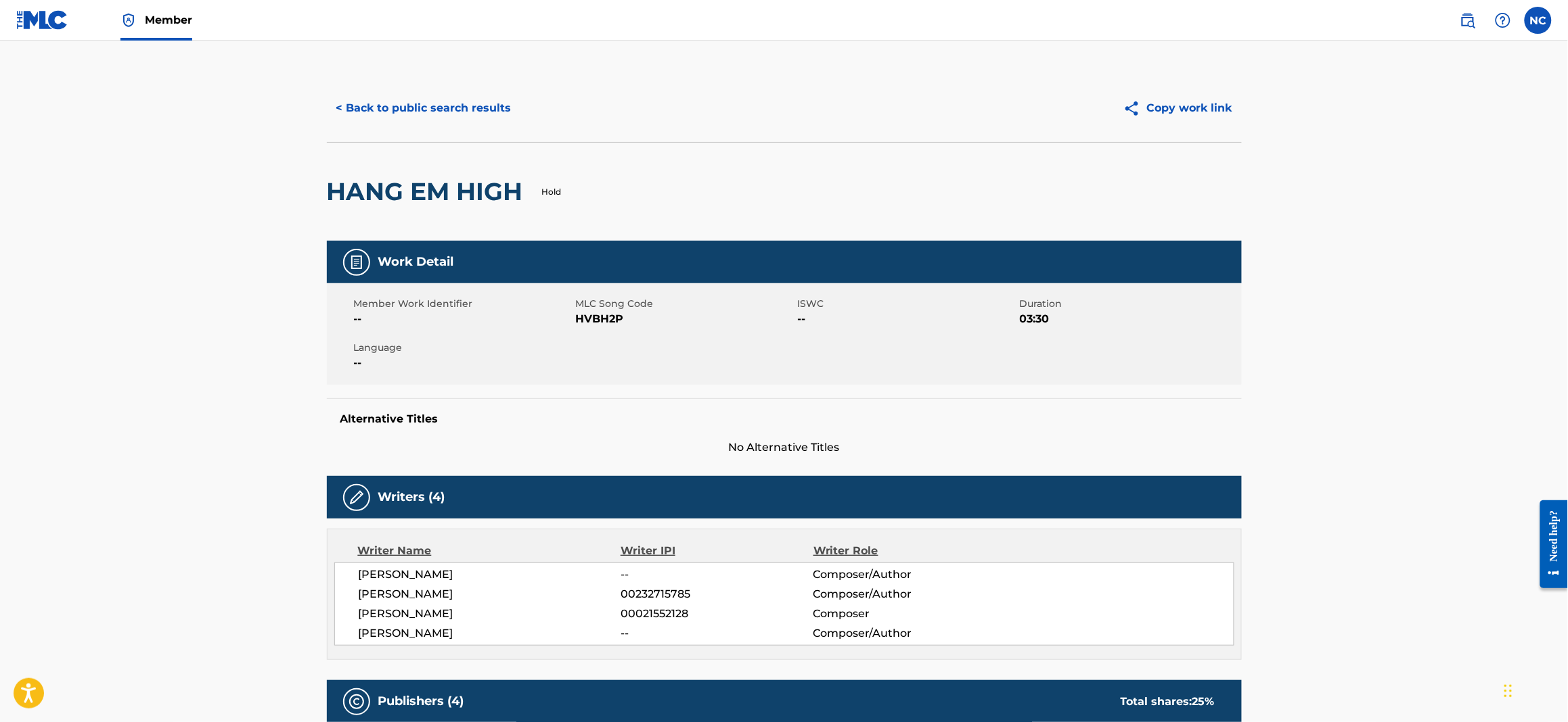
click at [343, 105] on button "< Back to public search results" at bounding box center [424, 108] width 195 height 34
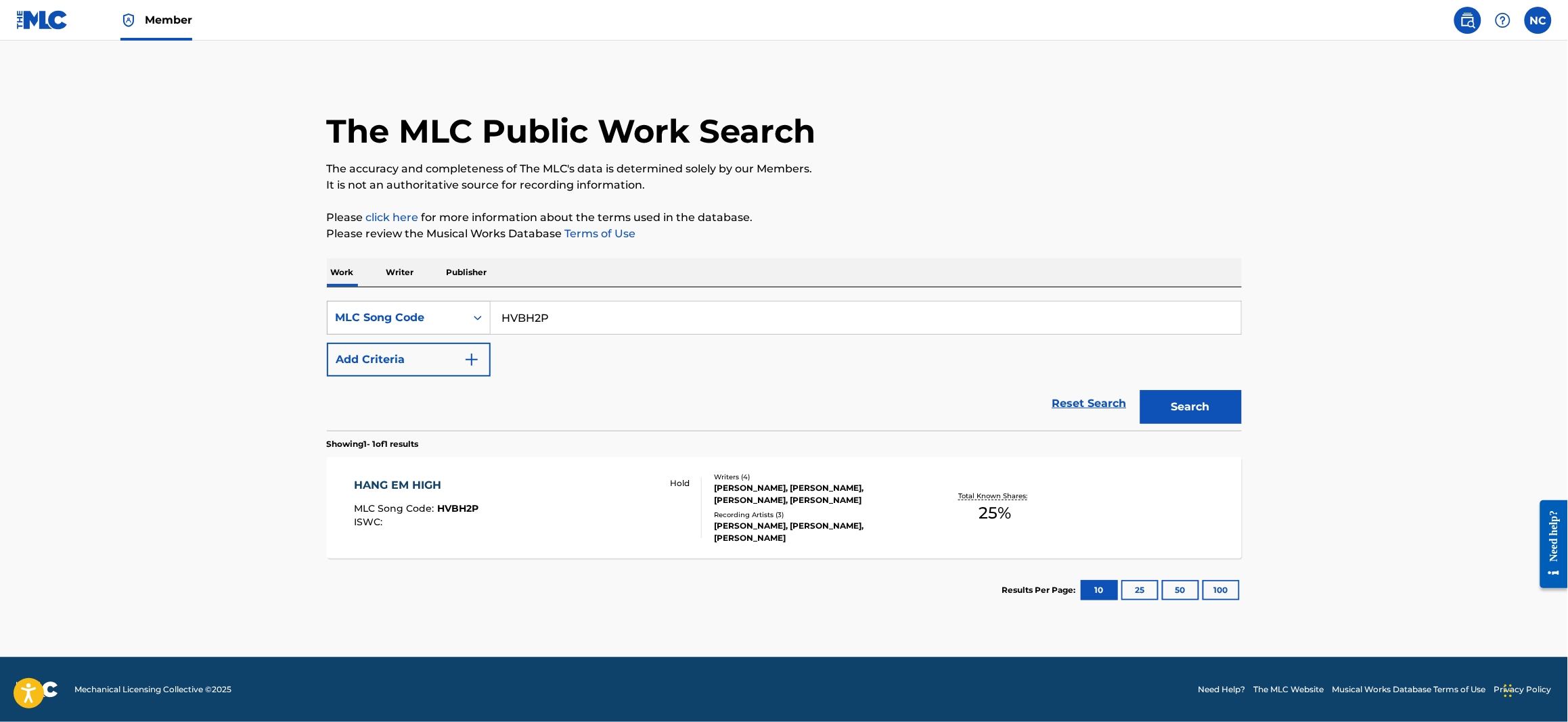
drag, startPoint x: 695, startPoint y: 315, endPoint x: 352, endPoint y: 315, distance: 343.0
click at [352, 315] on div "SearchWithCriteriaa9bbe429-6baa-4f59-a4ae-c48a9e222f33 MLC Song Code HVBH2P" at bounding box center [784, 318] width 915 height 34
paste input "06137"
type input "H06137"
click at [1140, 390] on button "Search" at bounding box center [1191, 407] width 102 height 34
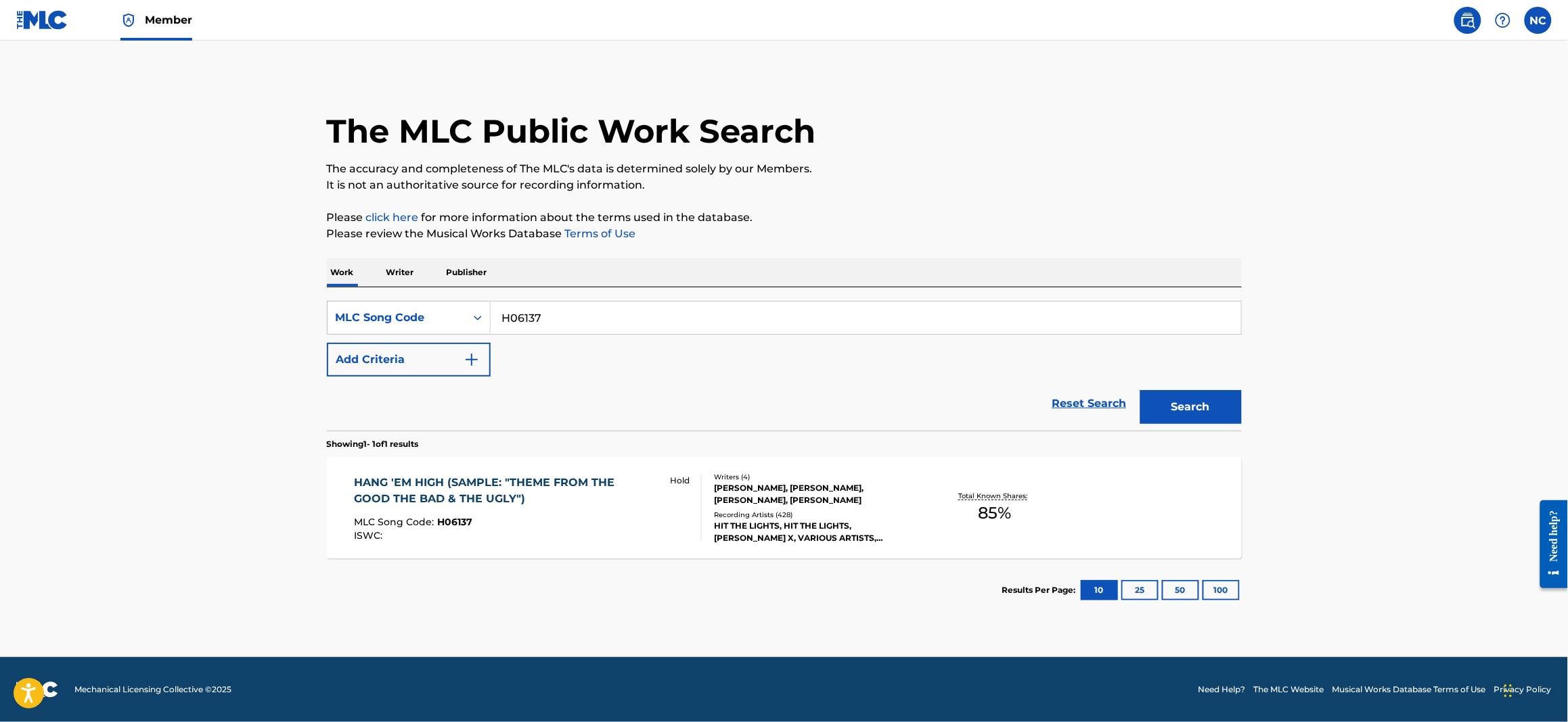
click at [528, 520] on div "MLC Song Code : H06137" at bounding box center [505, 524] width 304 height 14
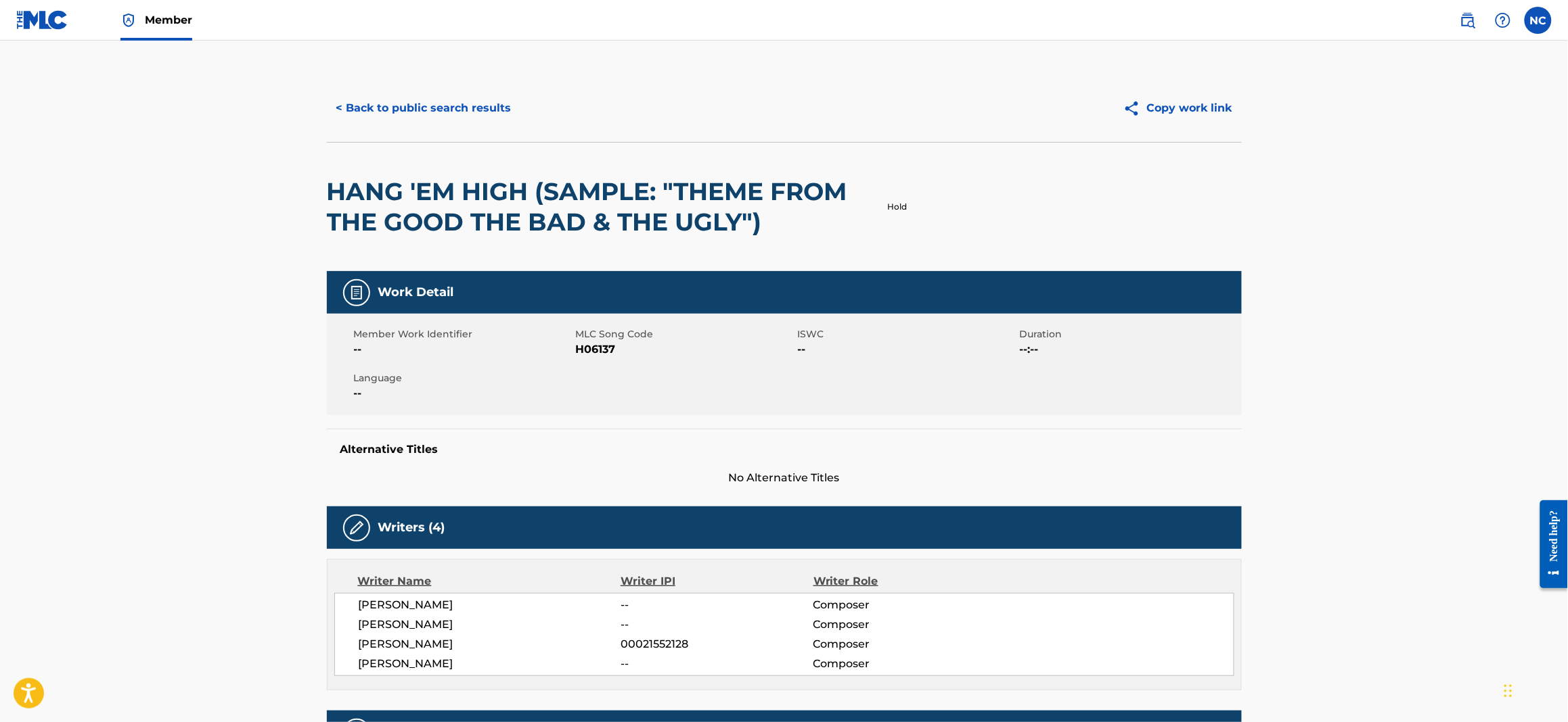
click at [335, 107] on button "< Back to public search results" at bounding box center [424, 108] width 195 height 34
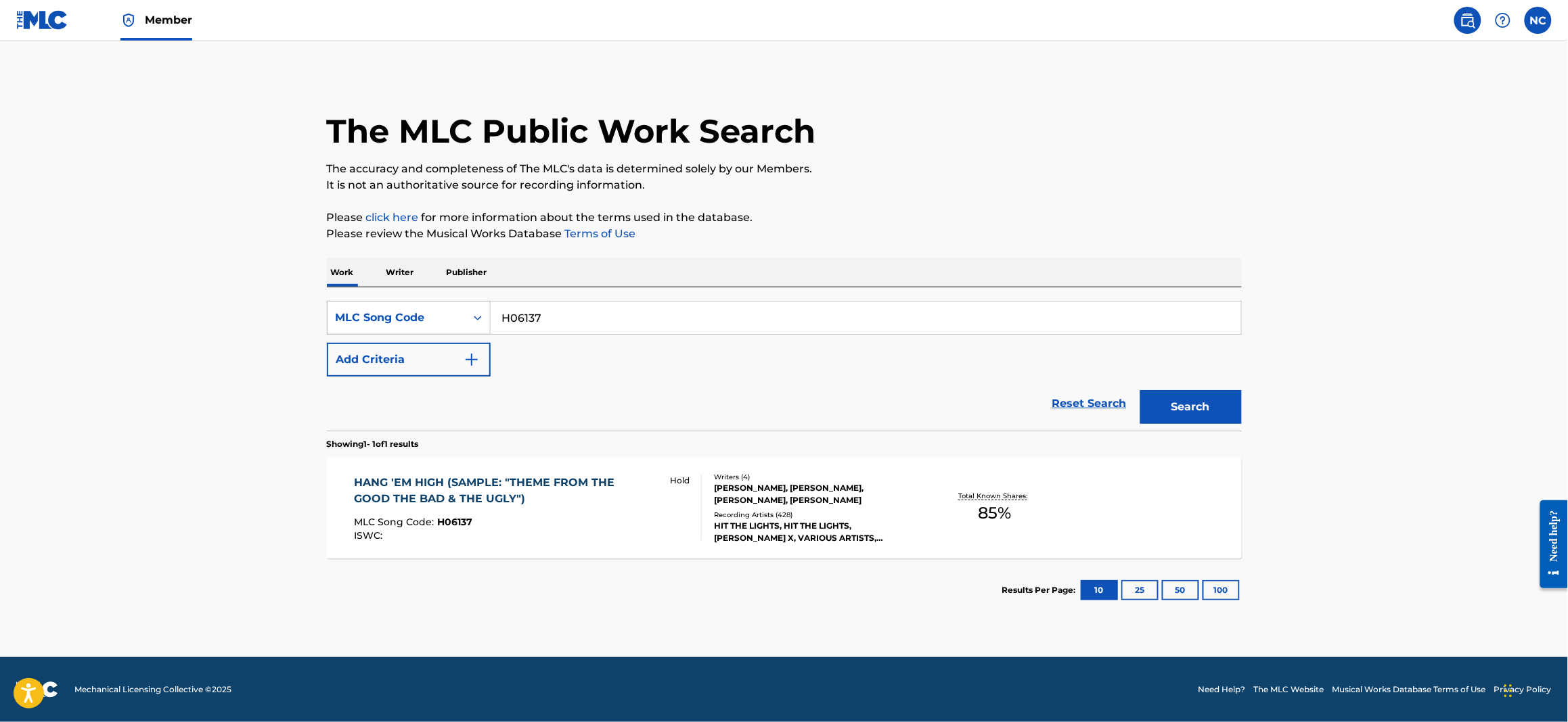
drag, startPoint x: 557, startPoint y: 313, endPoint x: 485, endPoint y: 313, distance: 72.0
click at [485, 313] on div "SearchWithCriteriaa9bbe429-6baa-4f59-a4ae-c48a9e222f33 MLC Song Code H06137" at bounding box center [784, 318] width 915 height 34
paste input "G52220"
type input "G52220"
click at [1166, 409] on button "Search" at bounding box center [1191, 407] width 102 height 34
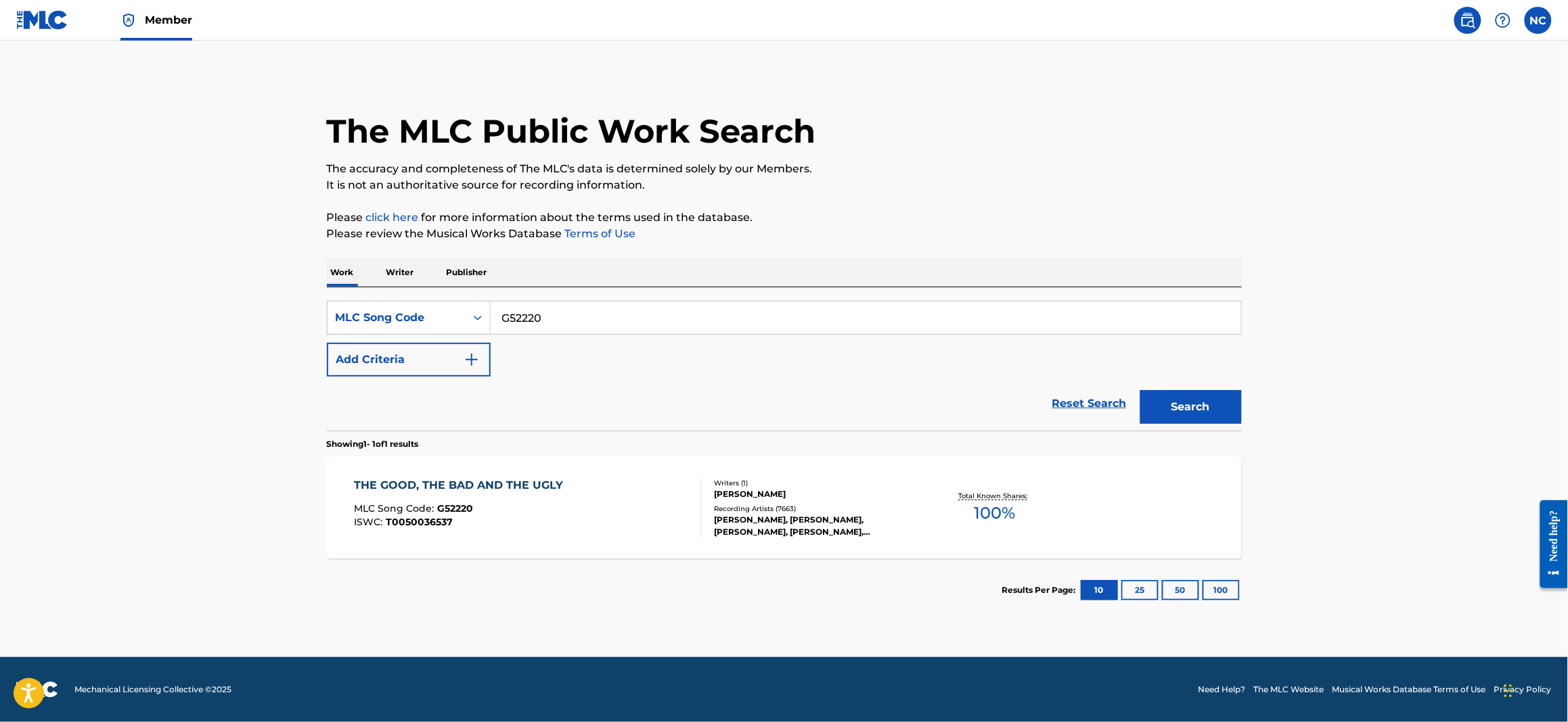
click at [518, 504] on div "MLC Song Code : G52220" at bounding box center [461, 510] width 216 height 14
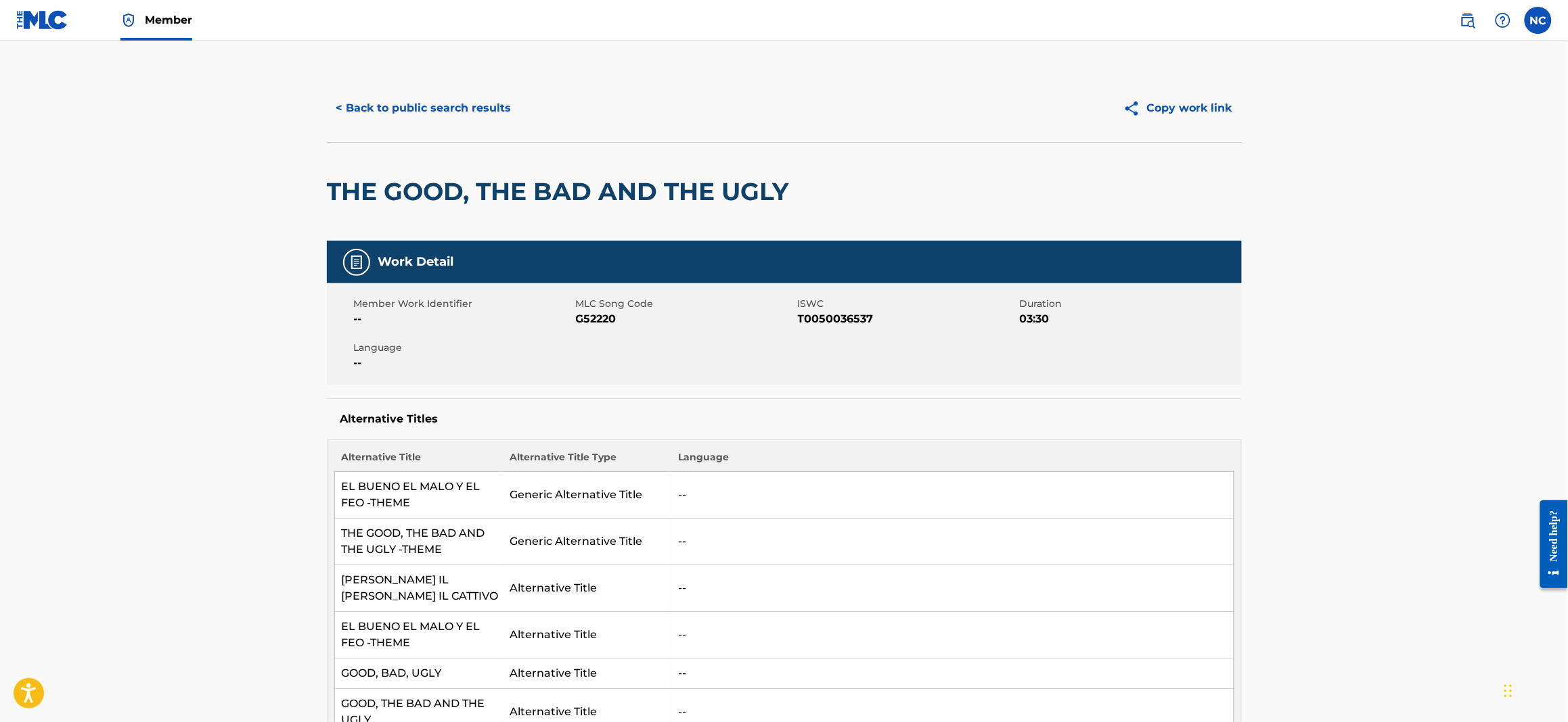
click at [341, 110] on button "< Back to public search results" at bounding box center [424, 108] width 195 height 34
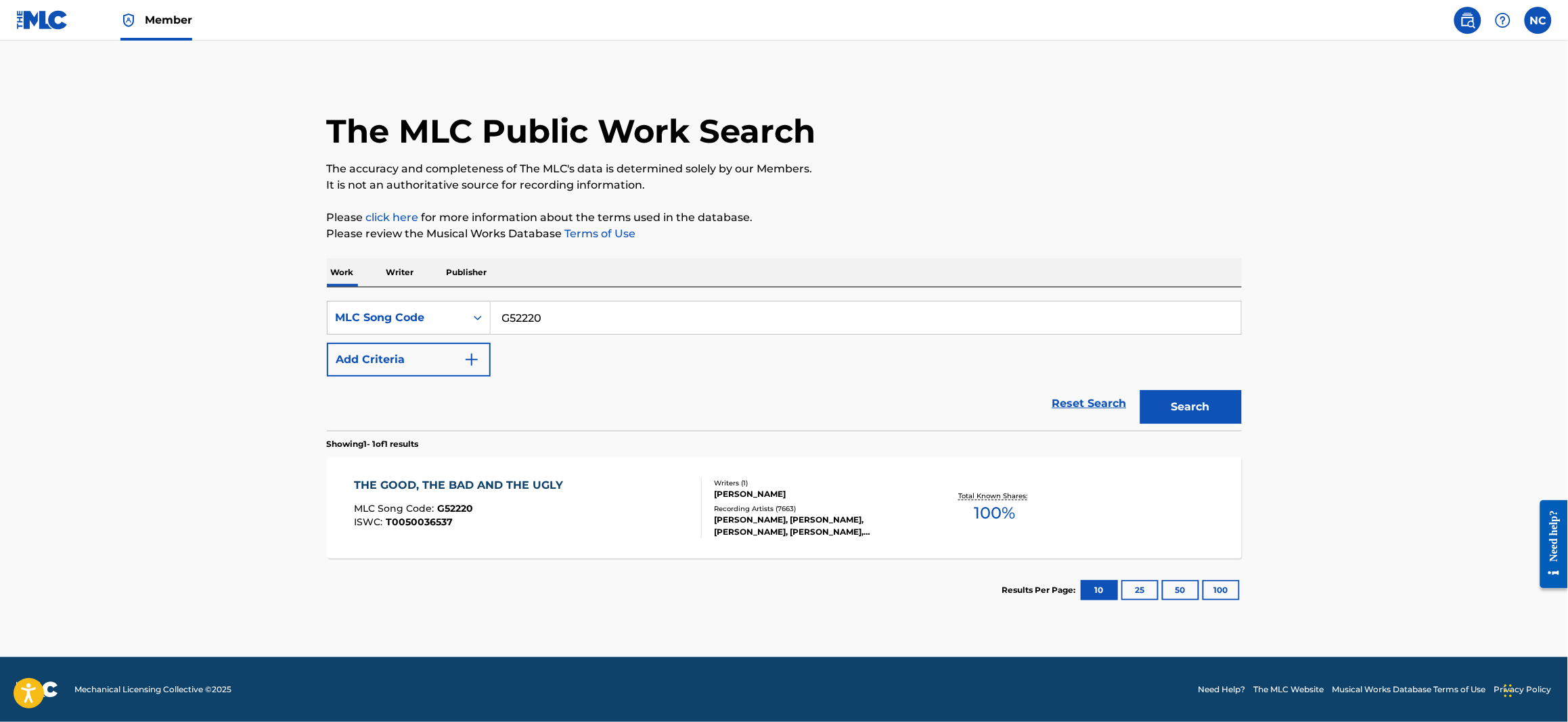
drag, startPoint x: 341, startPoint y: 110, endPoint x: 1117, endPoint y: 22, distance: 781.0
click at [1117, 22] on nav "Member NC [GEOGRAPHIC_DATA] [PERSON_NAME] [PERSON_NAME][EMAIL_ADDRESS][DOMAIN_N…" at bounding box center [784, 20] width 1568 height 41
click at [59, 19] on img at bounding box center [42, 20] width 52 height 20
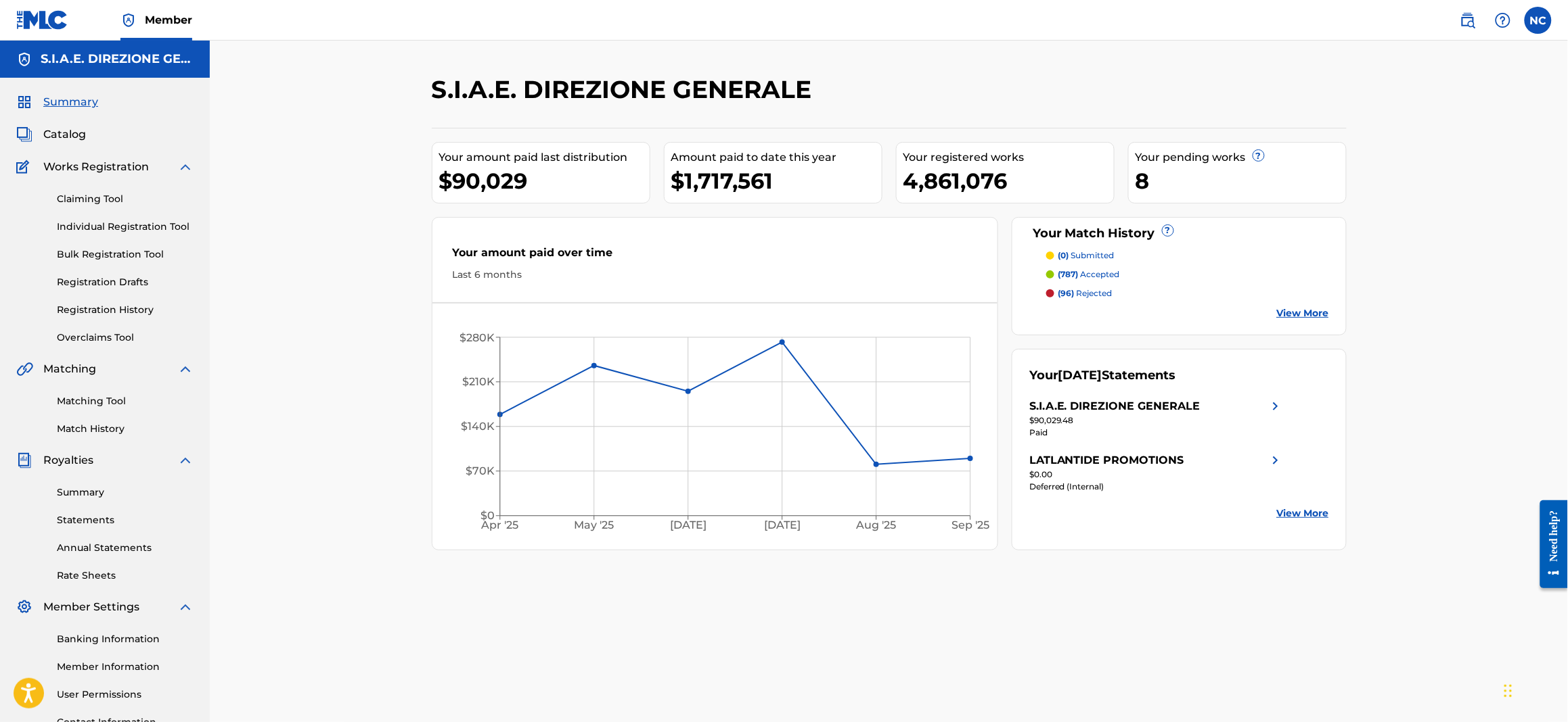
click at [89, 403] on link "Matching Tool" at bounding box center [125, 401] width 136 height 15
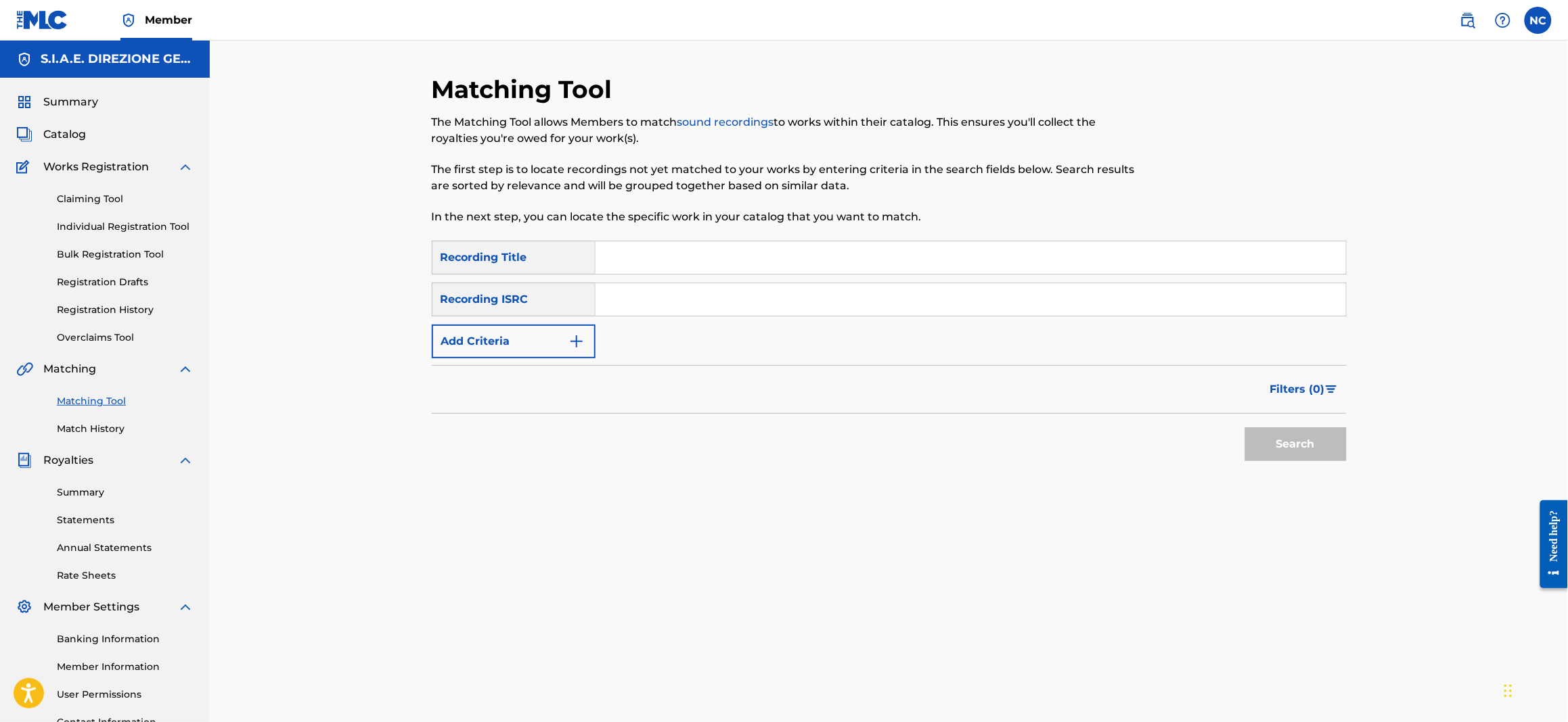
click at [108, 342] on link "Overclaims Tool" at bounding box center [125, 338] width 136 height 15
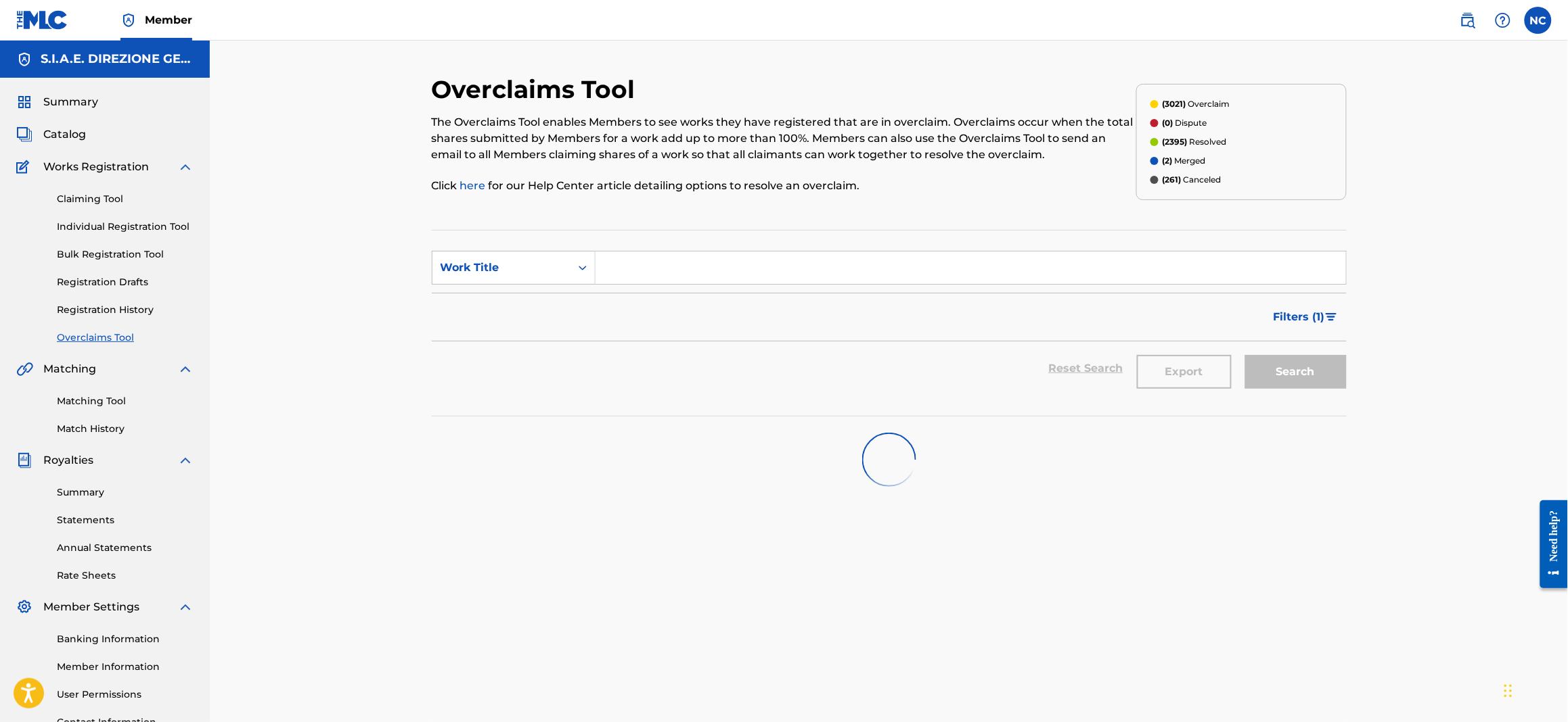
click at [533, 268] on div "Work Title" at bounding box center [502, 268] width 122 height 16
click at [497, 336] on div "Overclaim ID" at bounding box center [514, 335] width 163 height 34
click at [626, 264] on input "Search Form" at bounding box center [971, 268] width 751 height 33
paste input "19004"
type input "19004"
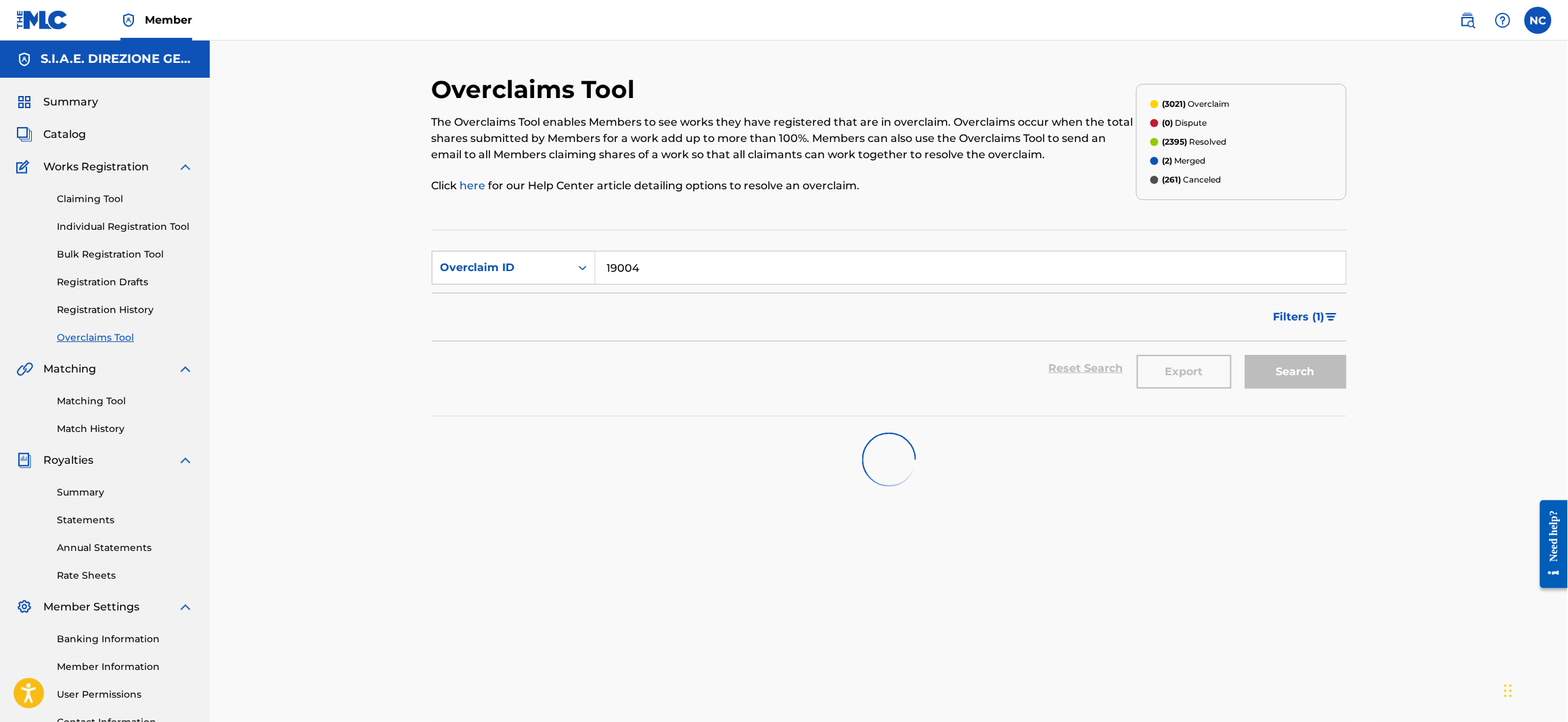
click at [1252, 387] on div "Search" at bounding box center [1292, 369] width 108 height 54
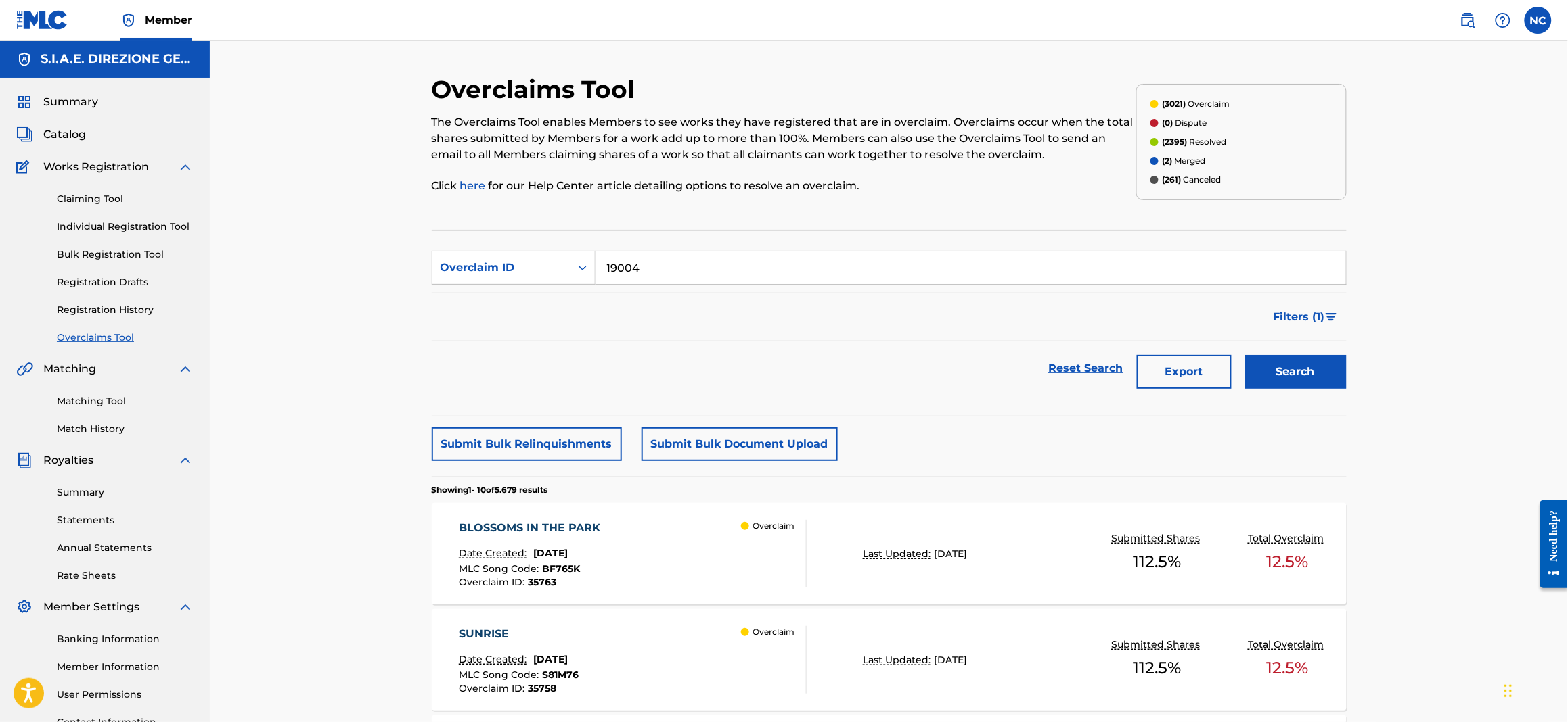
click at [1252, 374] on button "Search" at bounding box center [1296, 372] width 102 height 34
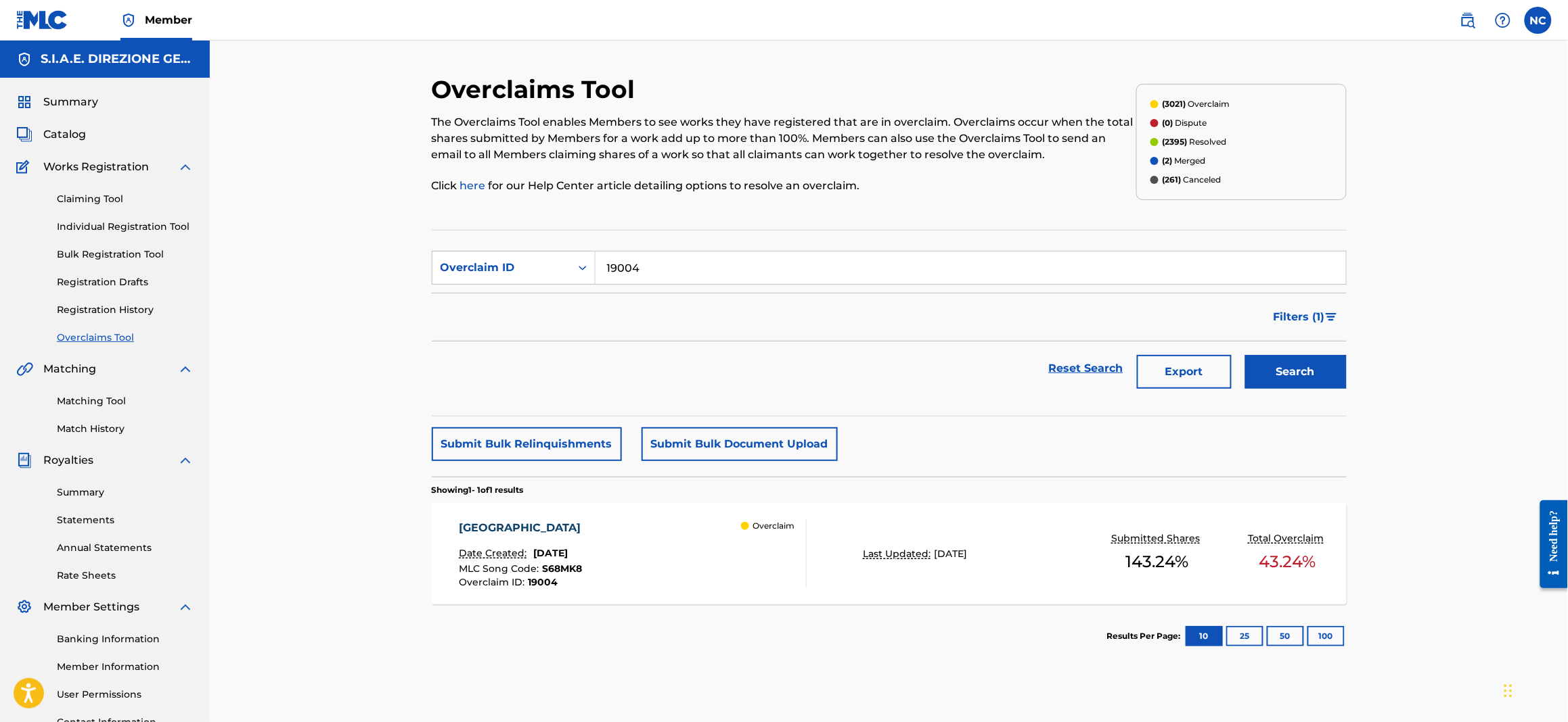
click at [644, 545] on div "SOFIA Date Created: [DATE] MLC Song Code : S68MK8 Overclaim ID : 19004 Overclaim" at bounding box center [632, 554] width 348 height 67
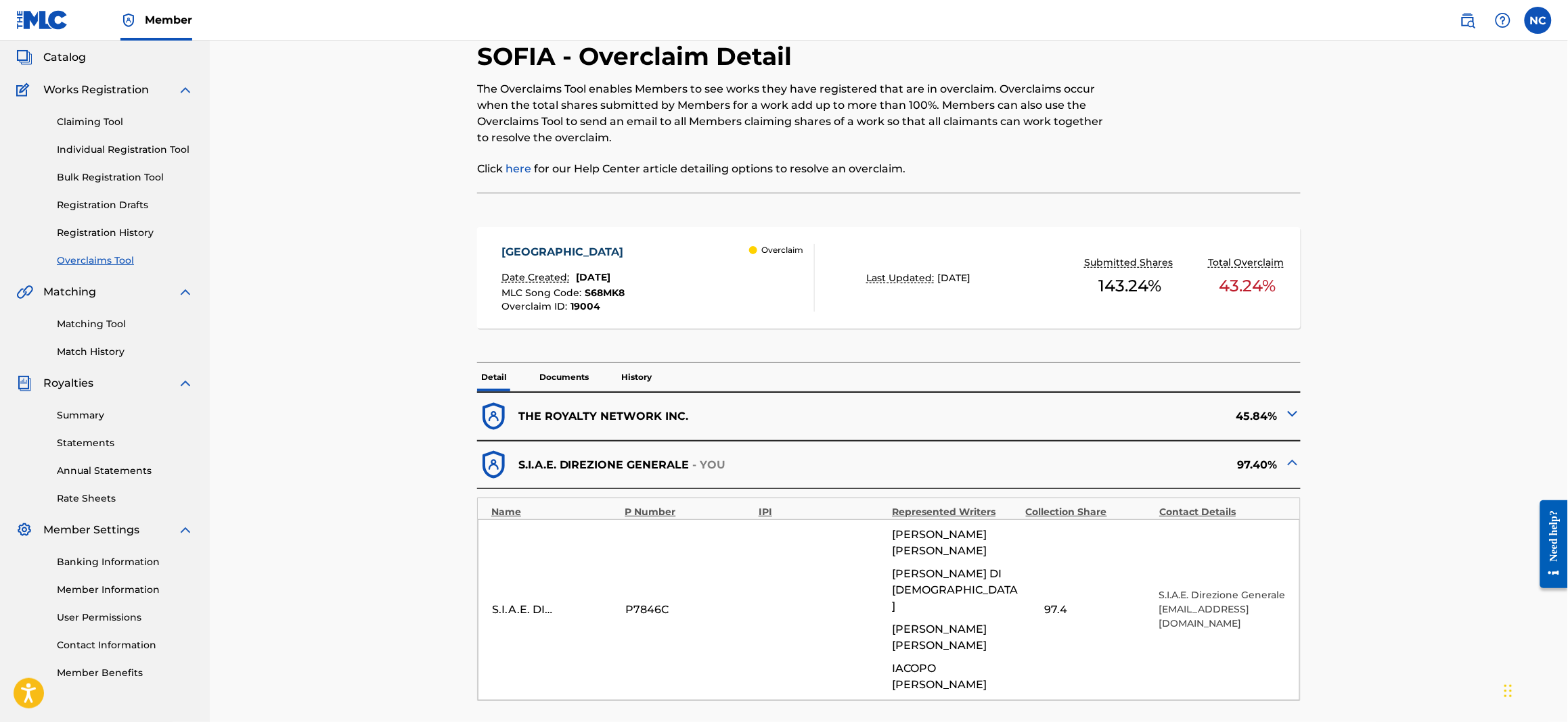
scroll to position [202, 0]
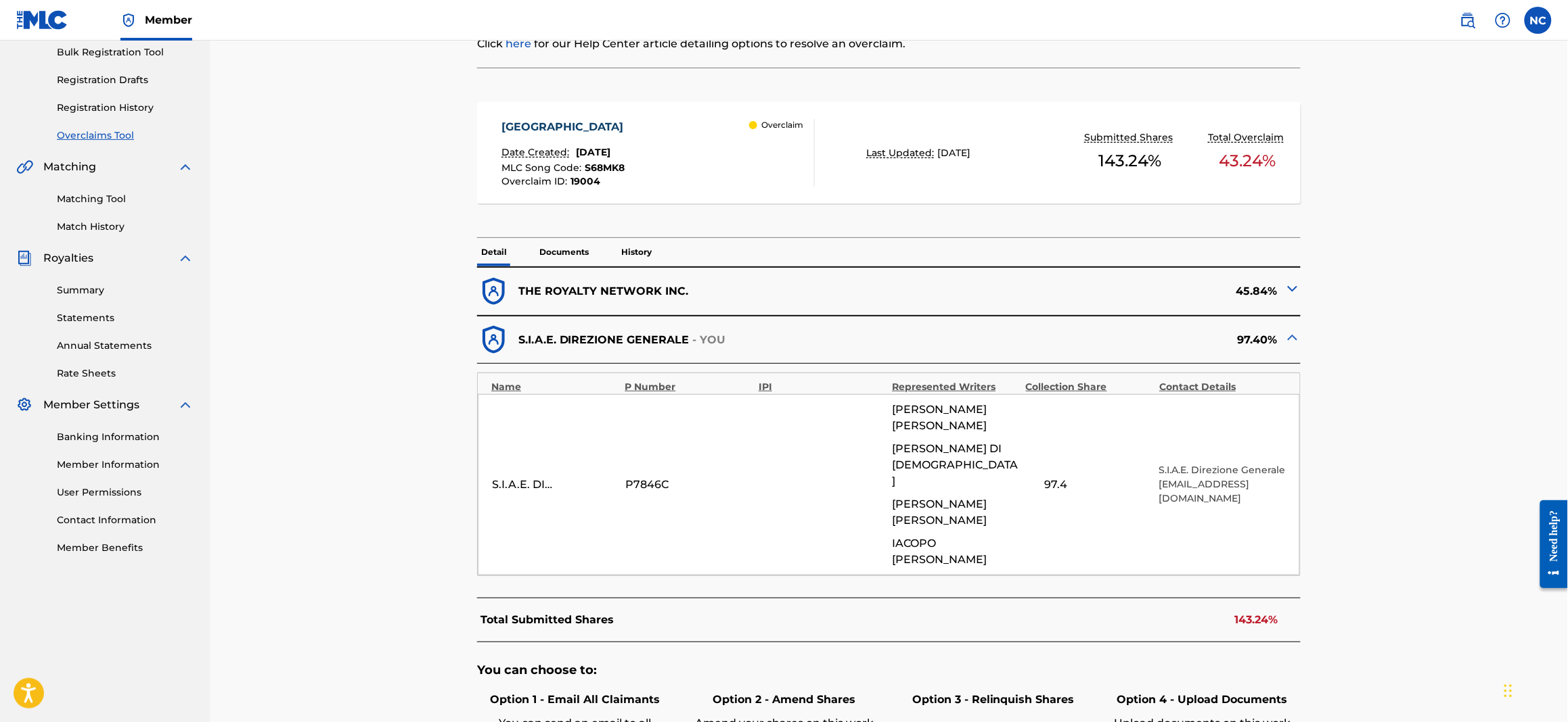
click at [1252, 288] on img at bounding box center [1292, 289] width 16 height 16
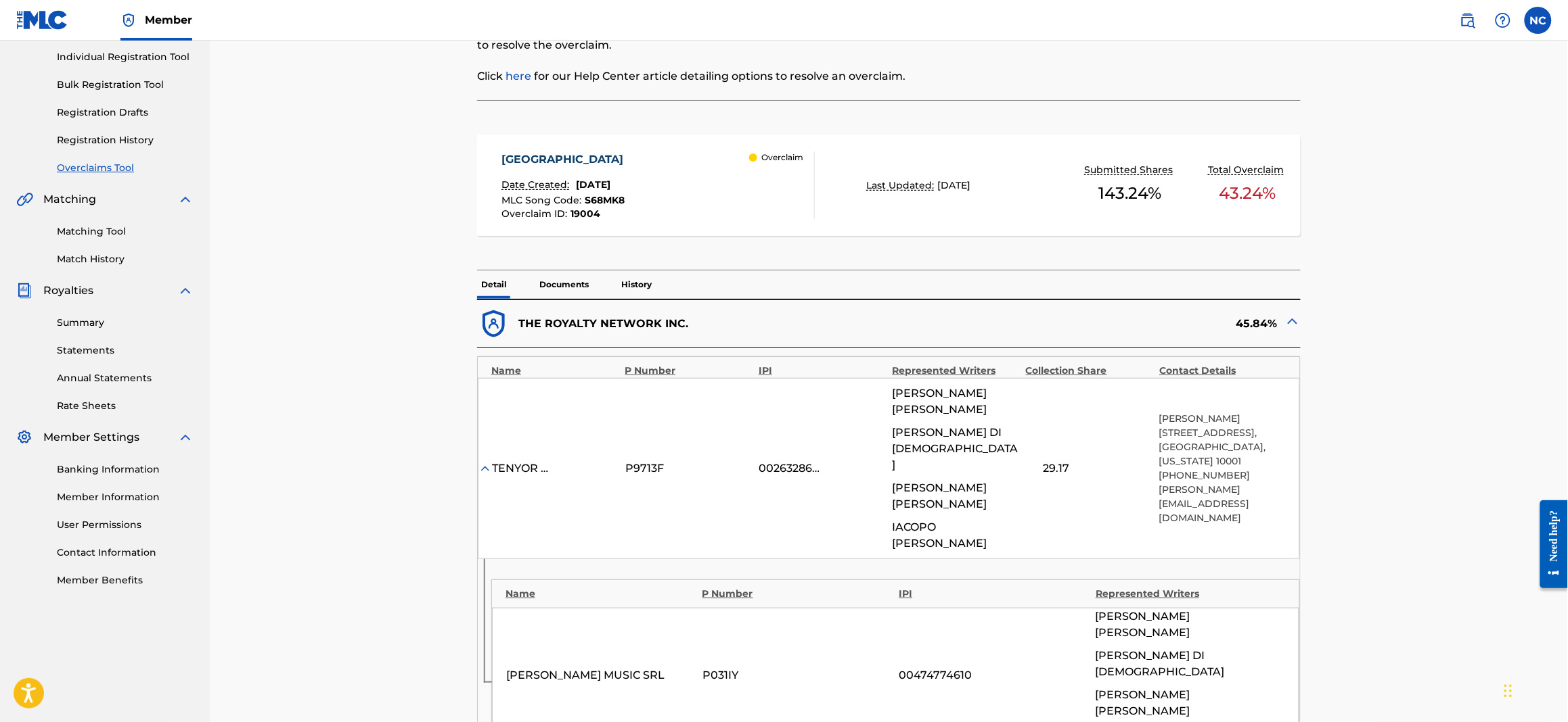
scroll to position [0, 0]
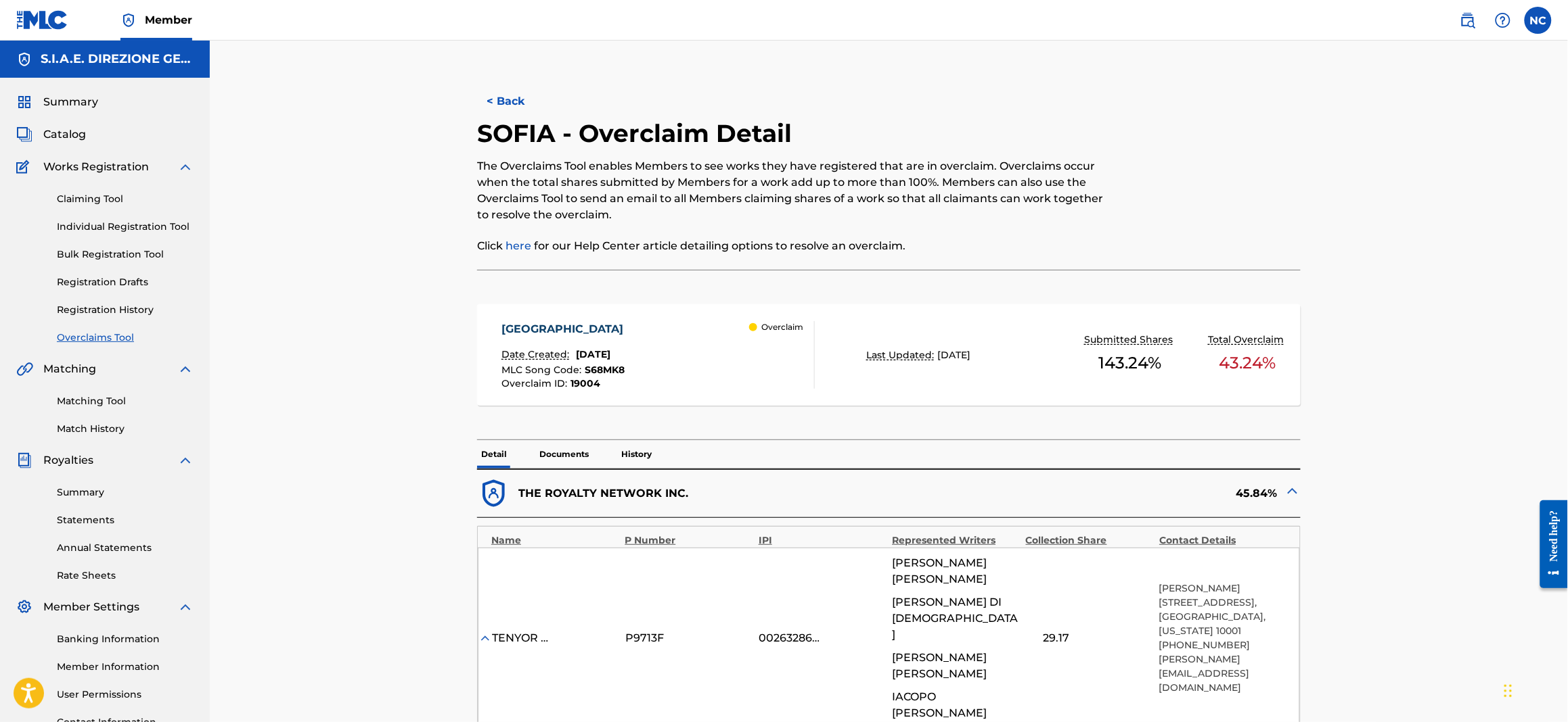
click at [494, 102] on button "< Back" at bounding box center [518, 102] width 81 height 34
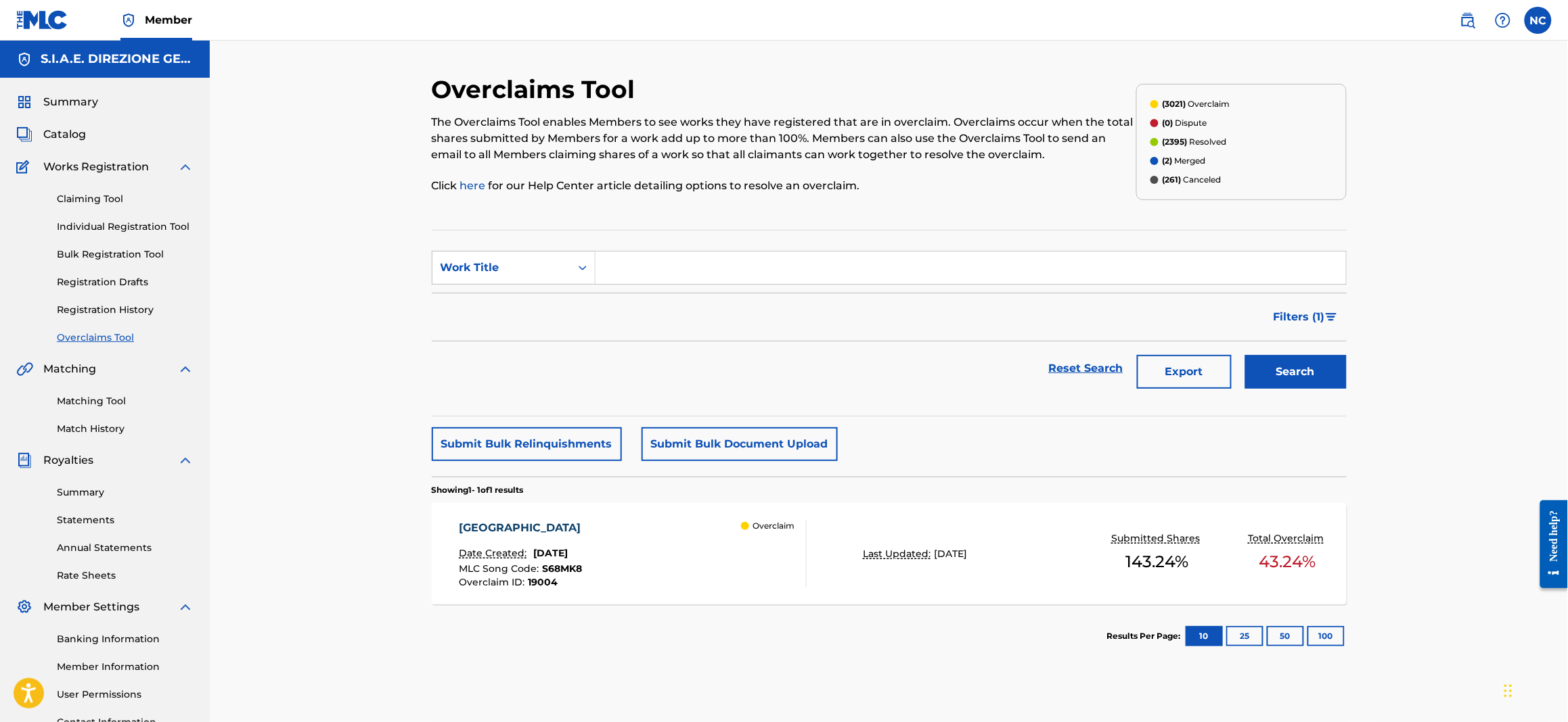
click at [648, 542] on div "SOFIA Date Created: [DATE] MLC Song Code : S68MK8 Overclaim ID : 19004 Overclaim" at bounding box center [632, 554] width 348 height 67
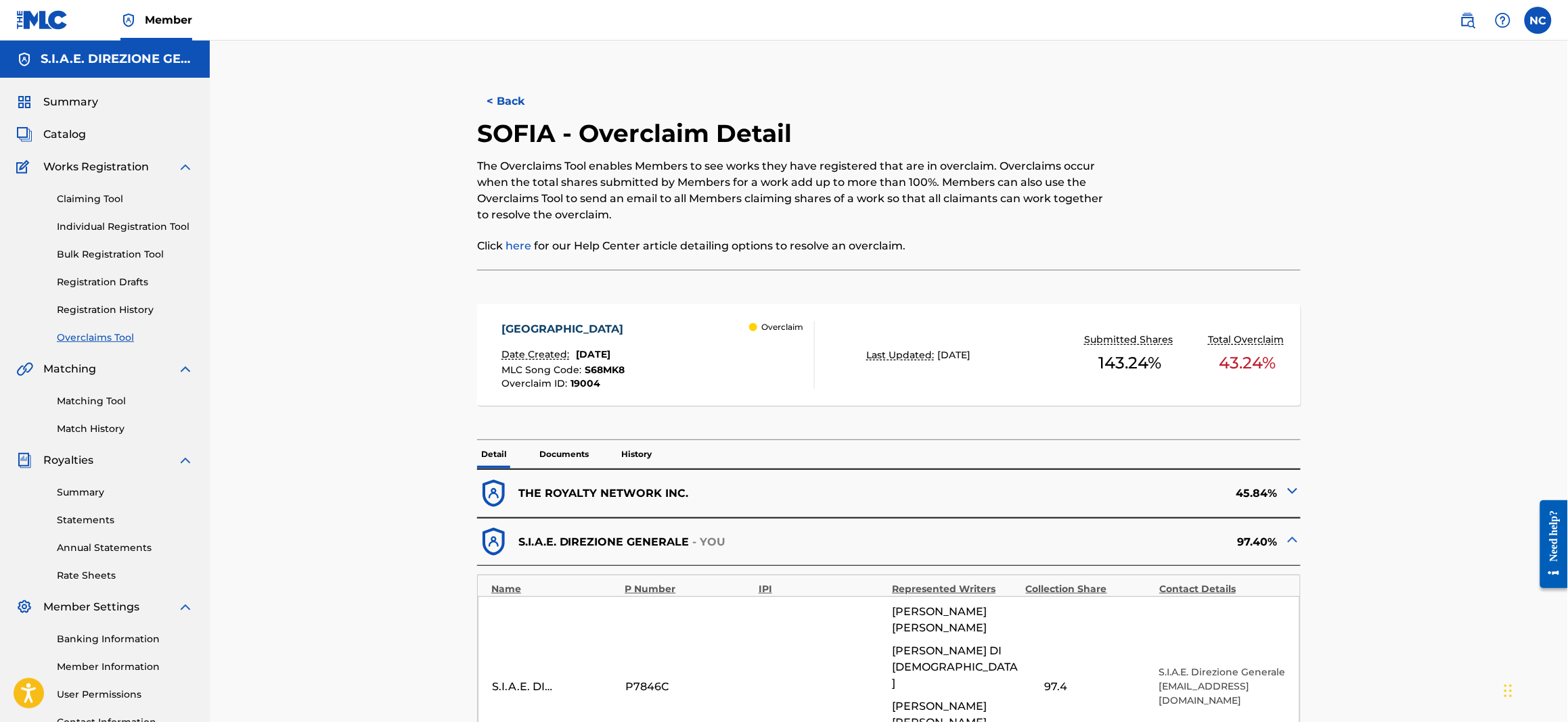
click at [1252, 494] on img at bounding box center [1292, 491] width 16 height 16
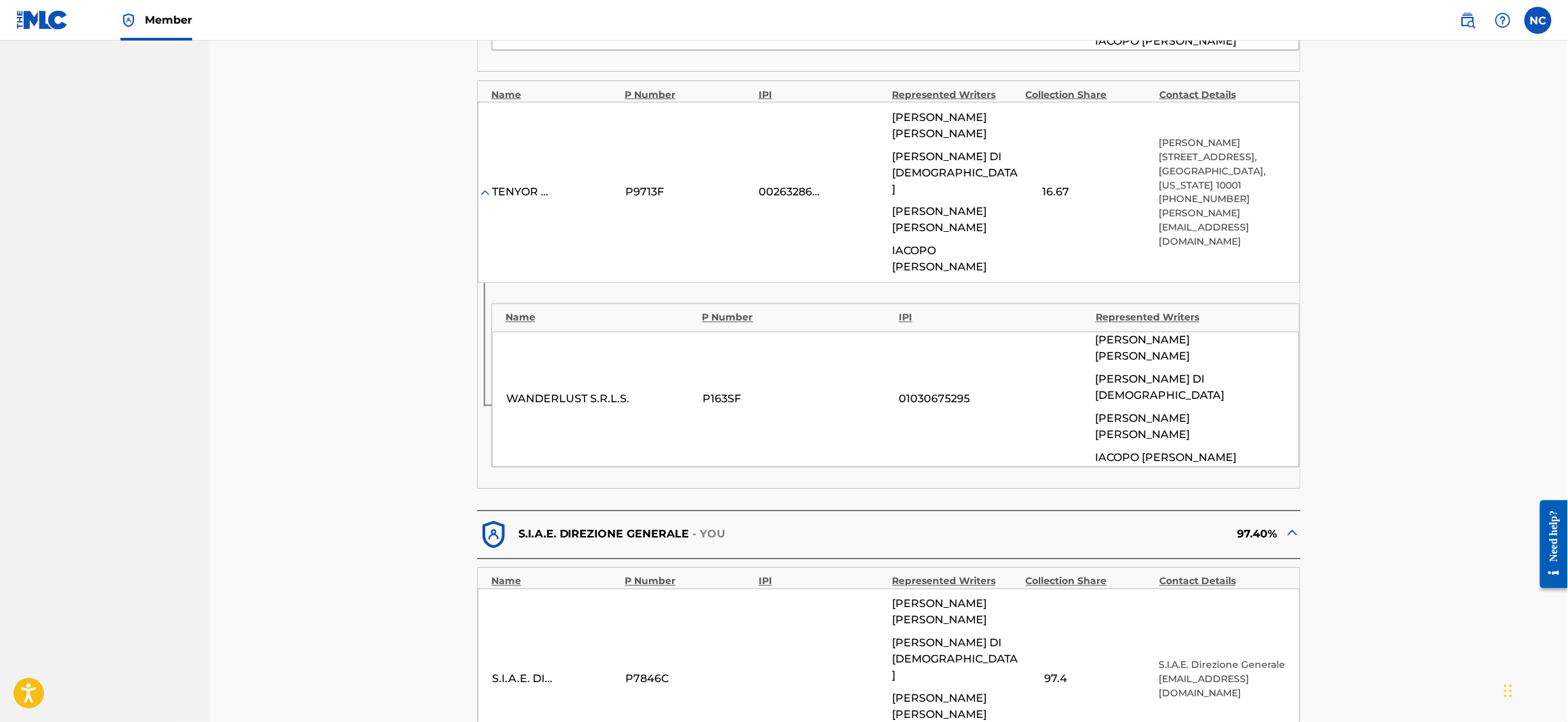
scroll to position [912, 0]
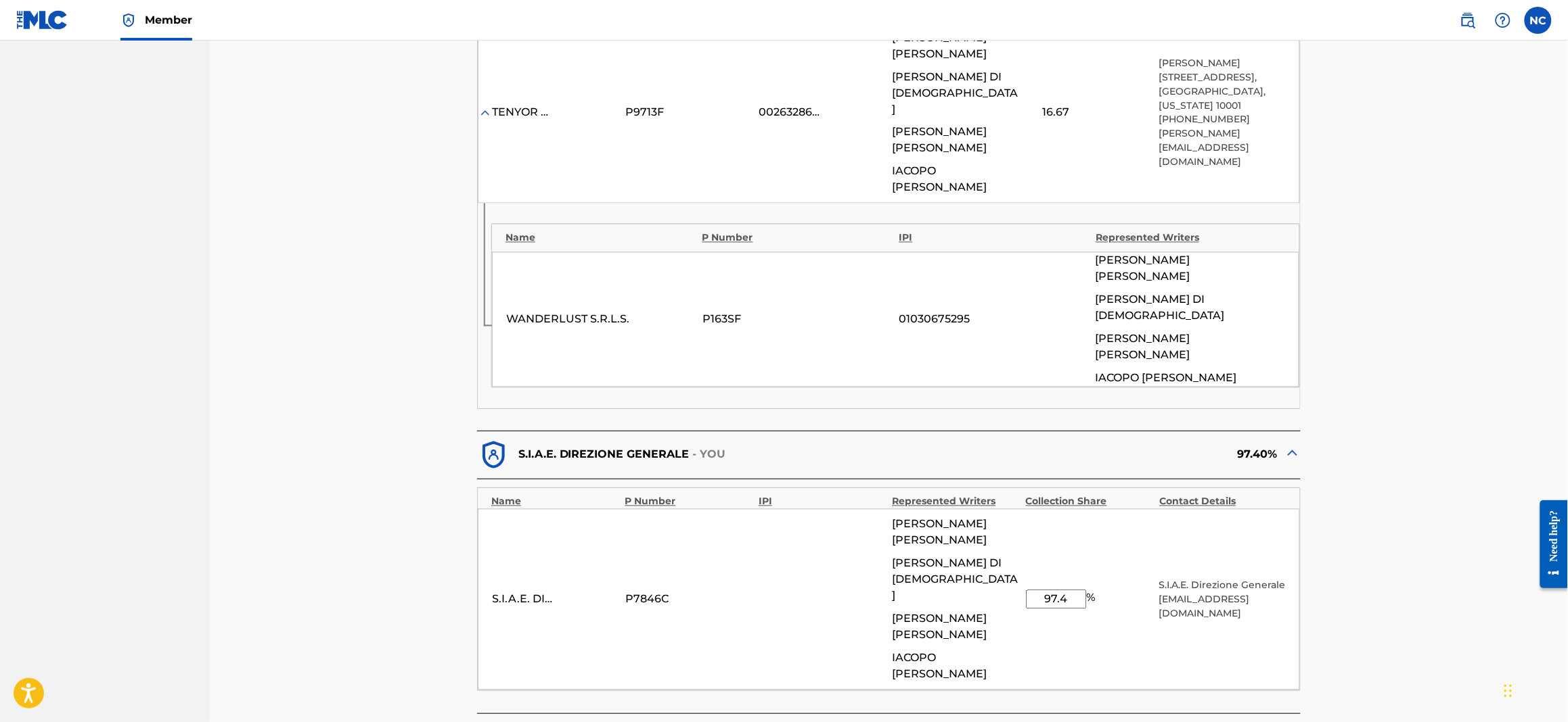
drag, startPoint x: 1074, startPoint y: 298, endPoint x: 988, endPoint y: 306, distance: 86.4
click at [988, 509] on div "S.I.A.E. DIREZIONE GENERALE P7846C [PERSON_NAME] [PERSON_NAME] [PERSON_NAME] [P…" at bounding box center [889, 600] width 822 height 181
type input "54.16"
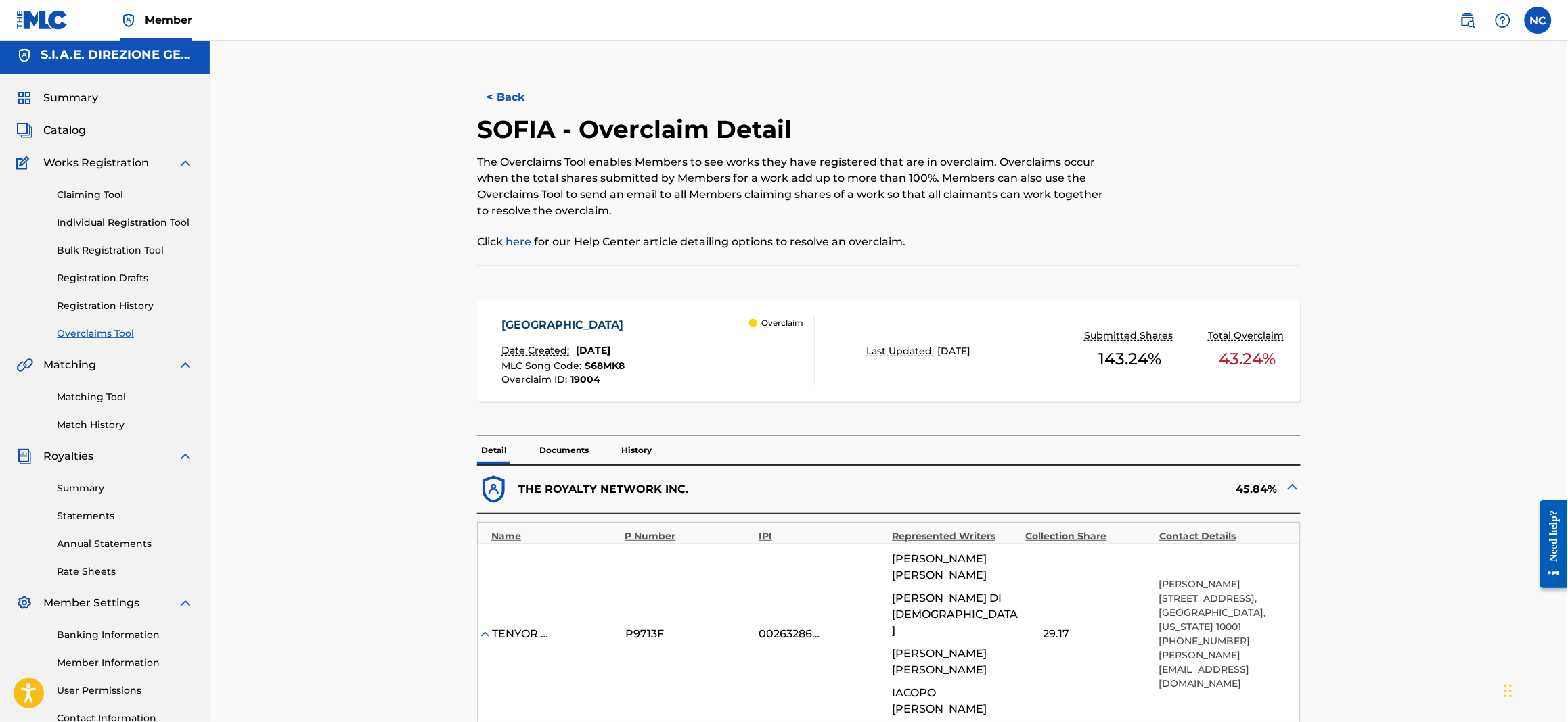
scroll to position [0, 0]
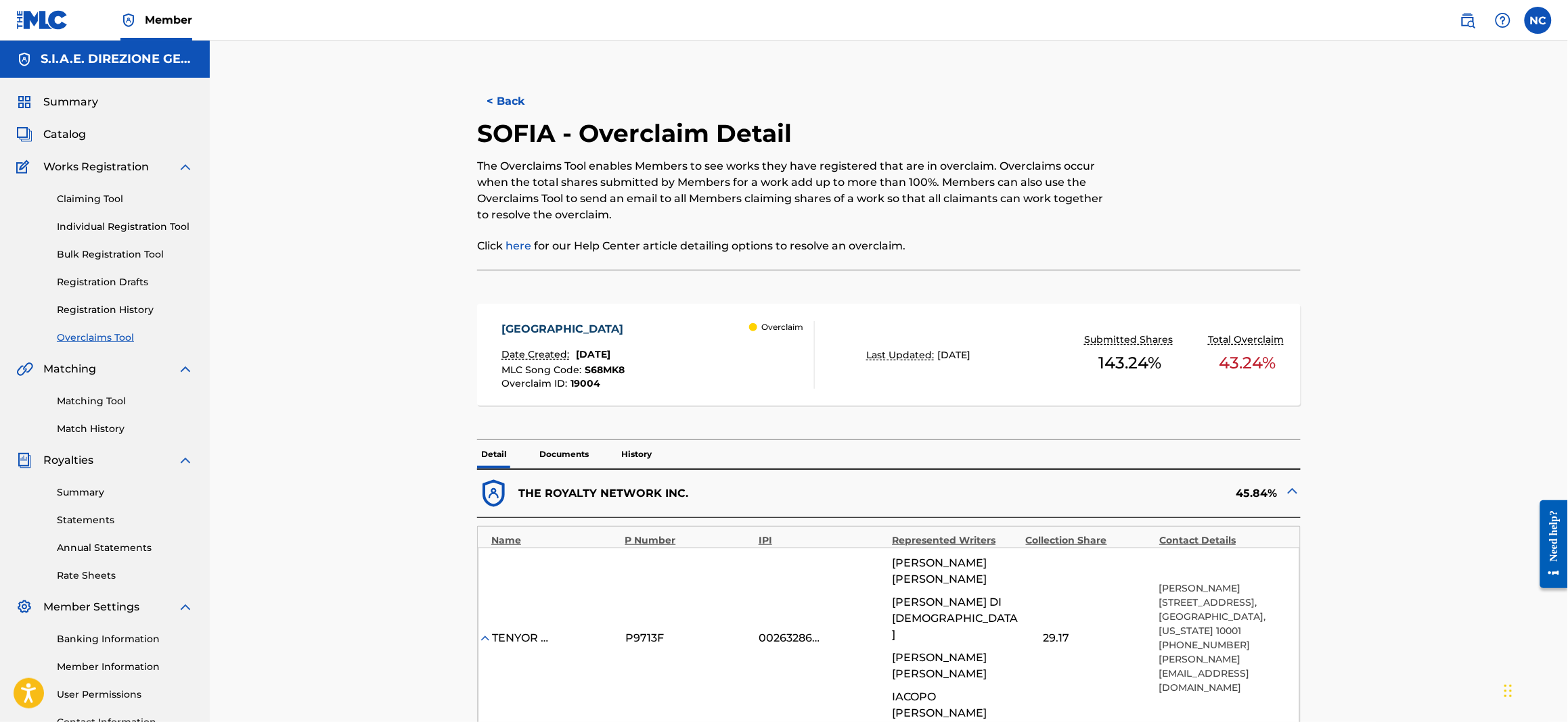
click at [493, 103] on button "< Back" at bounding box center [518, 102] width 81 height 34
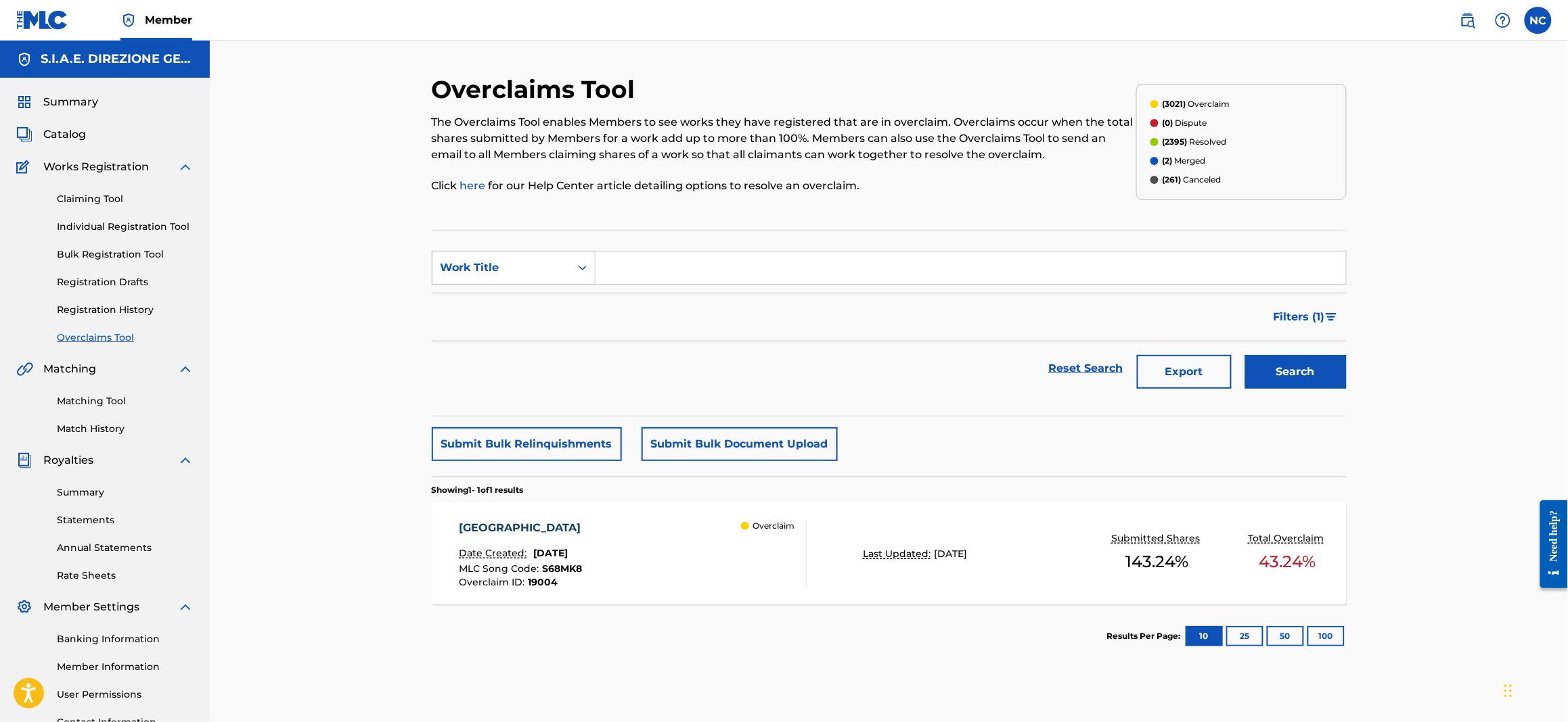
click at [487, 268] on div "Work Title" at bounding box center [502, 268] width 122 height 16
click at [487, 342] on div "Overclaim ID" at bounding box center [514, 335] width 163 height 34
click at [653, 258] on input "Search Form" at bounding box center [971, 268] width 751 height 33
paste input "22820"
type input "22820"
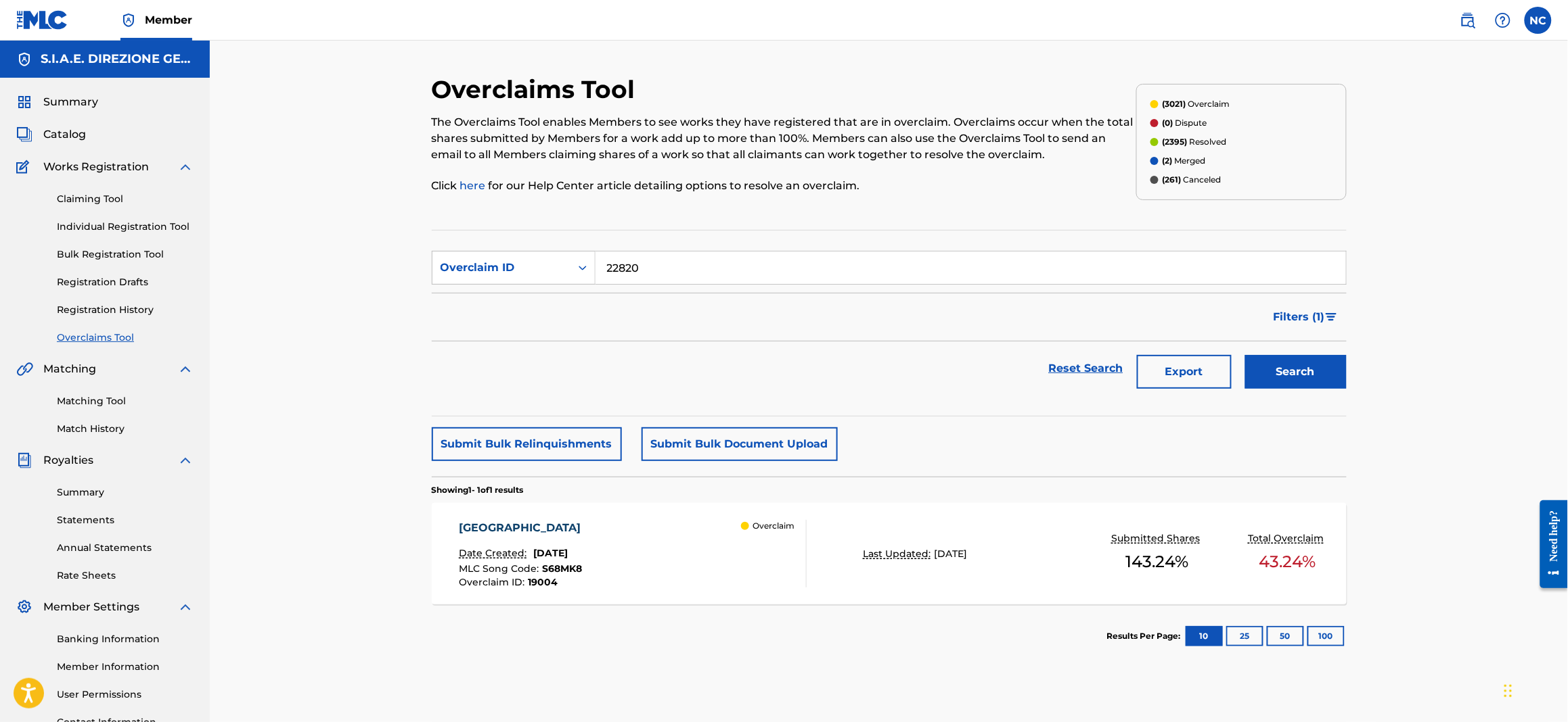
click at [1252, 367] on button "Search" at bounding box center [1296, 372] width 102 height 34
click at [538, 540] on div "VABBE' CIAO Date Created: [DATE] MLC Song Code : VX04NC Overclaim ID : 22820" at bounding box center [520, 554] width 124 height 67
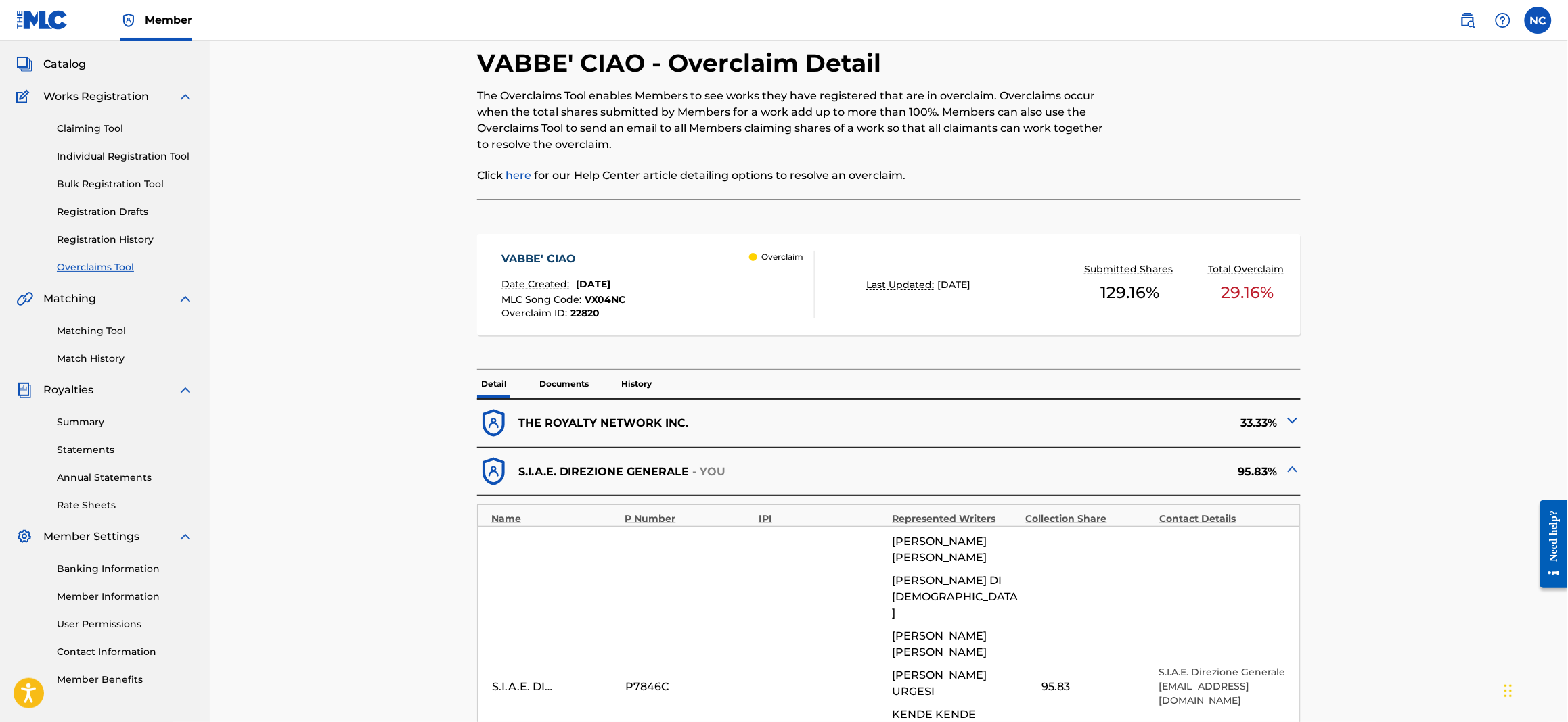
scroll to position [101, 0]
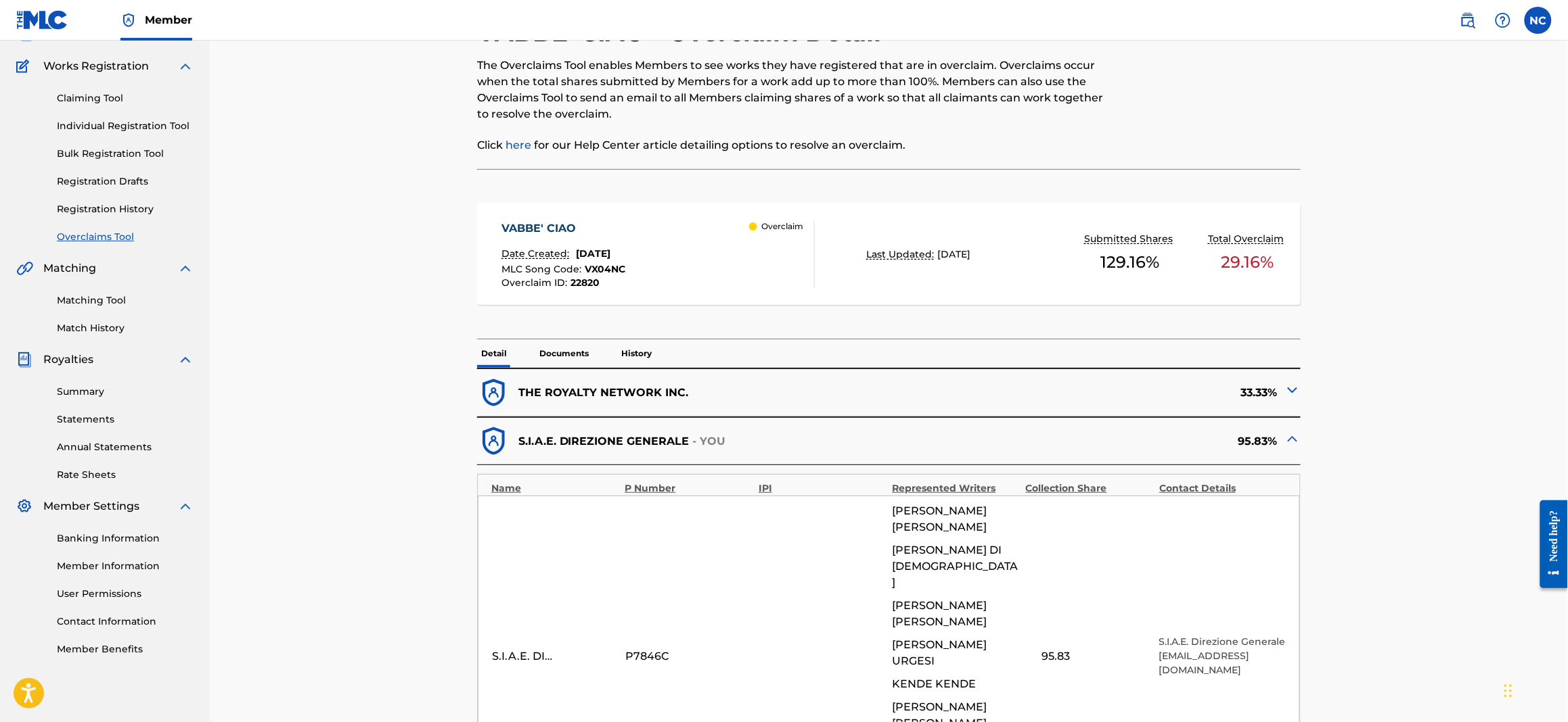
click at [1252, 394] on img at bounding box center [1292, 390] width 16 height 16
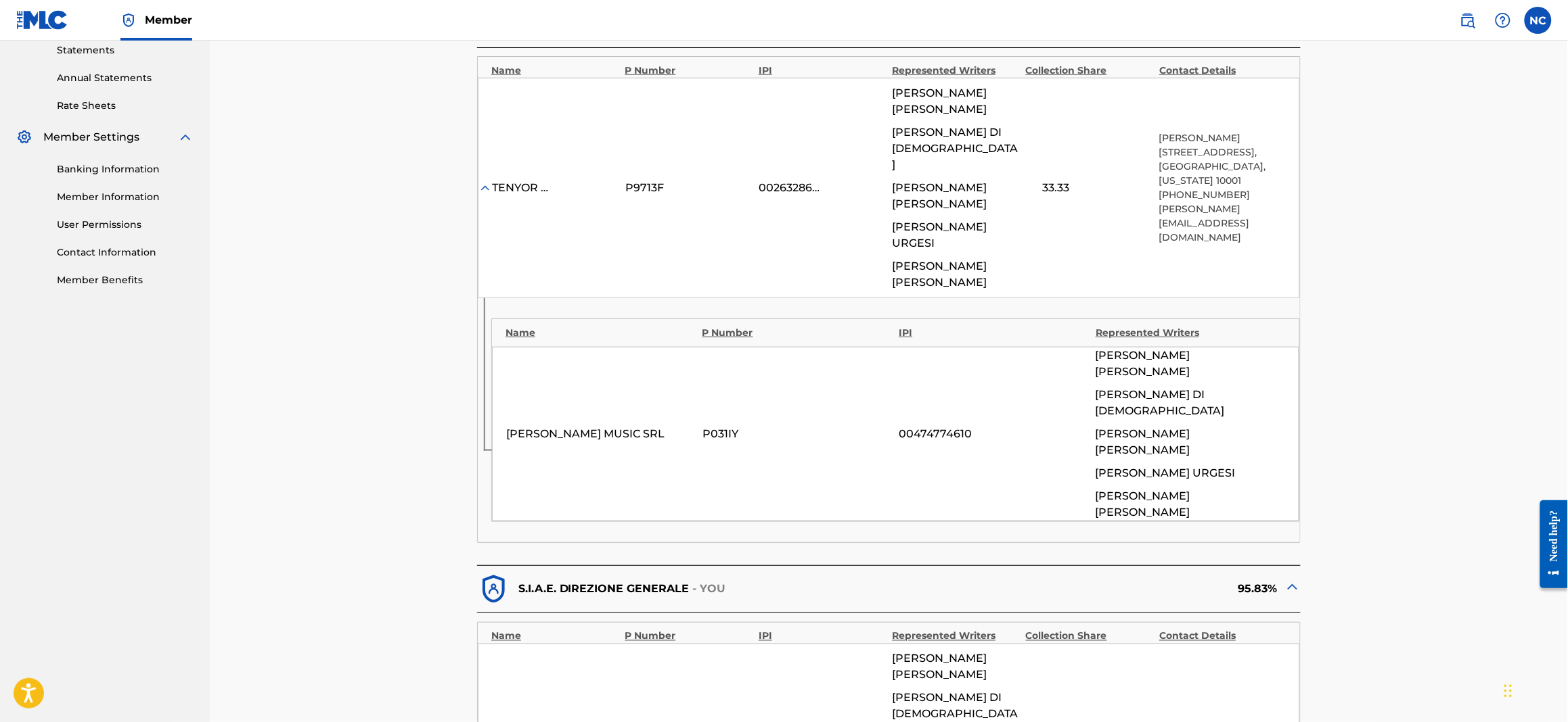
scroll to position [304, 0]
